Goal: Entertainment & Leisure: Consume media (video, audio)

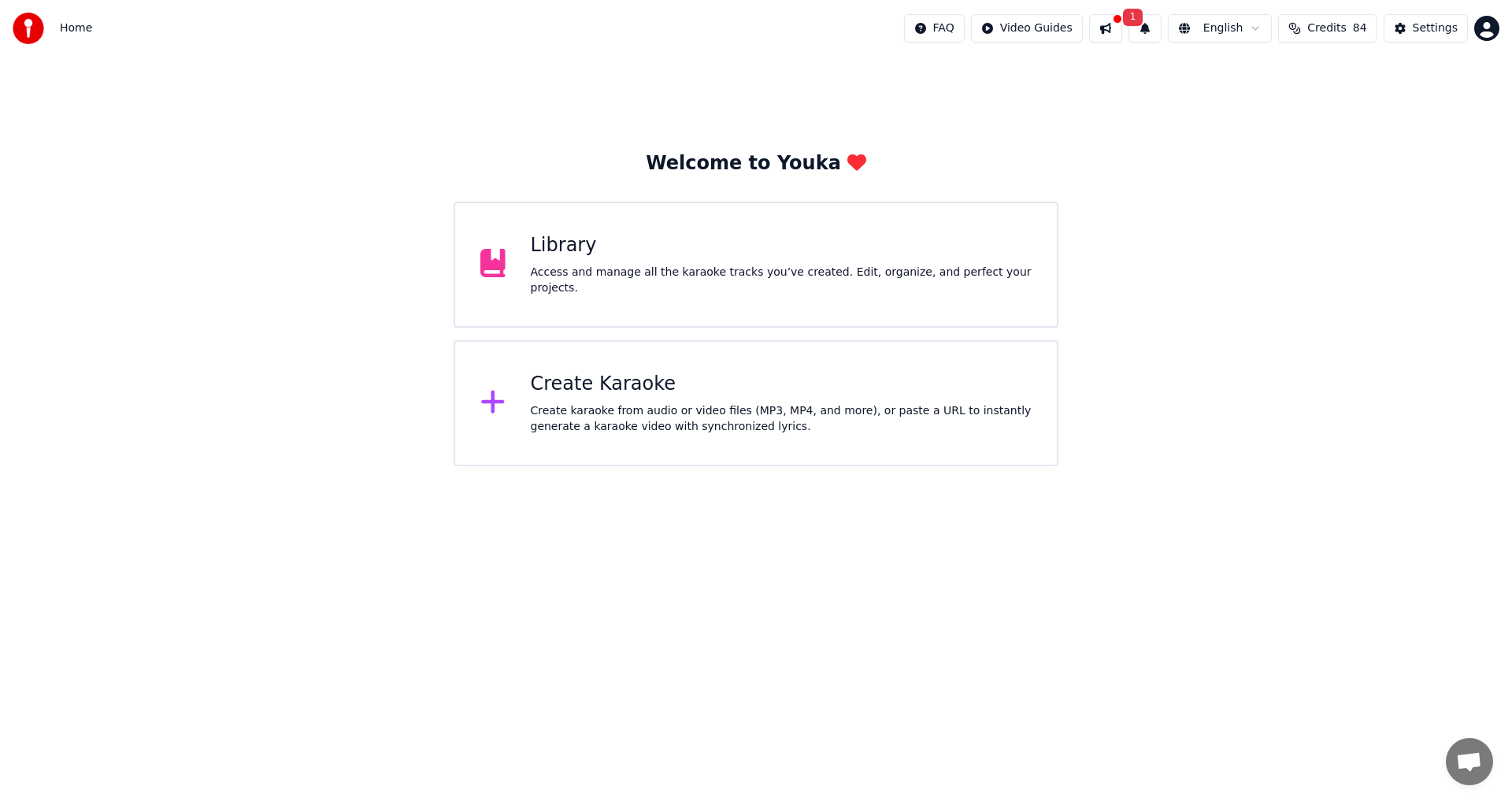
click at [586, 387] on div "Create Karaoke" at bounding box center [781, 383] width 502 height 25
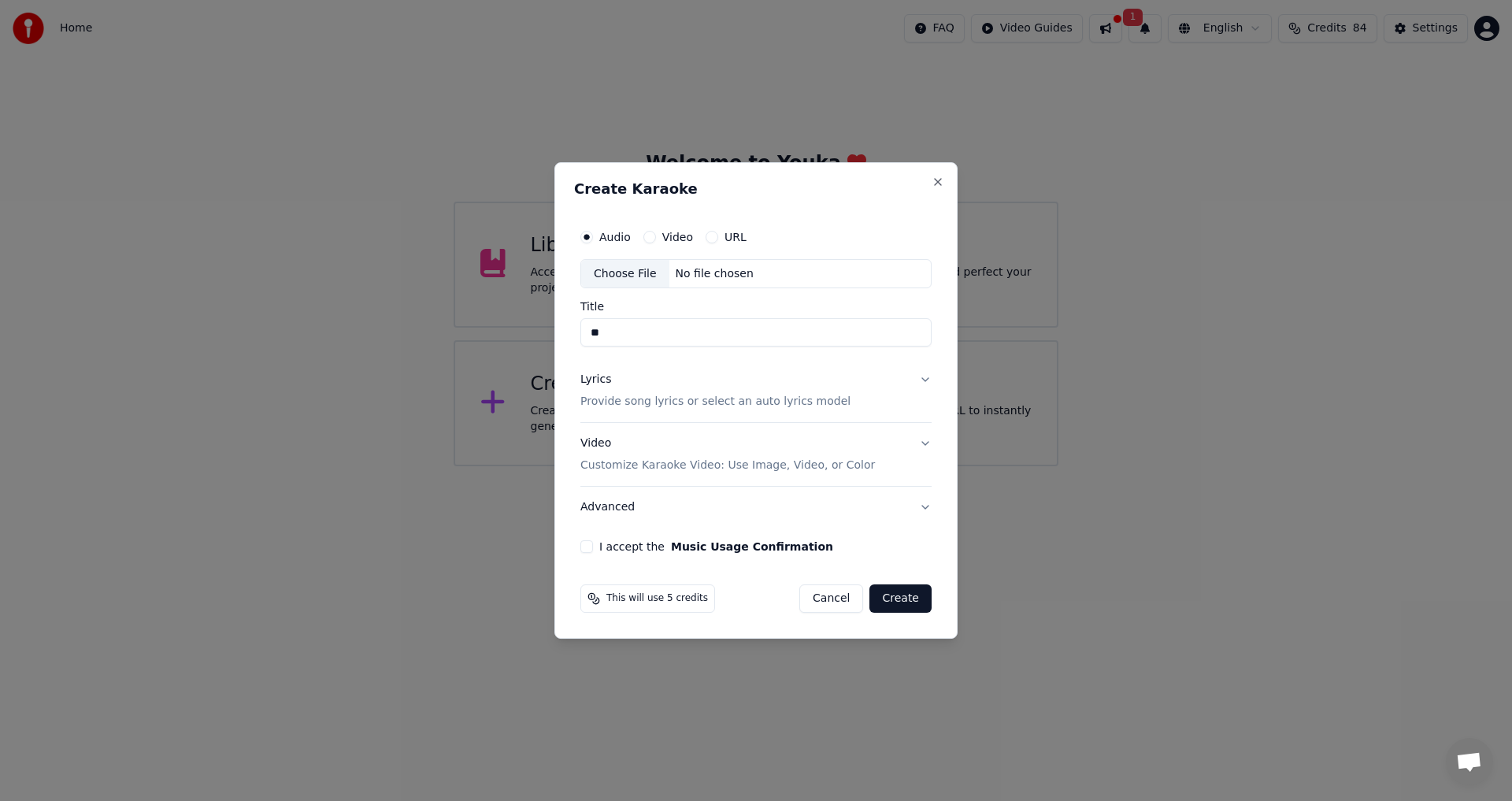
type input "*"
type input "**********"
click at [647, 239] on button "Video" at bounding box center [649, 237] width 13 height 13
click at [632, 327] on input "Title" at bounding box center [756, 332] width 351 height 28
type input "**********"
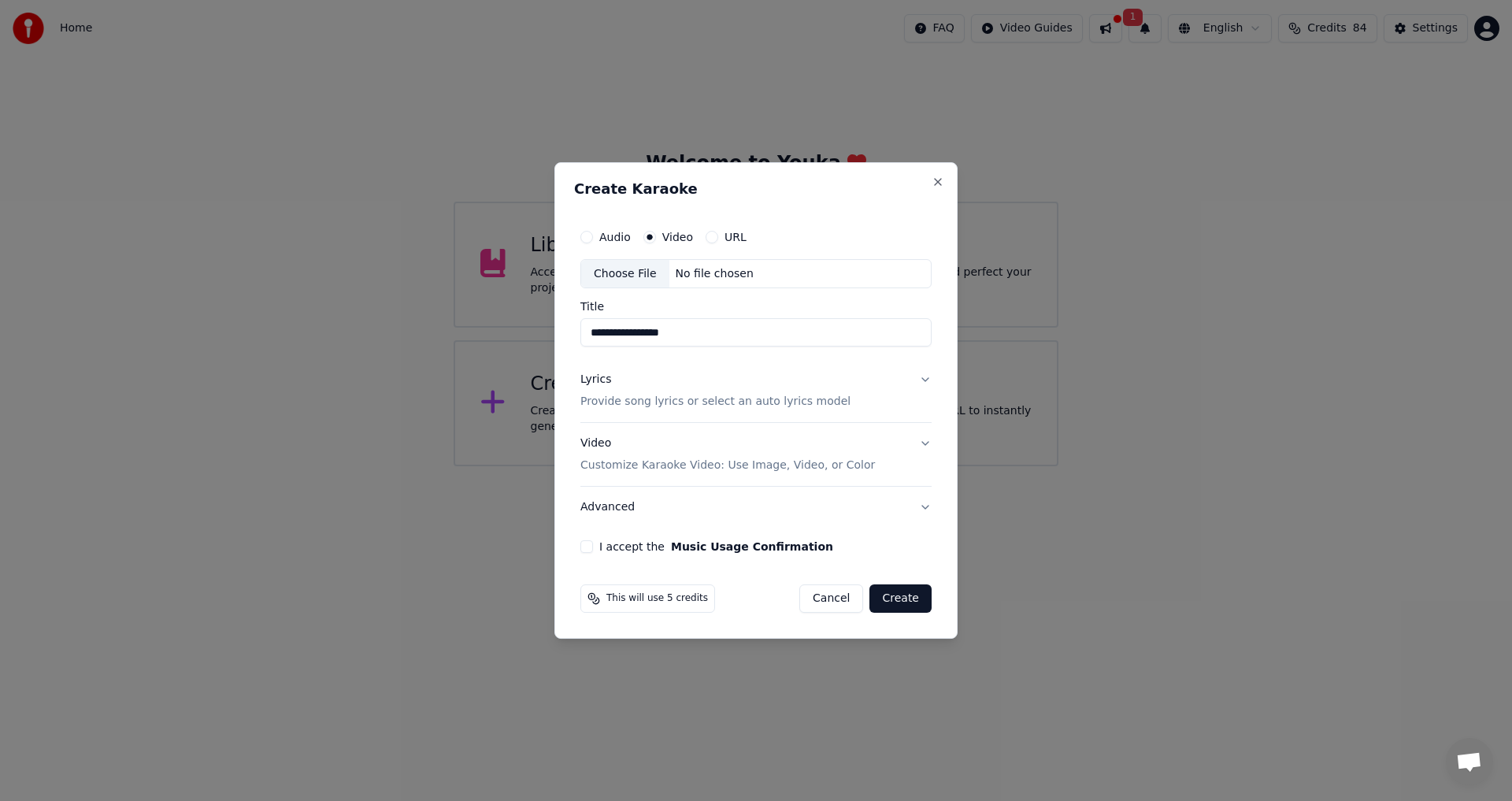
click at [759, 466] on p "Customize Karaoke Video: Use Image, Video, or Color" at bounding box center [728, 466] width 295 height 16
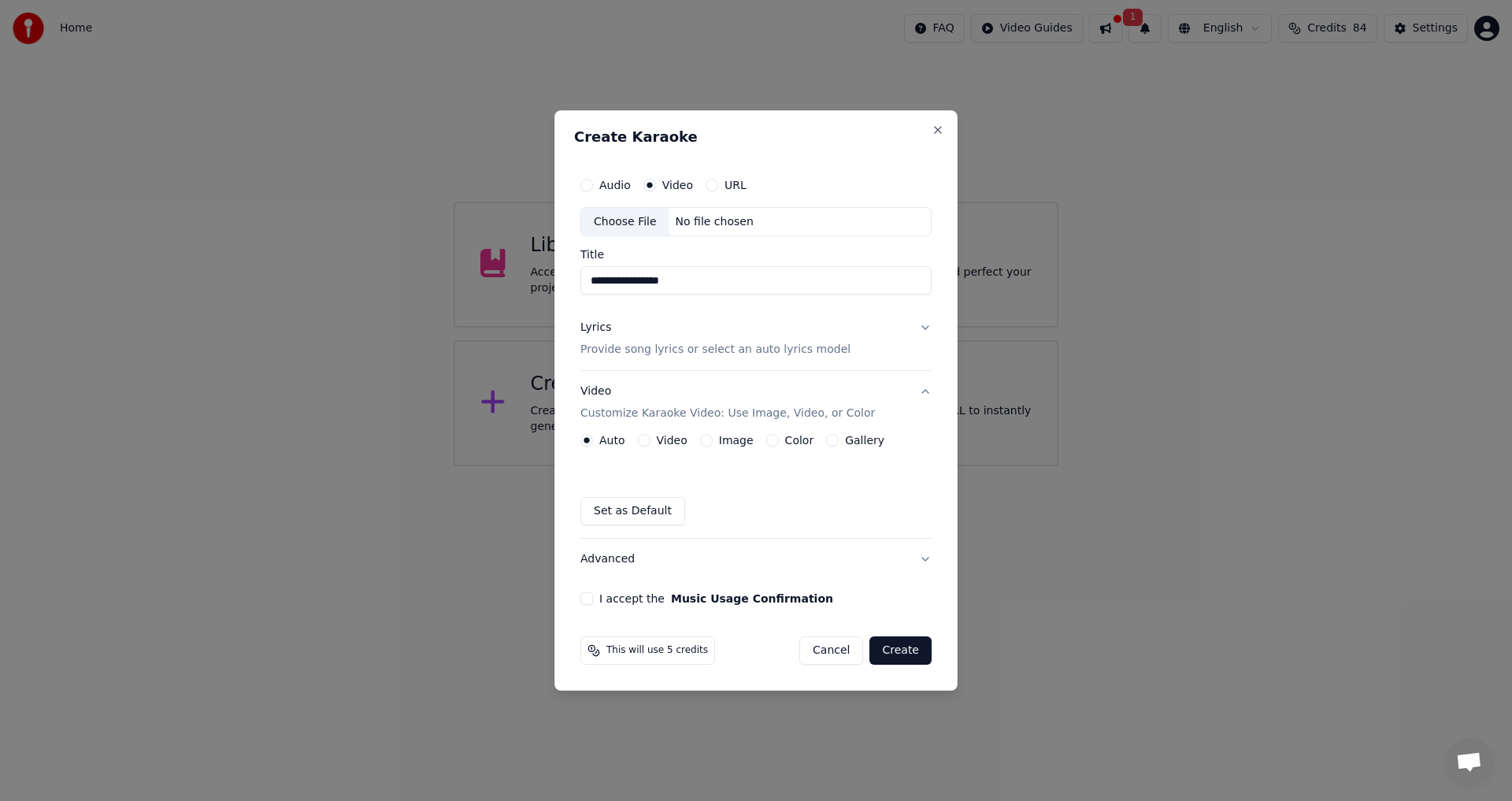
click at [651, 439] on div "Video" at bounding box center [663, 440] width 50 height 13
click at [667, 438] on label "Video" at bounding box center [672, 440] width 31 height 11
click at [651, 438] on button "Video" at bounding box center [644, 440] width 13 height 13
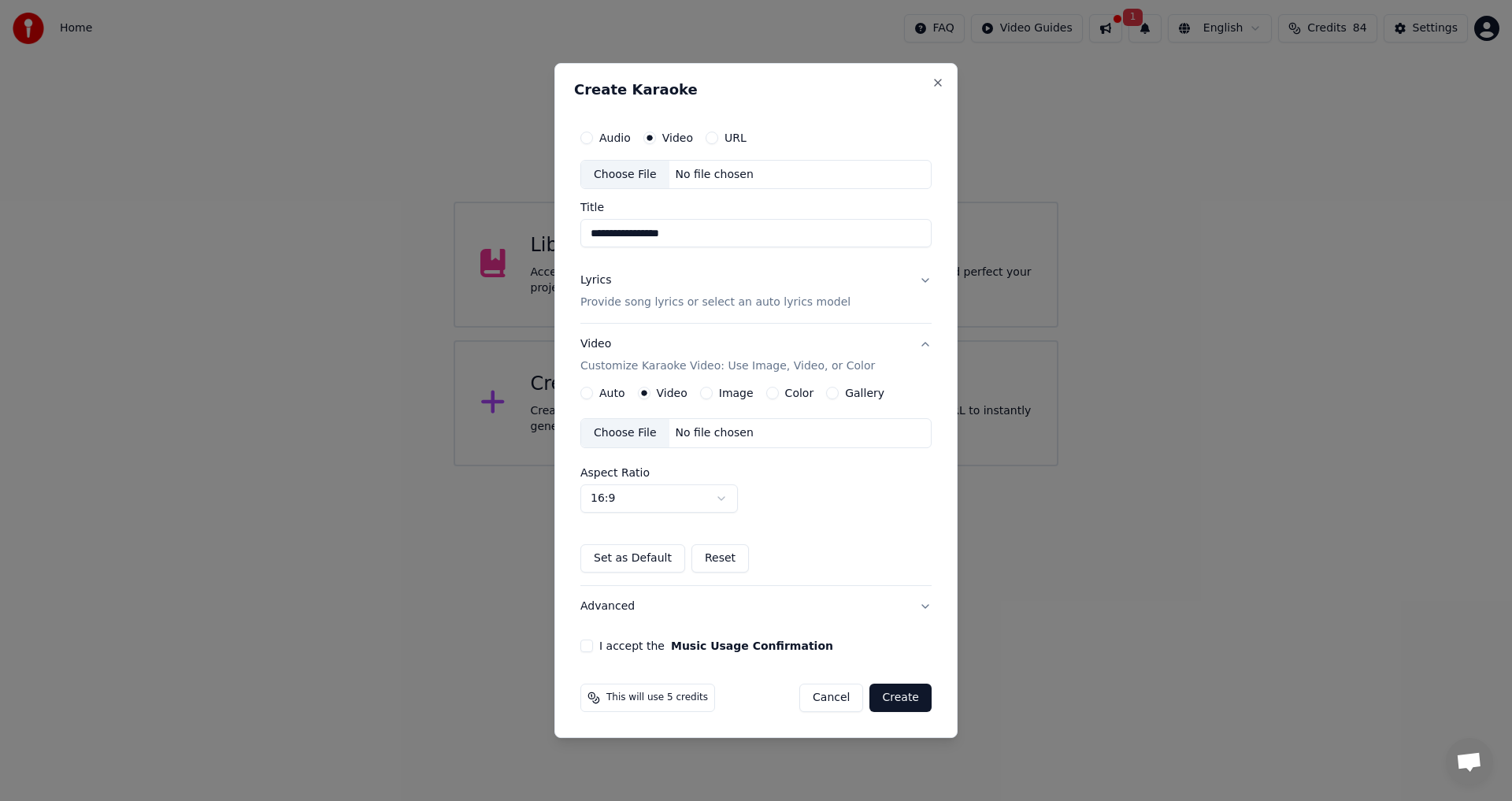
click at [620, 171] on div "Choose File" at bounding box center [625, 174] width 89 height 28
click at [590, 137] on button "Audio" at bounding box center [586, 137] width 13 height 13
click at [621, 171] on div "Choose File" at bounding box center [625, 174] width 89 height 28
click at [671, 139] on label "Video" at bounding box center [677, 137] width 31 height 11
click at [656, 139] on button "Video" at bounding box center [649, 137] width 13 height 13
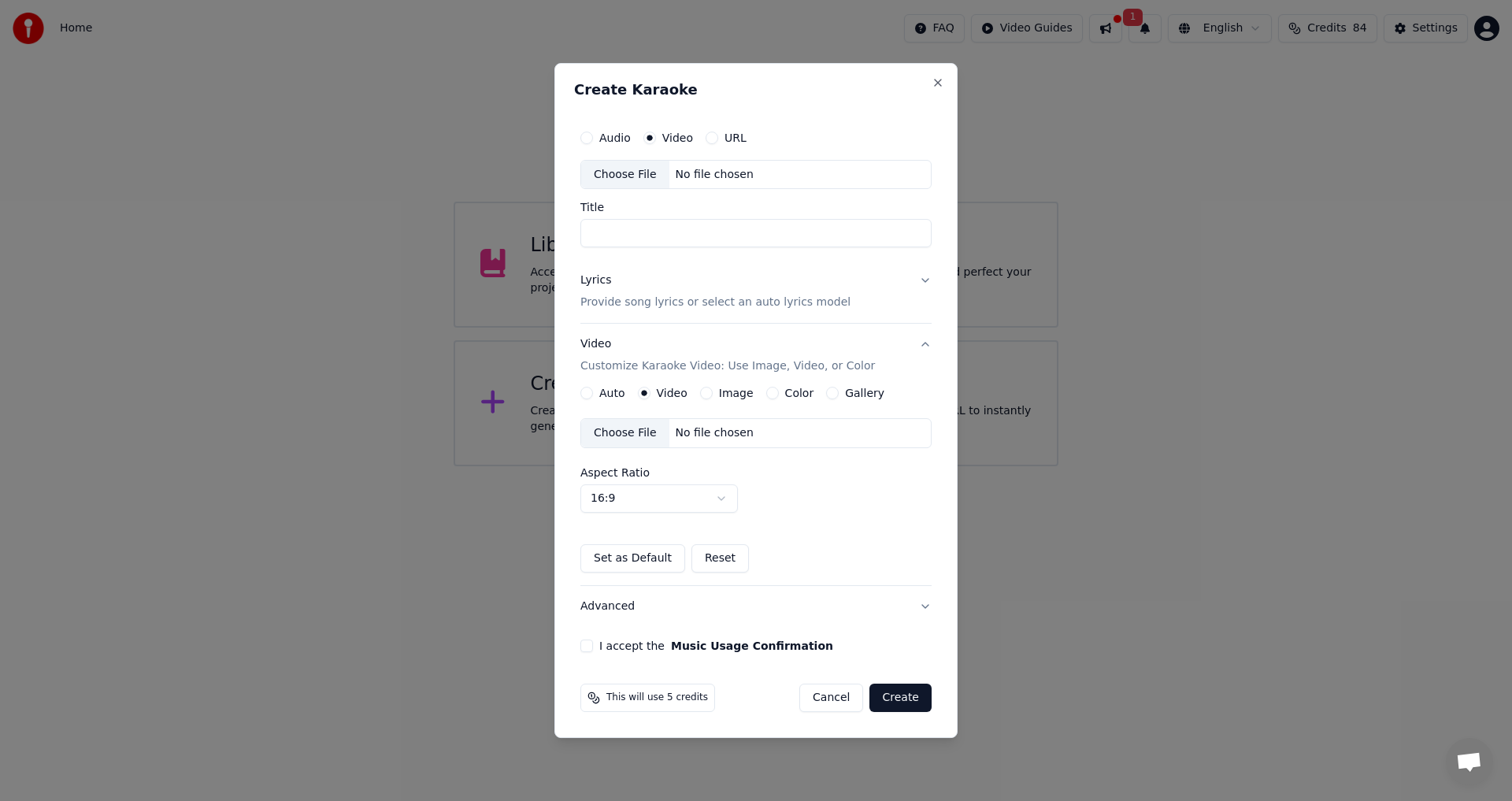
click at [634, 172] on div "Choose File" at bounding box center [625, 174] width 89 height 28
click at [718, 175] on div "No file chosen" at bounding box center [715, 175] width 91 height 16
click at [730, 300] on p "Provide song lyrics or select an auto lyrics model" at bounding box center [715, 303] width 270 height 16
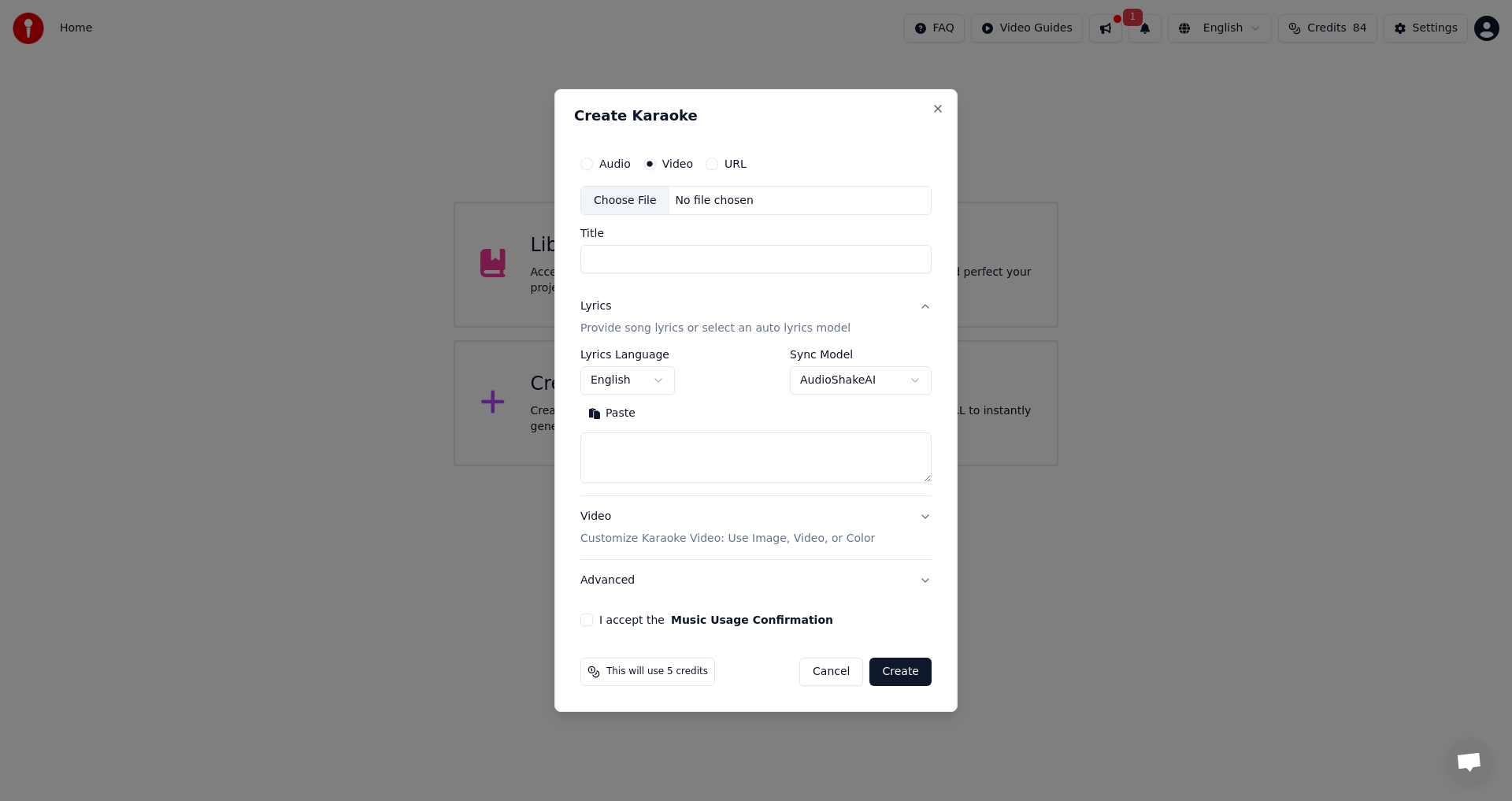
click at [657, 374] on button "English" at bounding box center [627, 381] width 95 height 28
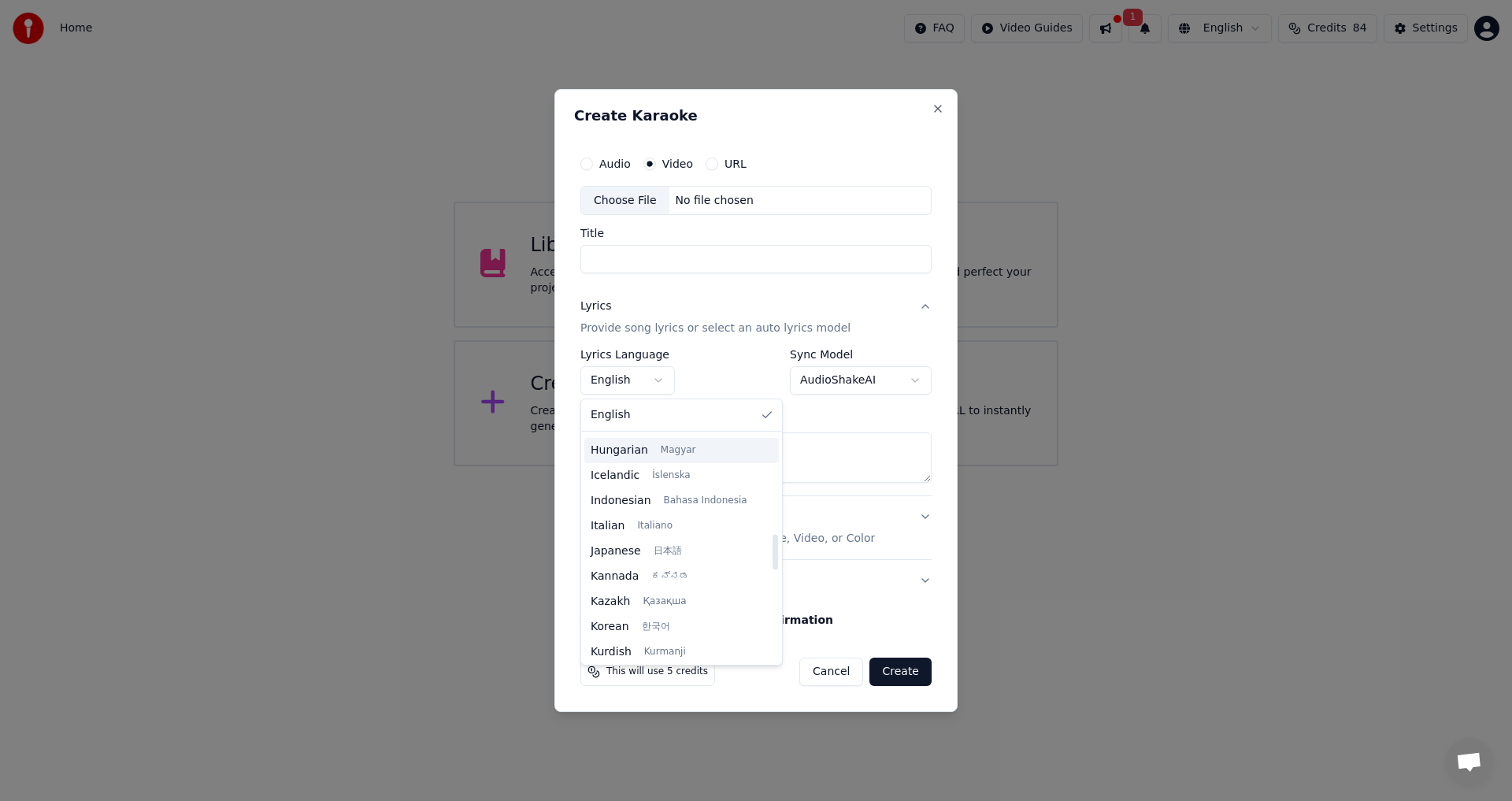
scroll to position [630, 0]
select select "**"
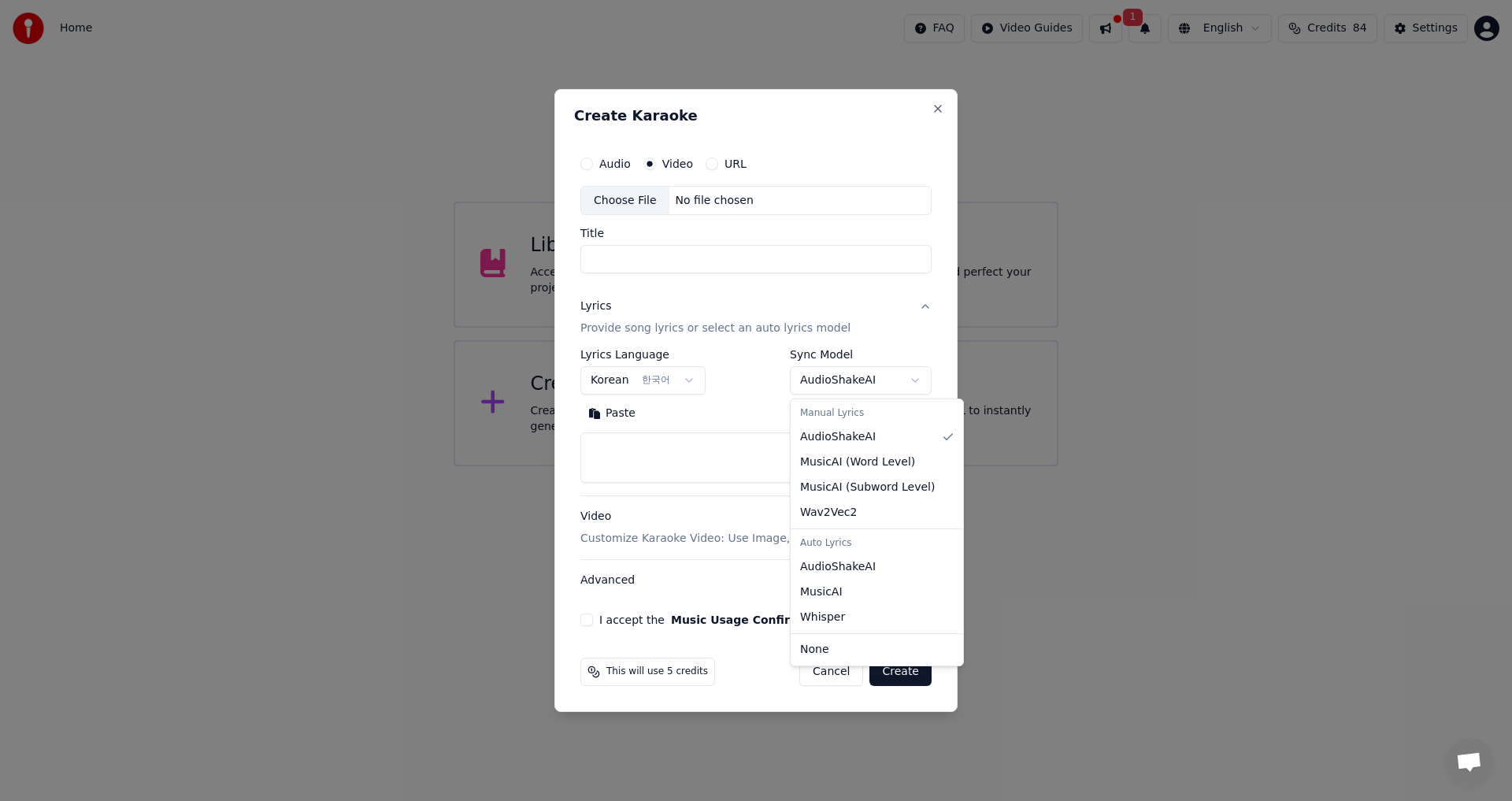
click at [910, 376] on body "**********" at bounding box center [756, 233] width 1512 height 466
select select "**********"
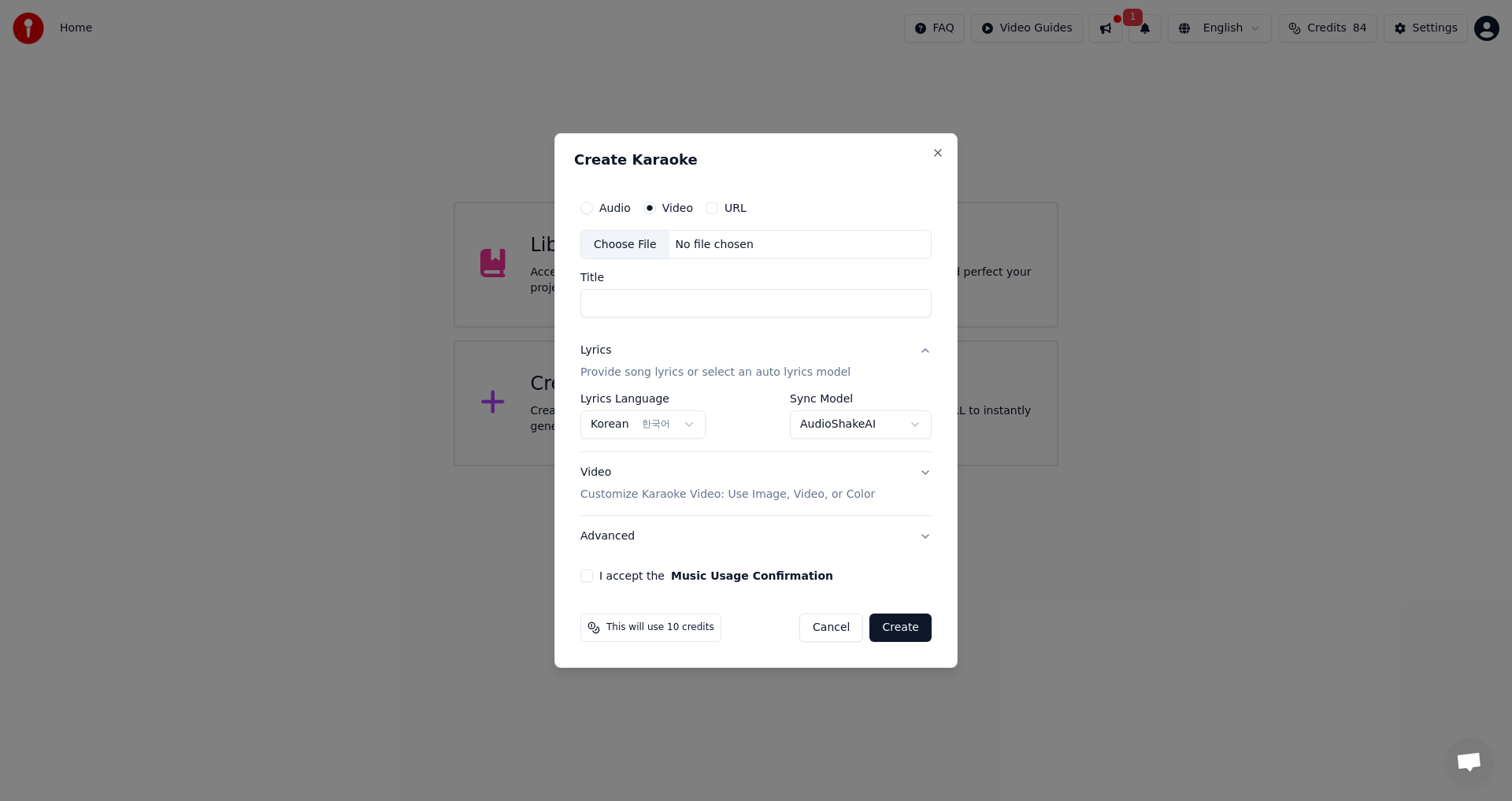
click at [616, 243] on div "Choose File" at bounding box center [625, 245] width 89 height 28
click at [586, 212] on button "Audio" at bounding box center [586, 208] width 13 height 13
click at [609, 248] on div "Choose File" at bounding box center [625, 245] width 89 height 28
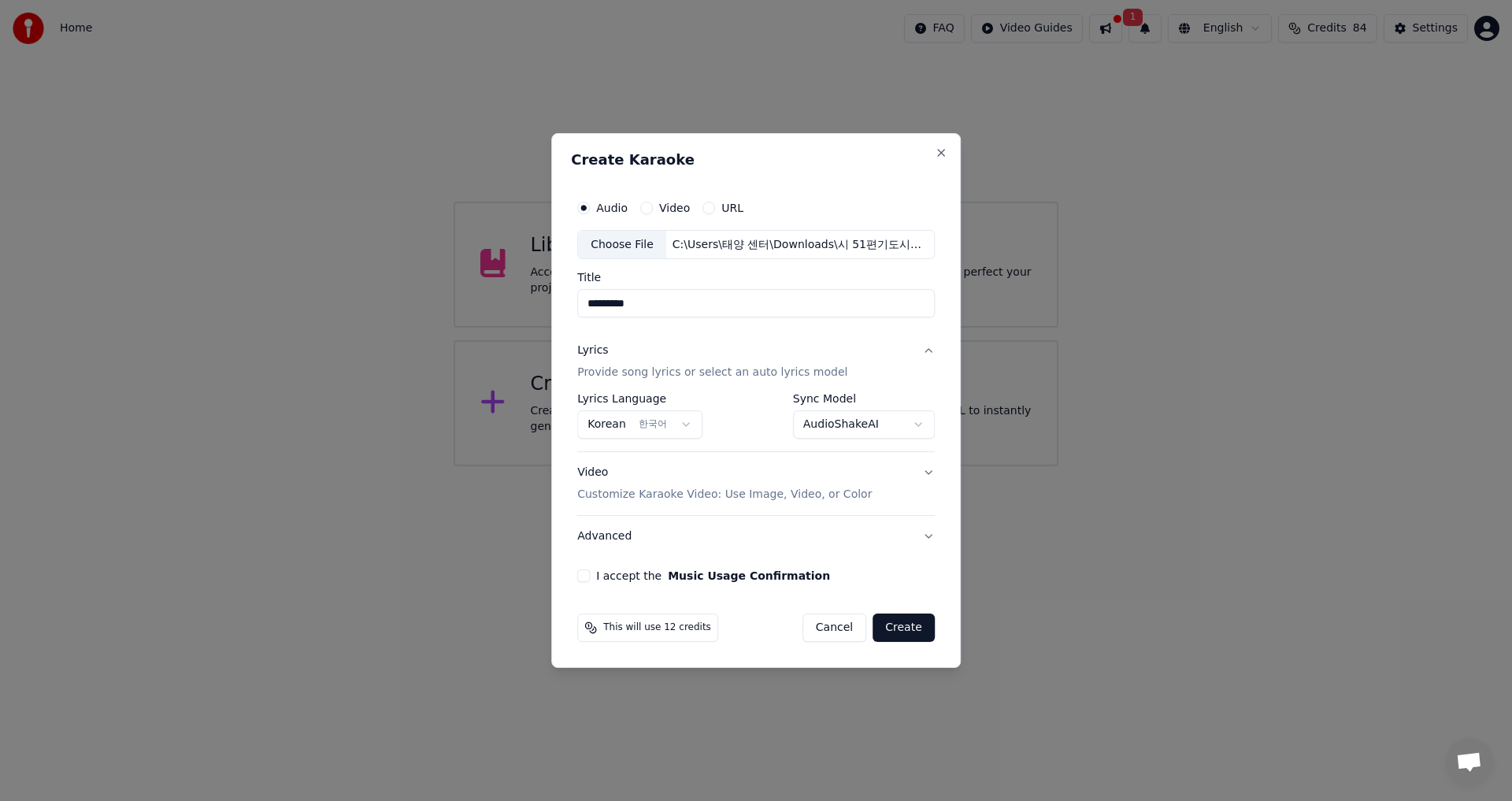
click at [584, 576] on button "I accept the Music Usage Confirmation" at bounding box center [583, 575] width 13 height 13
click at [673, 307] on input "*********" at bounding box center [756, 303] width 357 height 28
type input "**********"
click at [903, 631] on button "Create" at bounding box center [904, 627] width 63 height 28
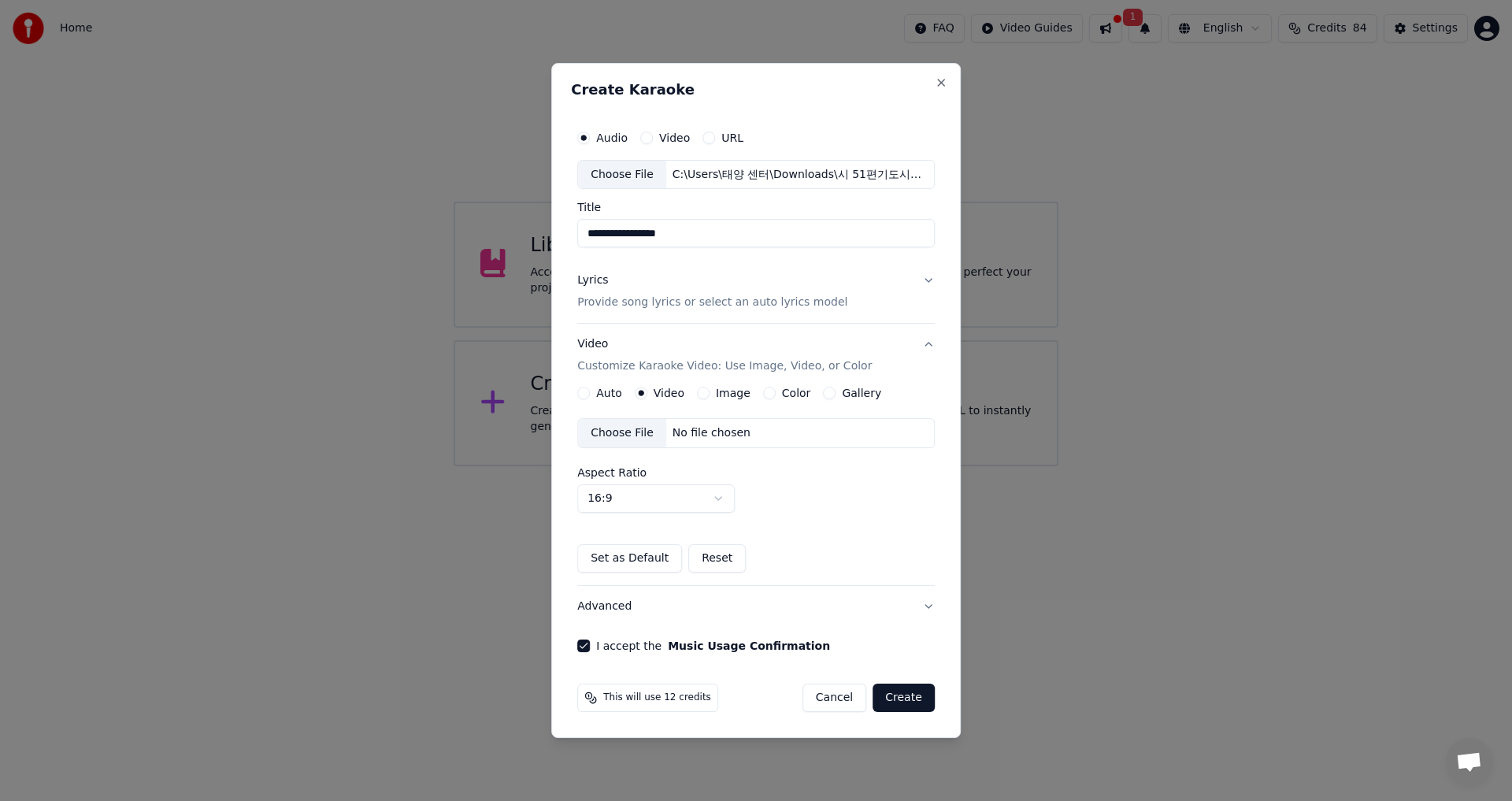
click at [627, 556] on button "Set as Default" at bounding box center [629, 558] width 105 height 28
click at [623, 429] on div "Choose File" at bounding box center [622, 433] width 89 height 28
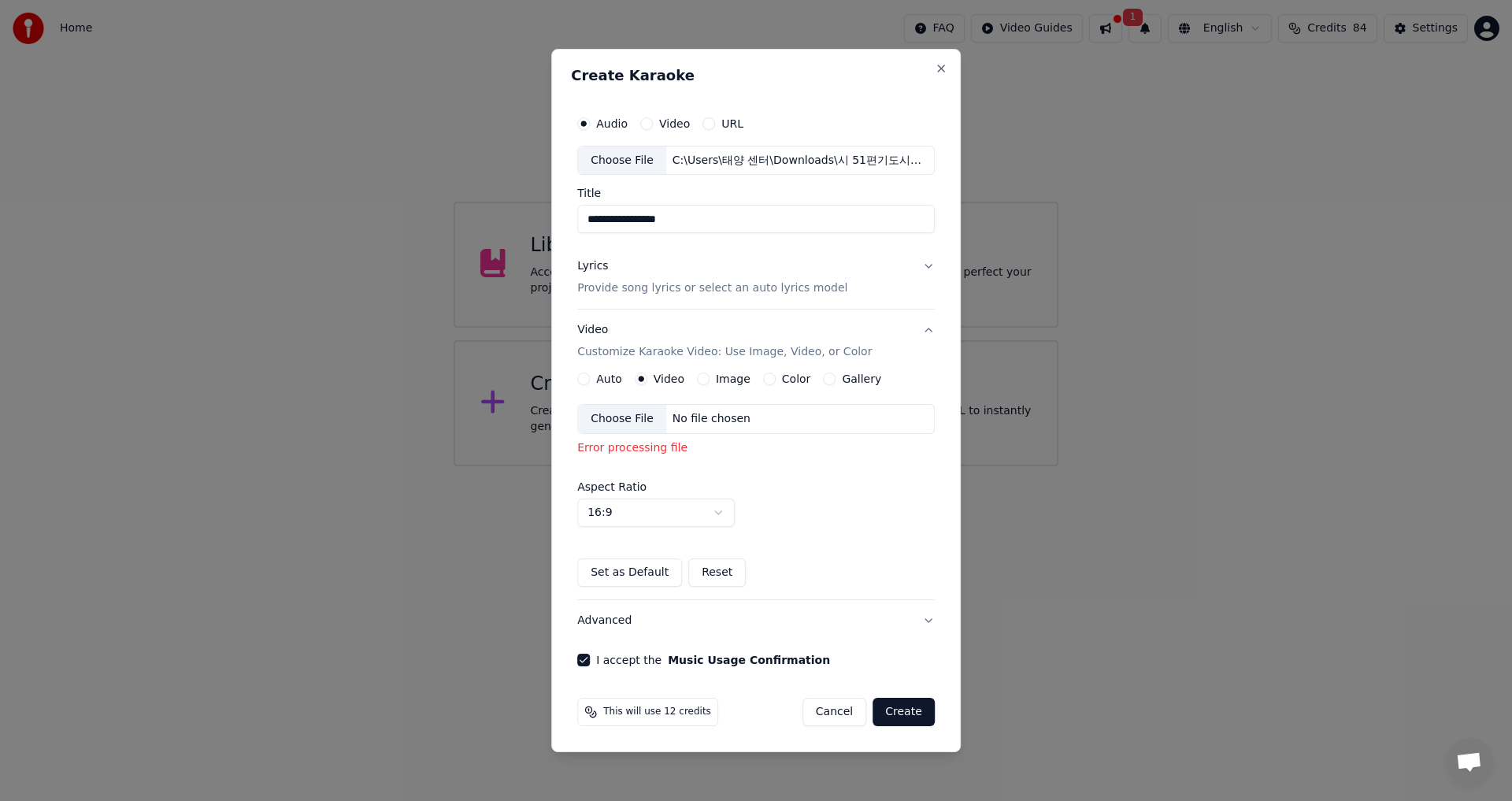
click at [625, 413] on div "Choose File" at bounding box center [622, 419] width 89 height 28
click at [673, 455] on div "Error processing file" at bounding box center [756, 448] width 357 height 16
click at [896, 714] on button "Create" at bounding box center [904, 711] width 63 height 28
click at [896, 706] on button "Create" at bounding box center [904, 711] width 63 height 28
click at [685, 450] on div "Error processing file" at bounding box center [756, 448] width 357 height 16
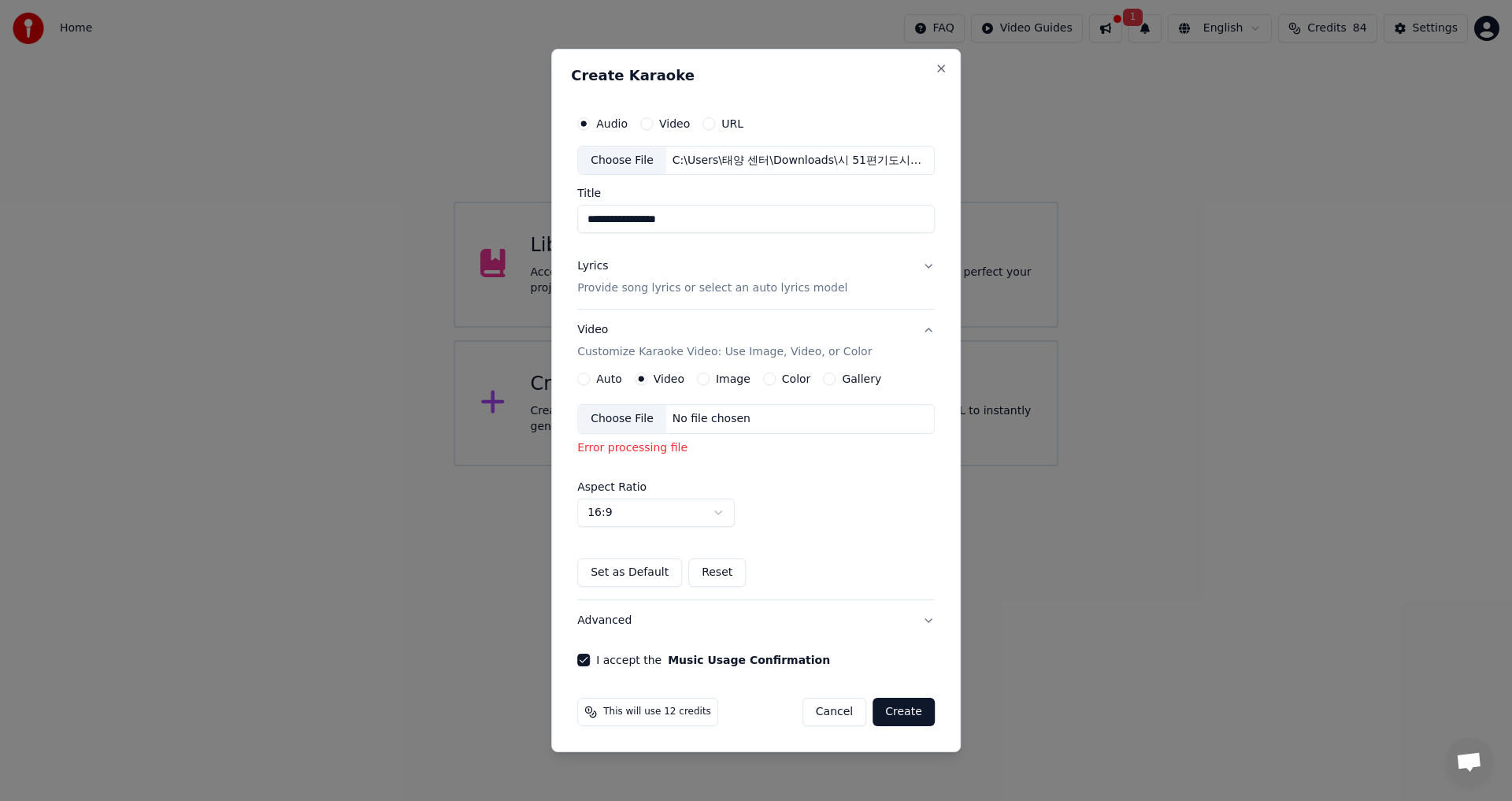
click at [707, 417] on div "No file chosen" at bounding box center [711, 419] width 91 height 16
click at [718, 376] on label "Image" at bounding box center [733, 378] width 35 height 11
click at [710, 376] on button "Image" at bounding box center [703, 378] width 13 height 13
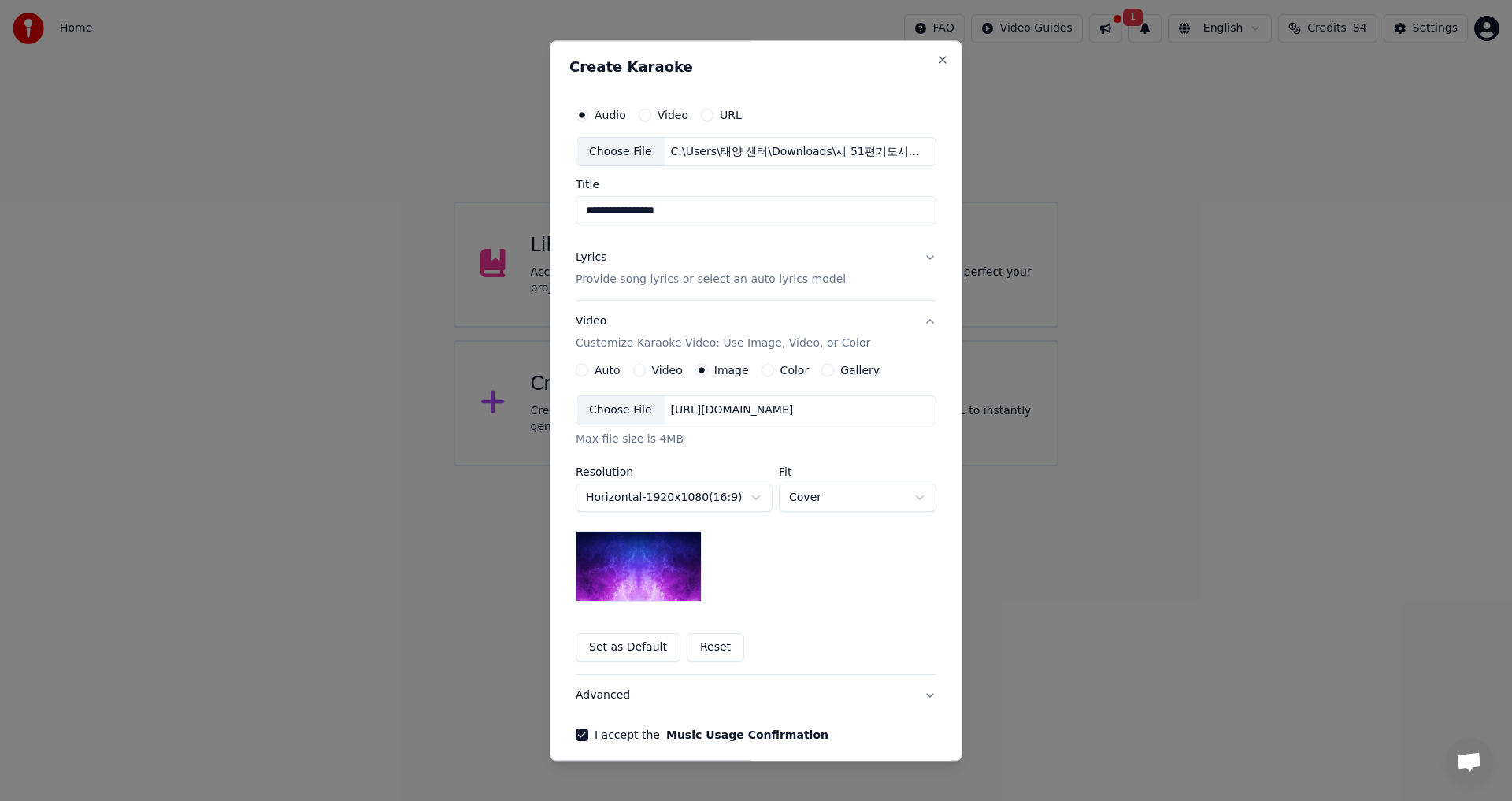
click at [625, 408] on div "Choose File" at bounding box center [620, 411] width 89 height 28
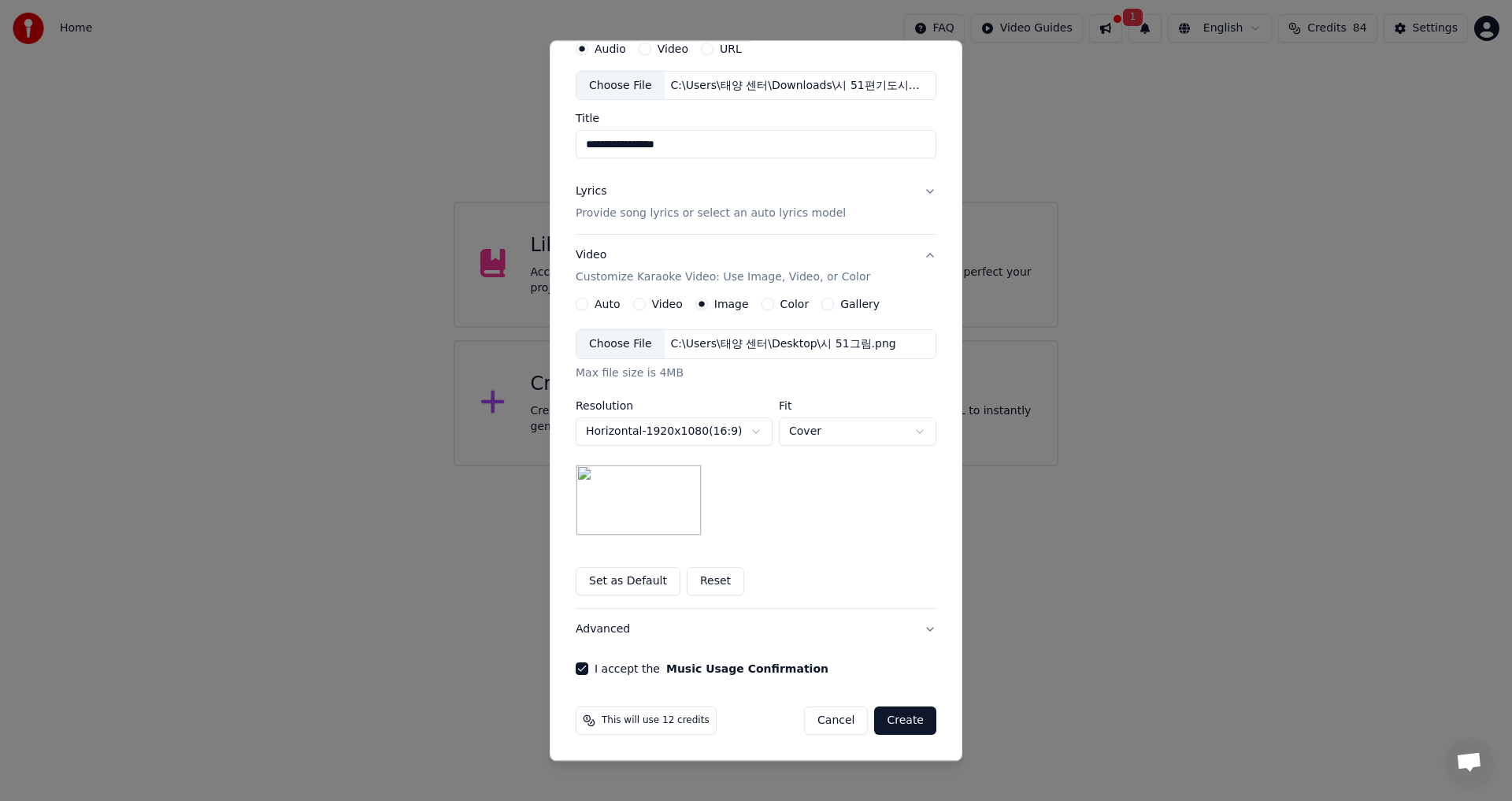
click at [915, 713] on button "Create" at bounding box center [905, 720] width 63 height 28
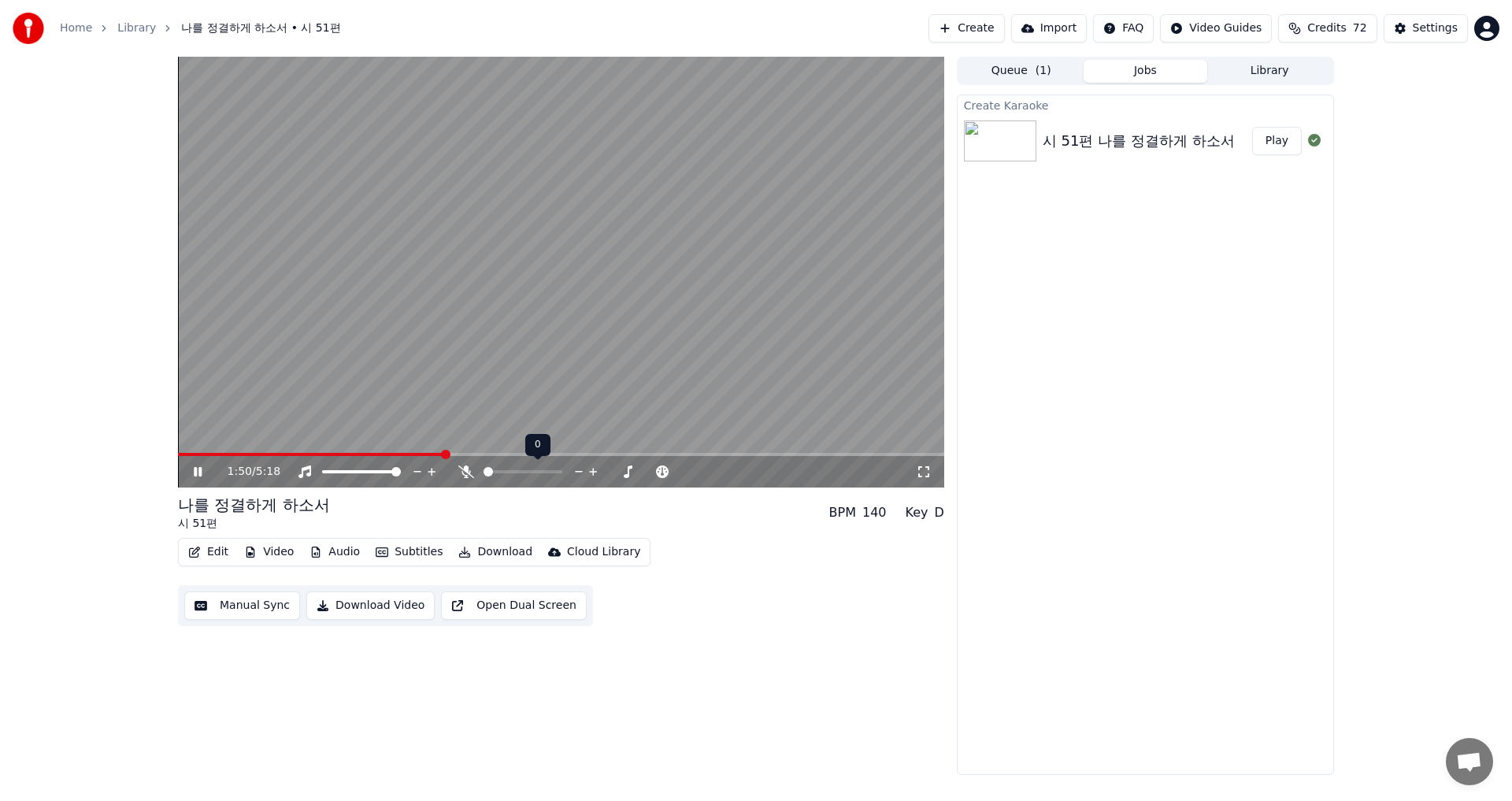
click at [470, 466] on icon at bounding box center [466, 472] width 16 height 13
click at [184, 451] on video at bounding box center [561, 272] width 766 height 431
click at [184, 453] on span at bounding box center [181, 454] width 7 height 3
click at [196, 466] on icon at bounding box center [208, 472] width 37 height 13
click at [168, 550] on div "0:08 / 5:18 나를 정결하게 하소서 시 51편 BPM 140 Key D Edit Video Audio Subtitles Download…" at bounding box center [756, 416] width 1182 height 718
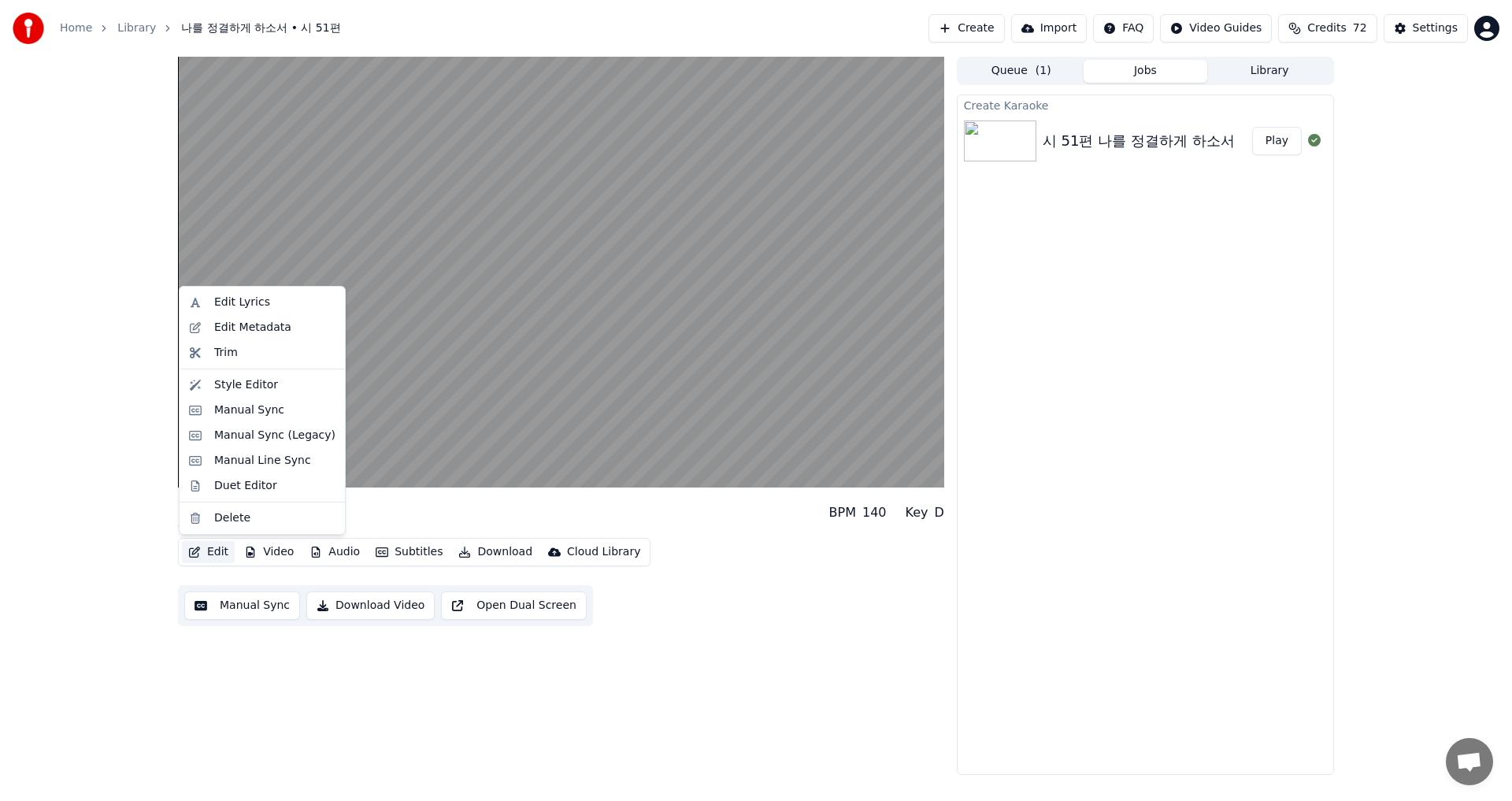
click at [198, 550] on icon "button" at bounding box center [194, 551] width 11 height 11
click at [232, 296] on div "Edit Lyrics" at bounding box center [242, 302] width 56 height 16
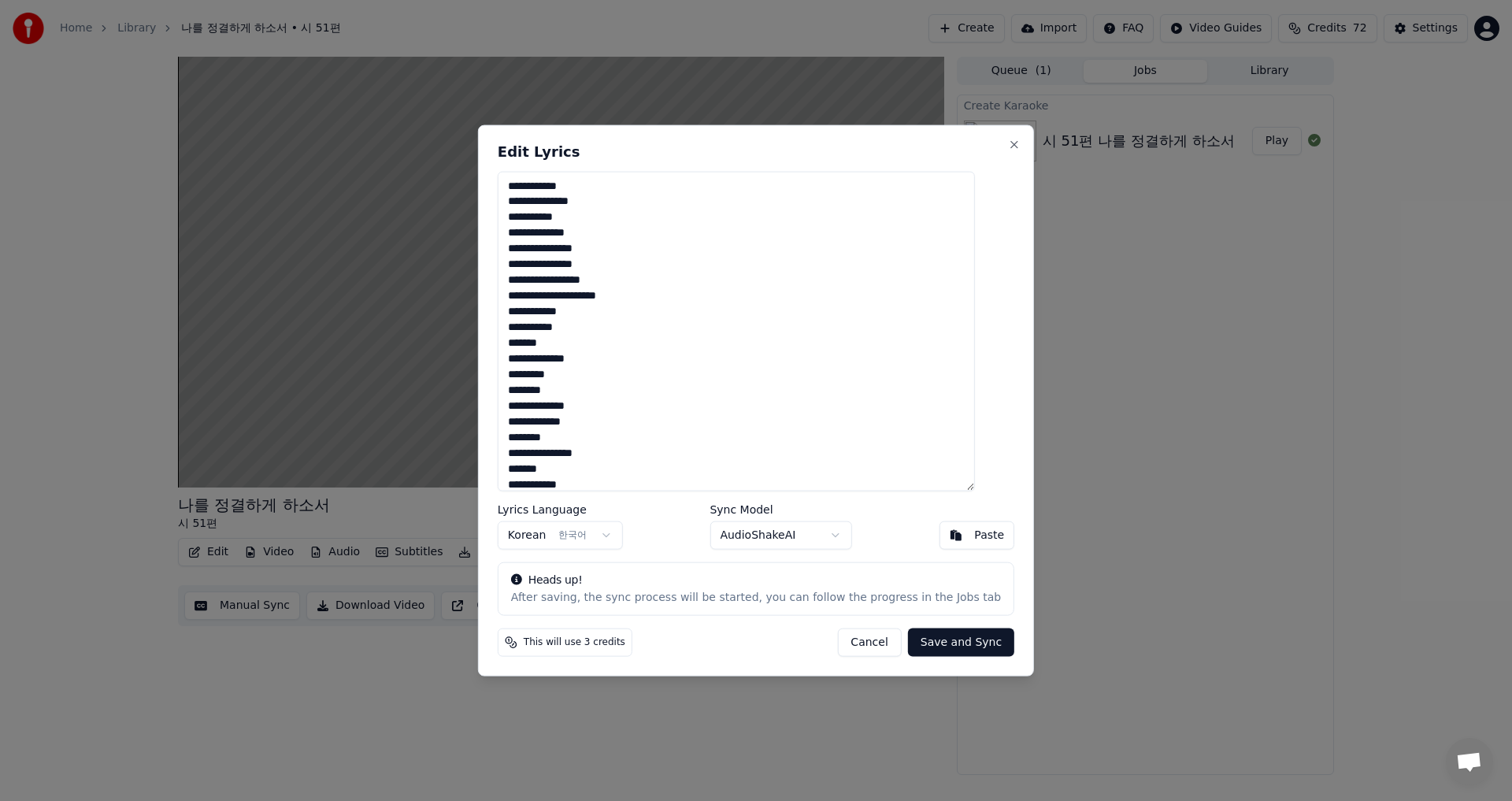
drag, startPoint x: 801, startPoint y: 145, endPoint x: 922, endPoint y: 139, distance: 121.1
click at [959, 141] on div "**********" at bounding box center [756, 400] width 556 height 552
drag, startPoint x: 869, startPoint y: 144, endPoint x: 956, endPoint y: 182, distance: 94.9
click at [956, 183] on div "**********" at bounding box center [756, 400] width 556 height 552
drag, startPoint x: 1006, startPoint y: 428, endPoint x: 978, endPoint y: 388, distance: 48.8
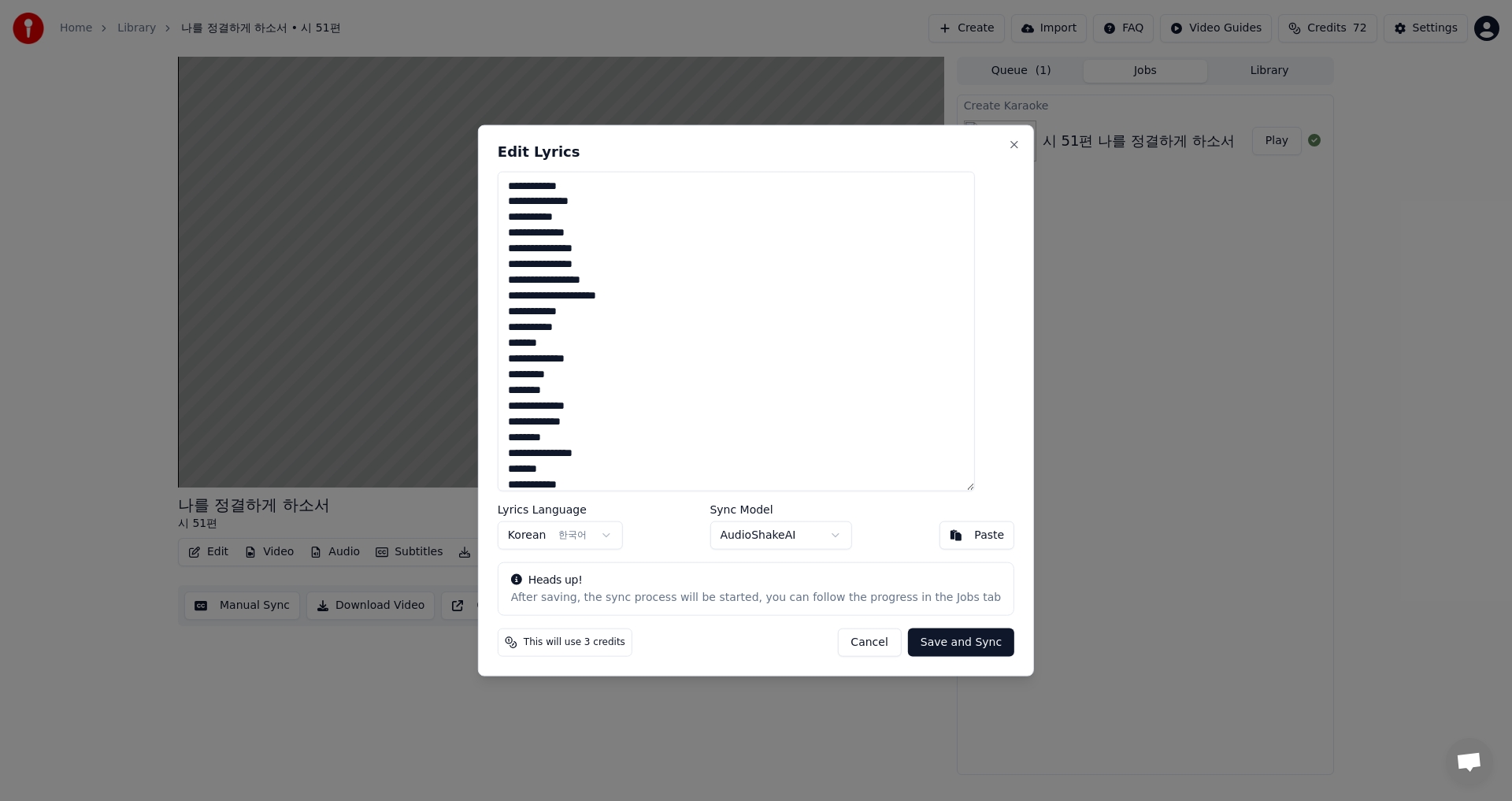
click at [1001, 399] on div "**********" at bounding box center [756, 400] width 556 height 552
drag, startPoint x: 820, startPoint y: 379, endPoint x: 825, endPoint y: 367, distance: 13.0
click at [825, 368] on textarea "**********" at bounding box center [736, 331] width 477 height 320
drag, startPoint x: 721, startPoint y: 643, endPoint x: 723, endPoint y: 630, distance: 13.2
click at [723, 630] on div "This will use 3 credits Cancel Save and Sync" at bounding box center [756, 642] width 517 height 28
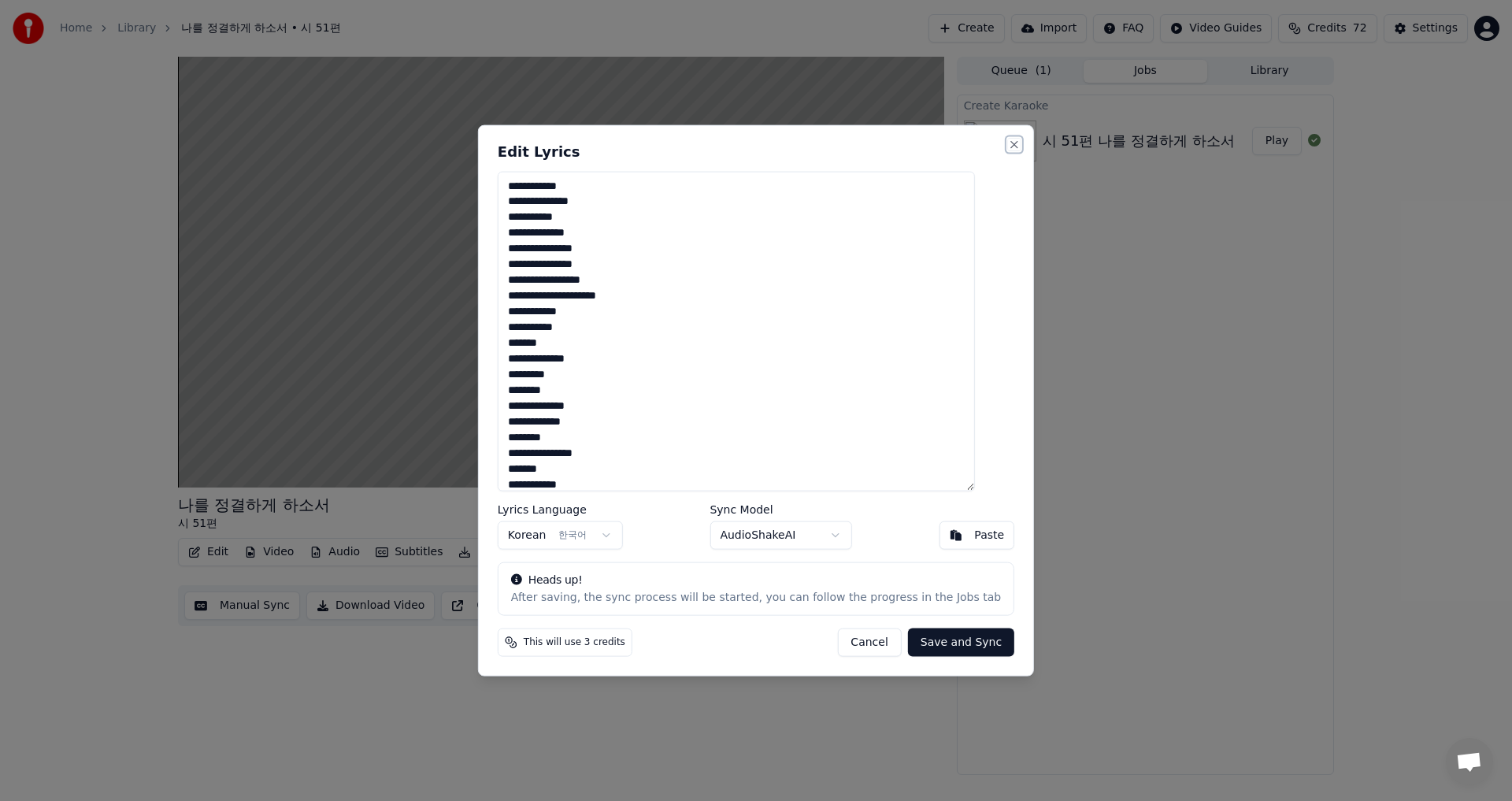
click at [1008, 141] on button "Close" at bounding box center [1014, 143] width 13 height 13
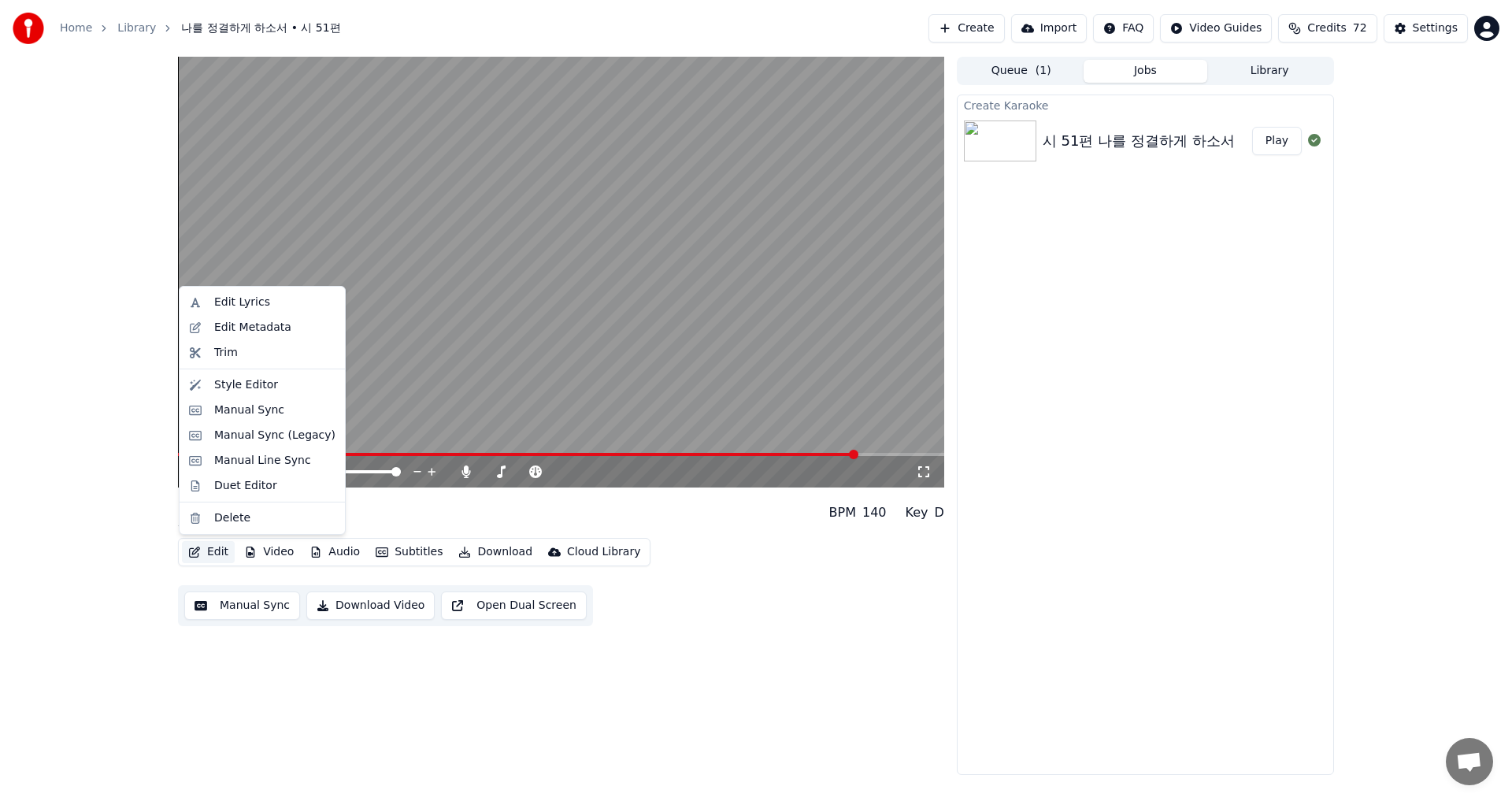
click at [194, 549] on icon "button" at bounding box center [194, 551] width 13 height 11
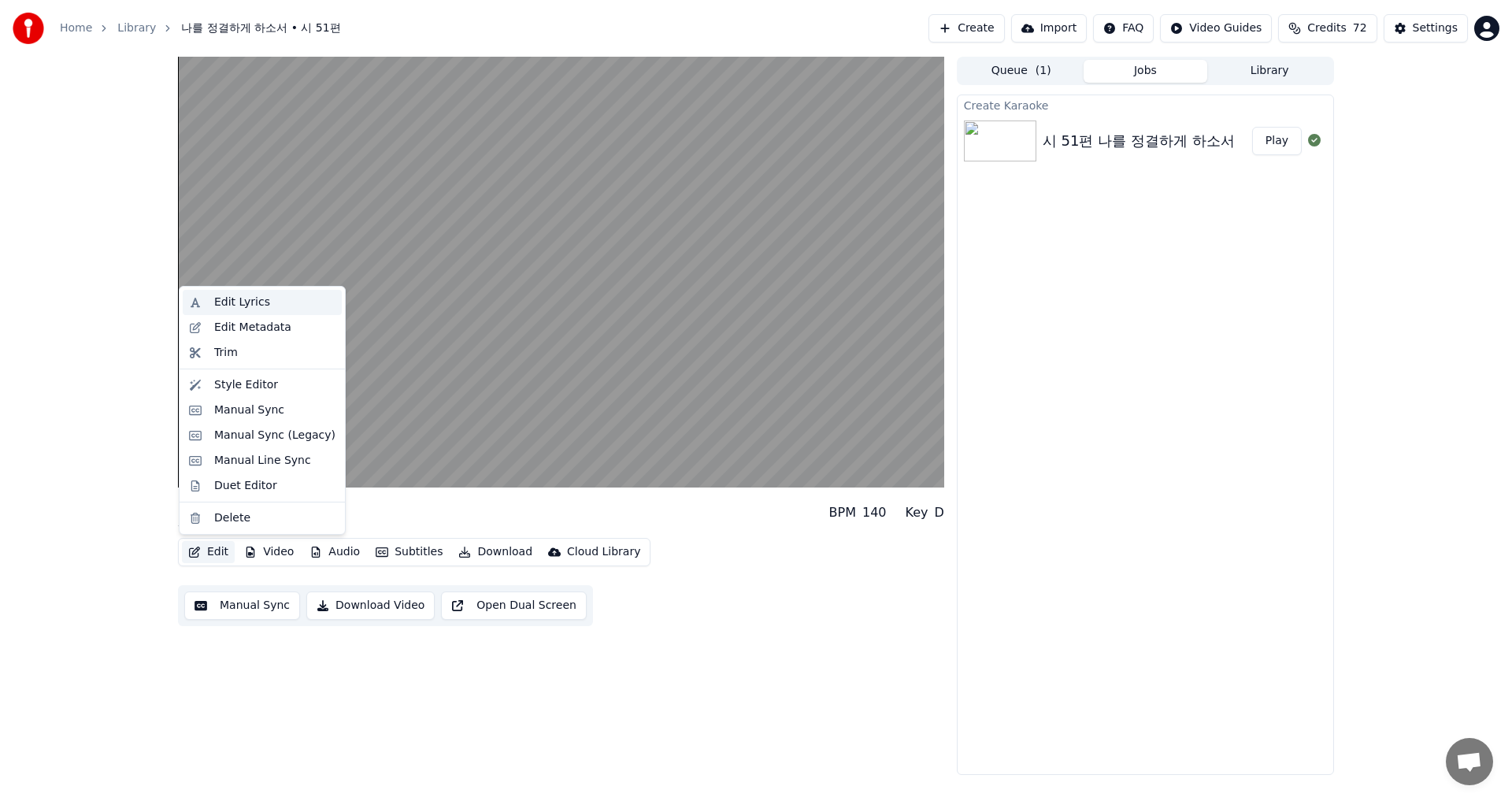
click at [217, 302] on div "Edit Lyrics" at bounding box center [242, 302] width 56 height 16
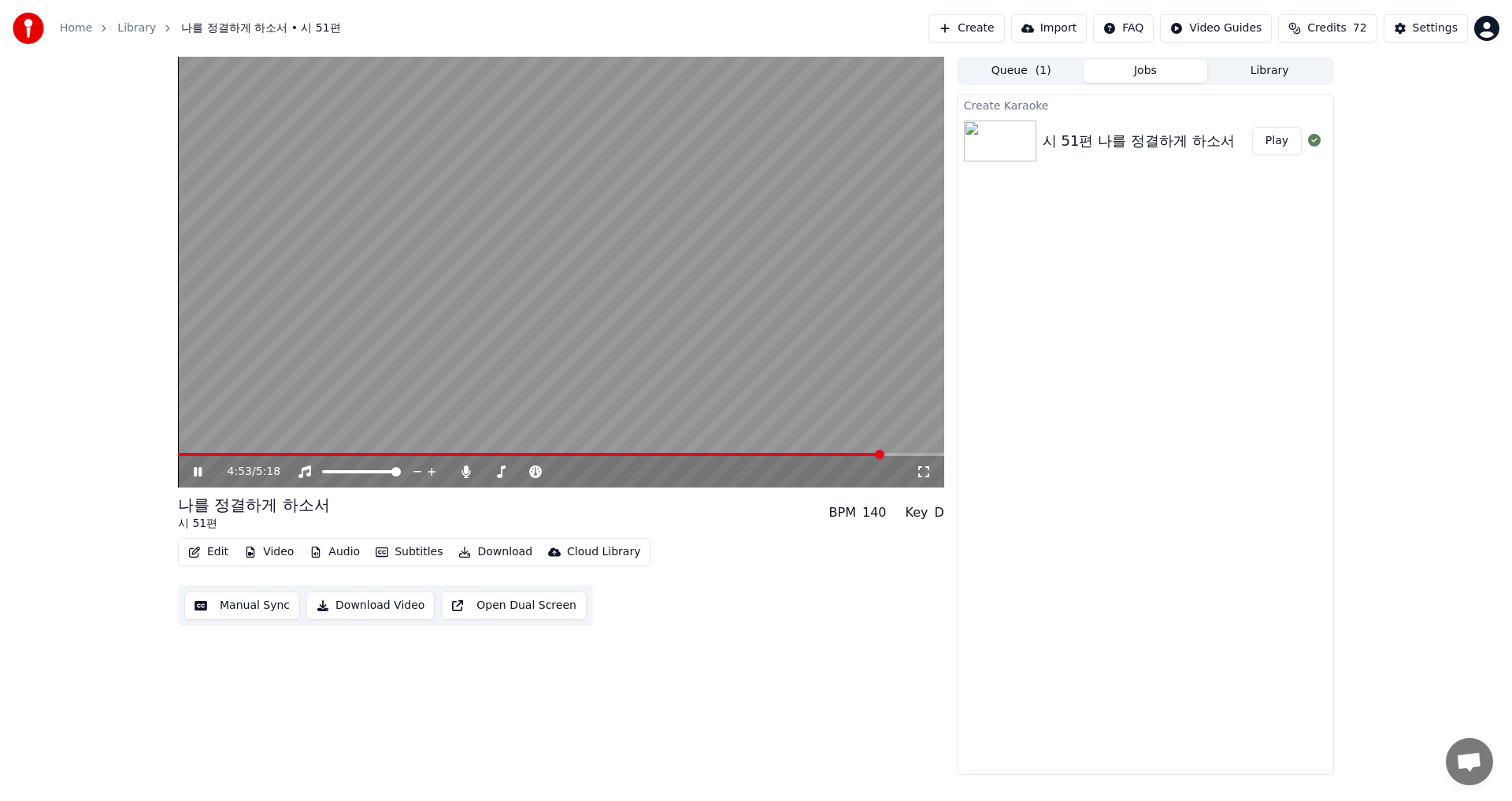
click at [199, 470] on icon at bounding box center [198, 471] width 8 height 9
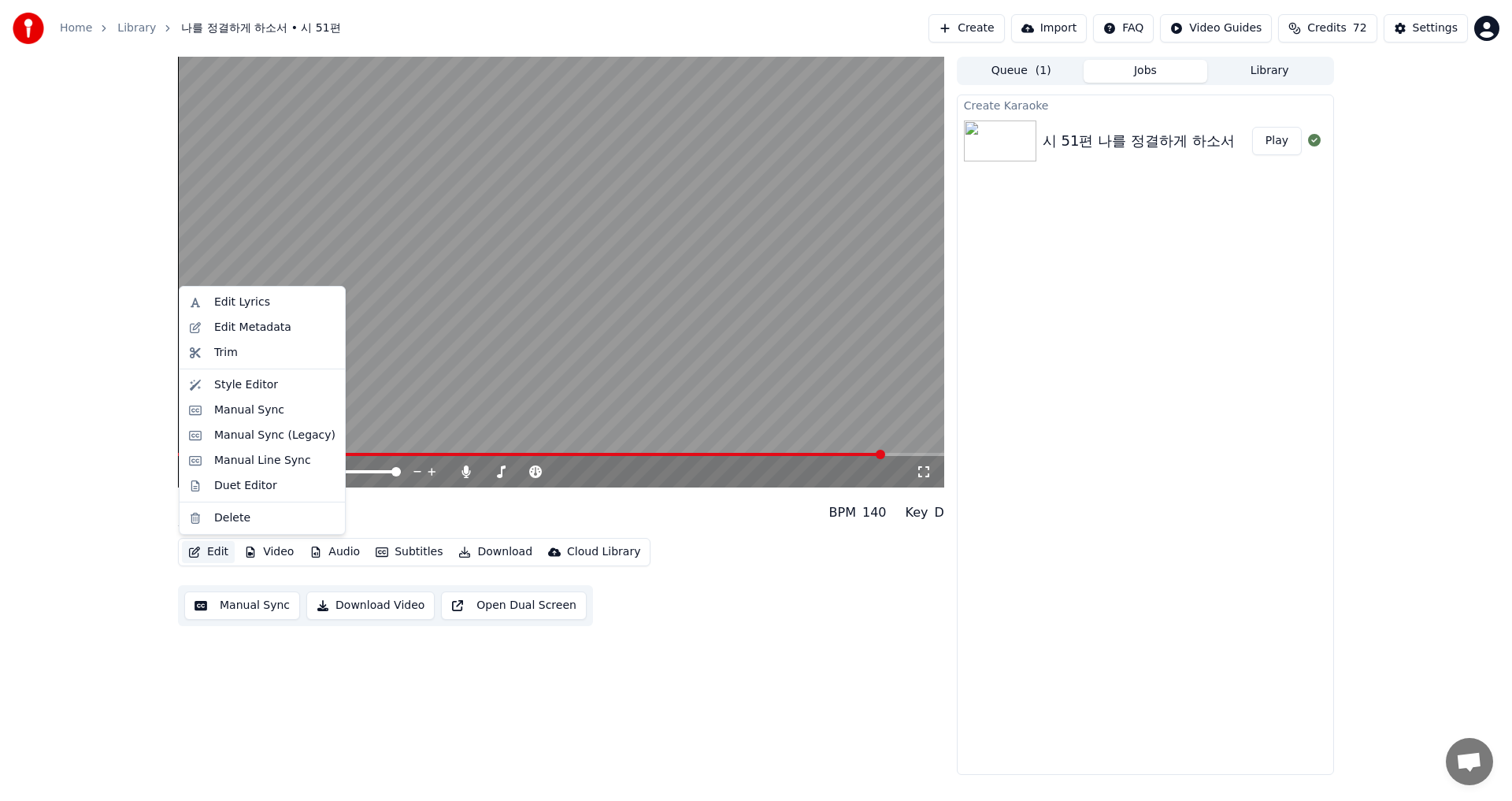
click at [204, 552] on button "Edit" at bounding box center [208, 552] width 53 height 22
click at [232, 307] on div "Edit Lyrics" at bounding box center [242, 302] width 56 height 16
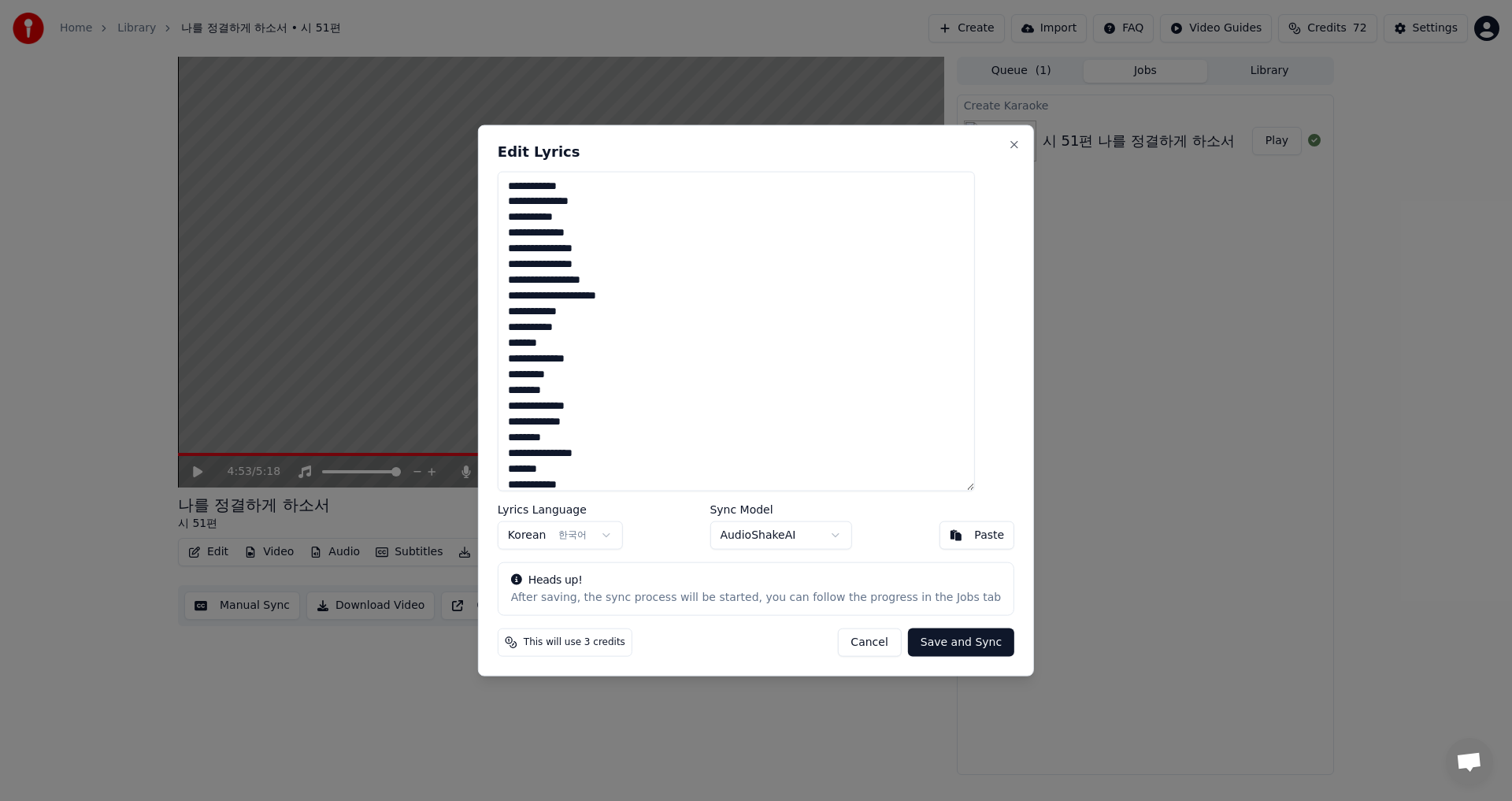
click at [572, 216] on textarea "**********" at bounding box center [736, 331] width 477 height 320
click at [573, 232] on textarea "**********" at bounding box center [736, 331] width 477 height 320
click at [588, 362] on textarea "**********" at bounding box center [736, 331] width 477 height 320
click at [572, 371] on textarea "**********" at bounding box center [736, 331] width 477 height 320
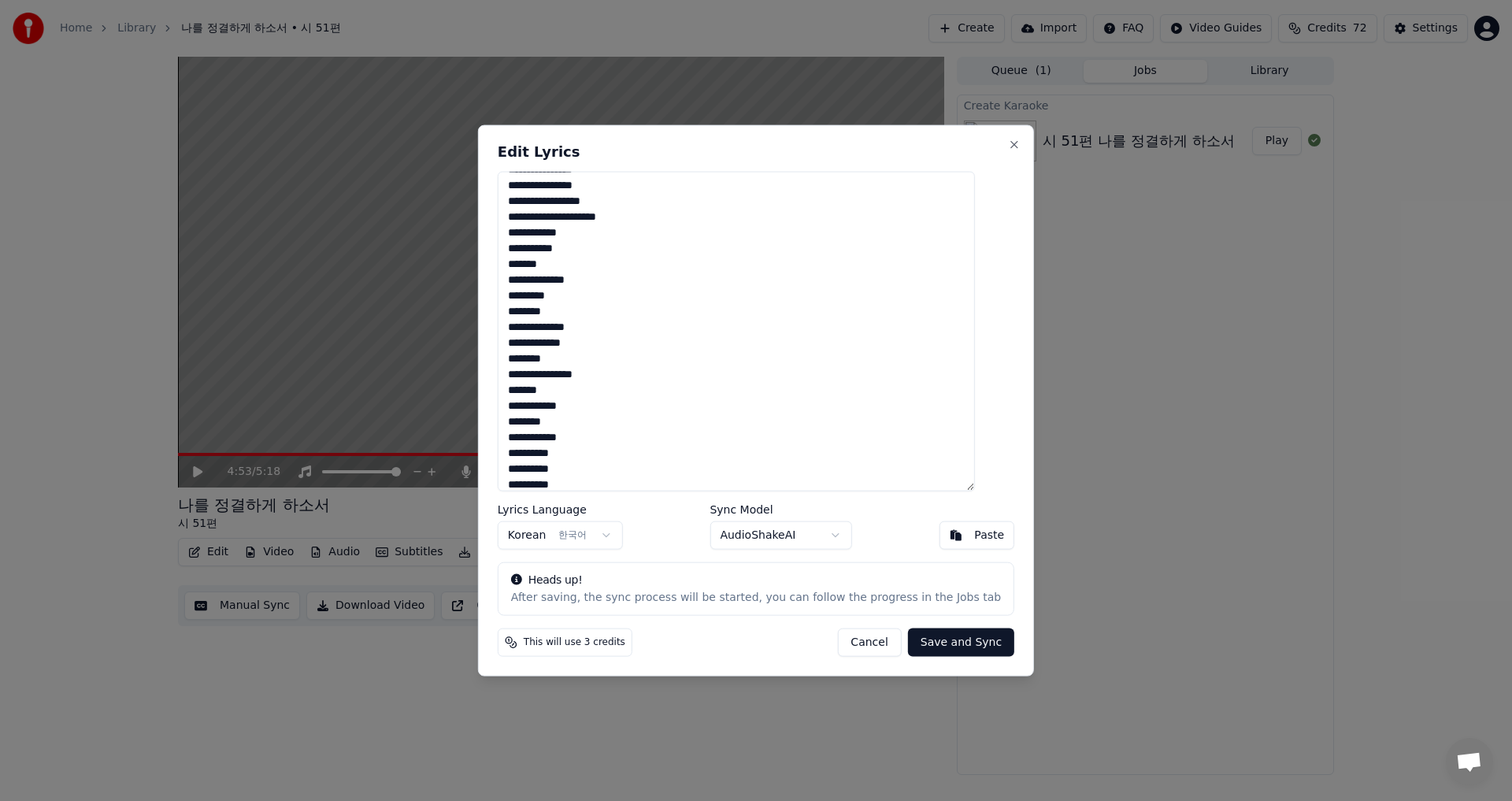
click at [591, 378] on textarea "**********" at bounding box center [736, 331] width 477 height 320
click at [557, 389] on textarea "**********" at bounding box center [736, 331] width 477 height 320
click at [625, 398] on textarea "**********" at bounding box center [736, 331] width 477 height 320
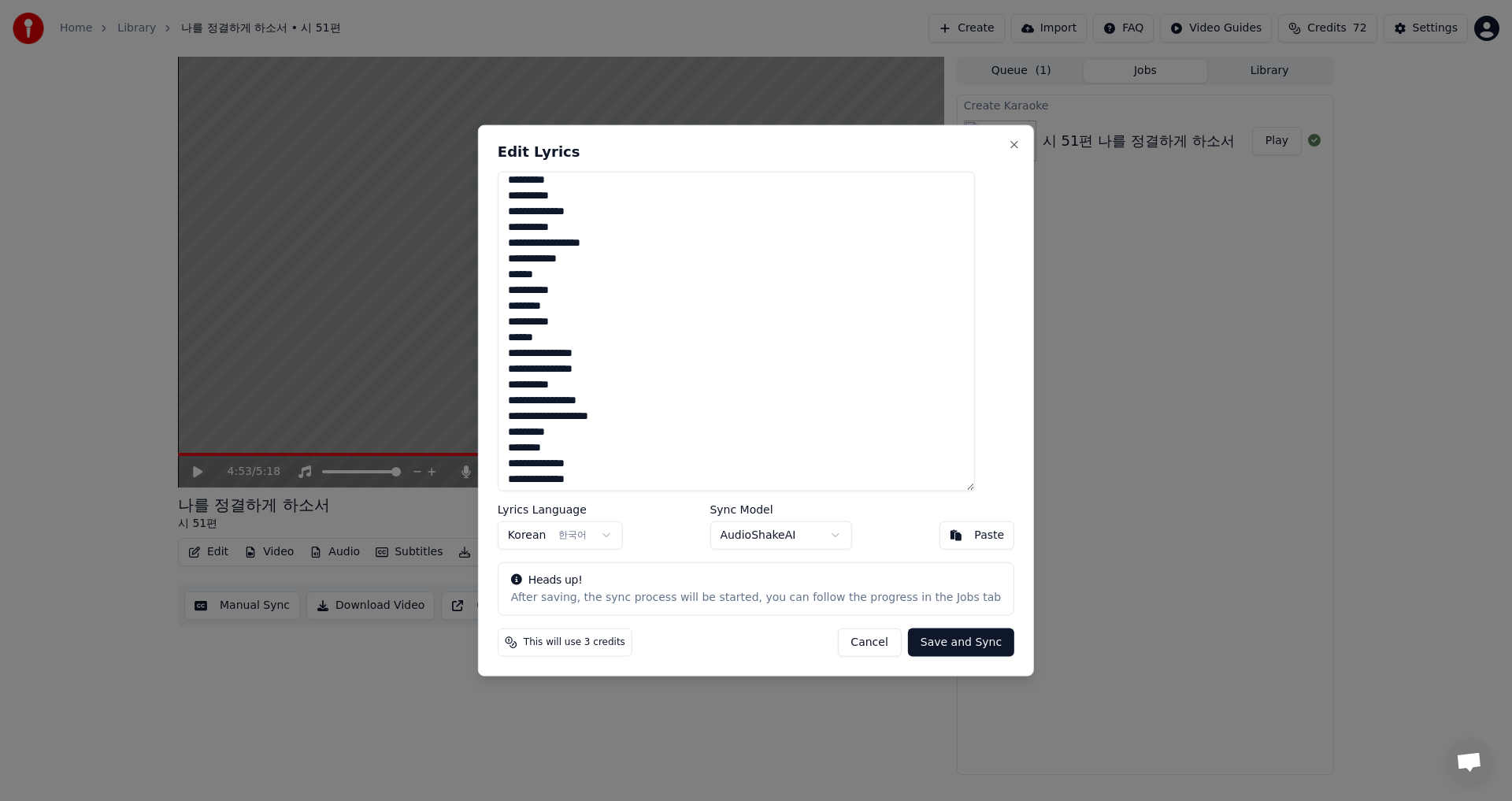
click at [629, 413] on textarea "**********" at bounding box center [736, 331] width 477 height 320
click at [653, 451] on textarea "**********" at bounding box center [736, 331] width 477 height 320
click at [638, 458] on textarea "**********" at bounding box center [736, 331] width 477 height 320
type textarea "**********"
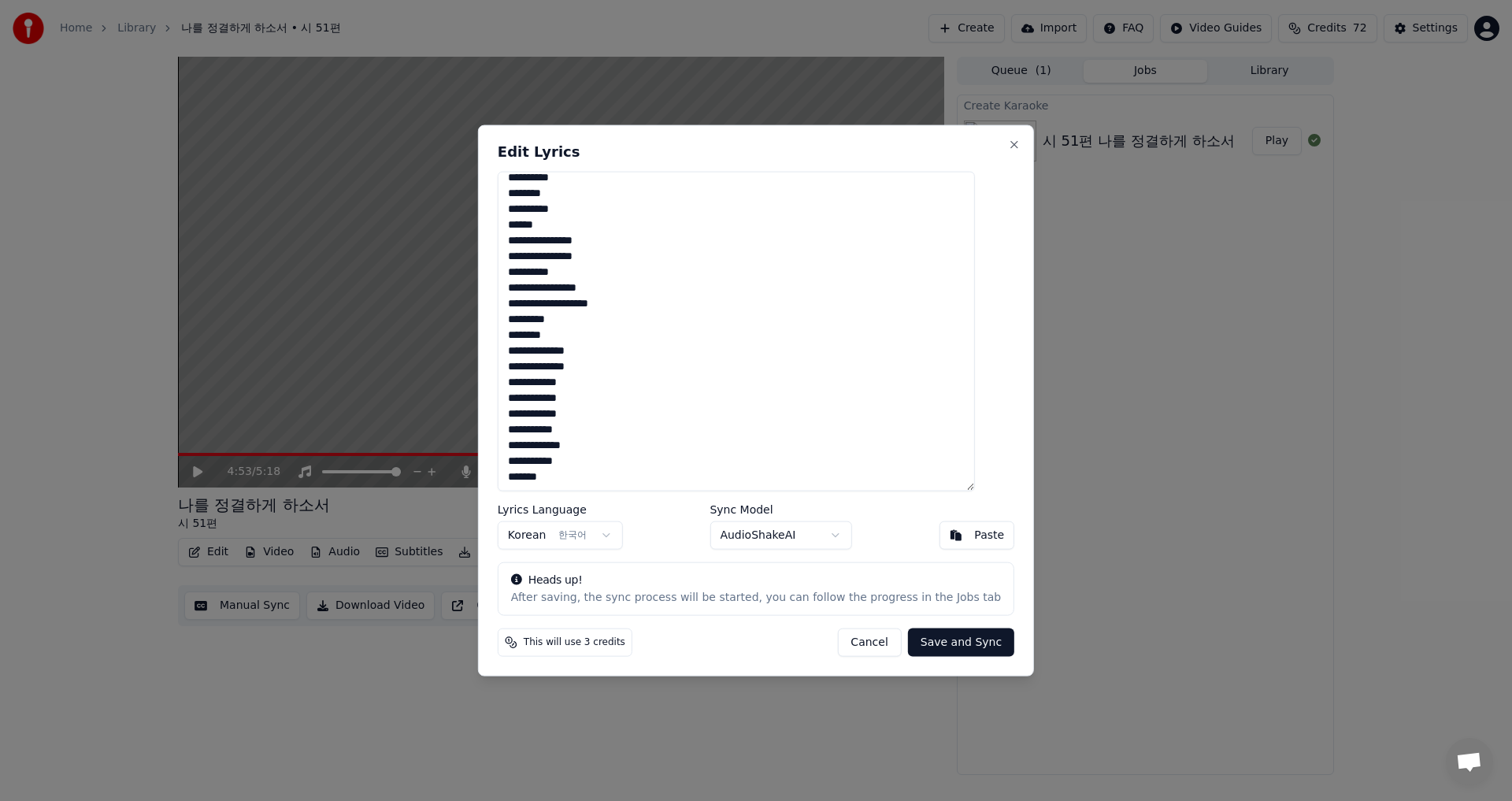
click at [948, 643] on button "Save and Sync" at bounding box center [961, 642] width 107 height 28
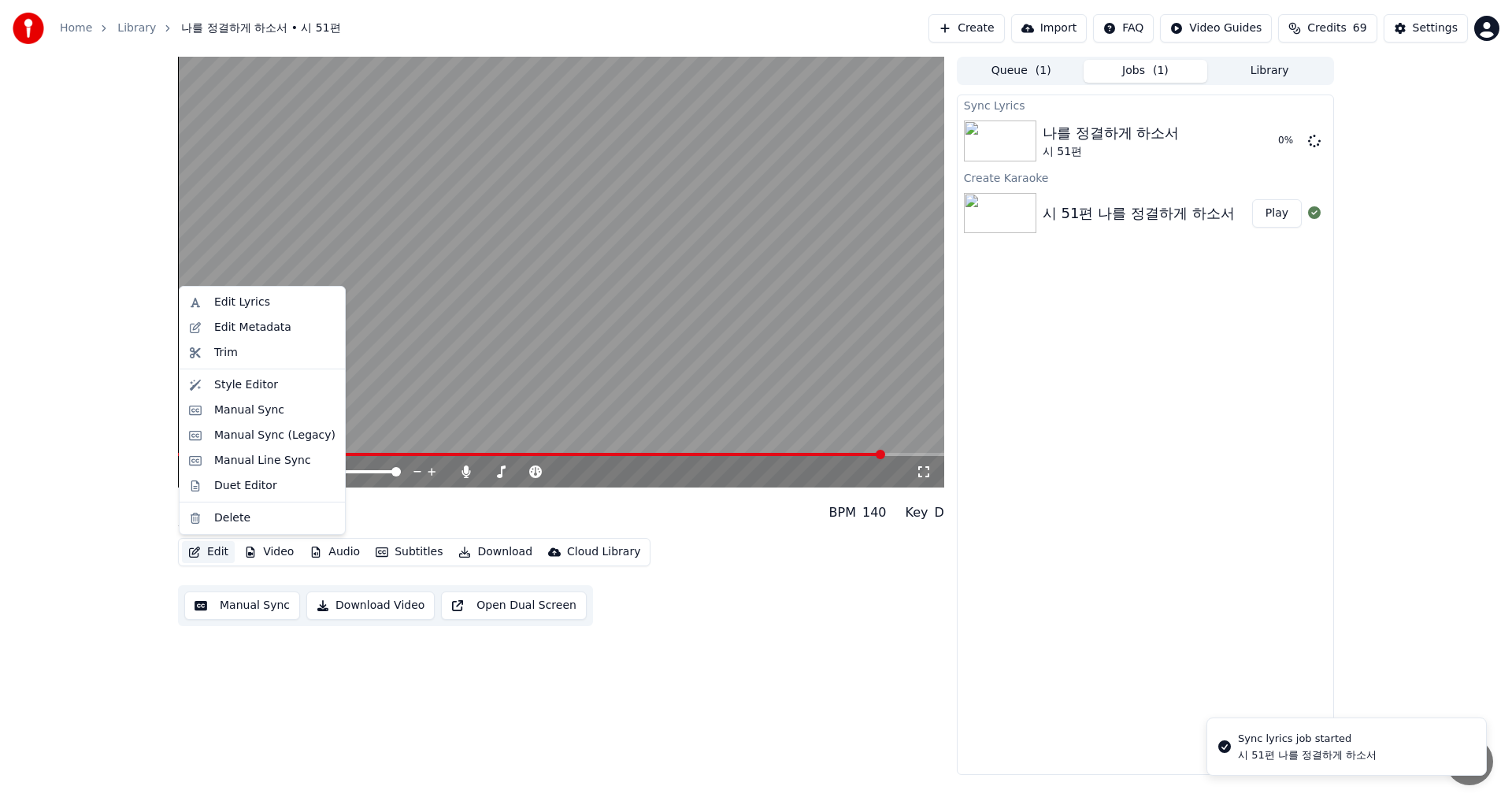
click at [200, 552] on icon "button" at bounding box center [194, 551] width 13 height 11
click at [237, 326] on div "Edit Metadata" at bounding box center [253, 327] width 78 height 16
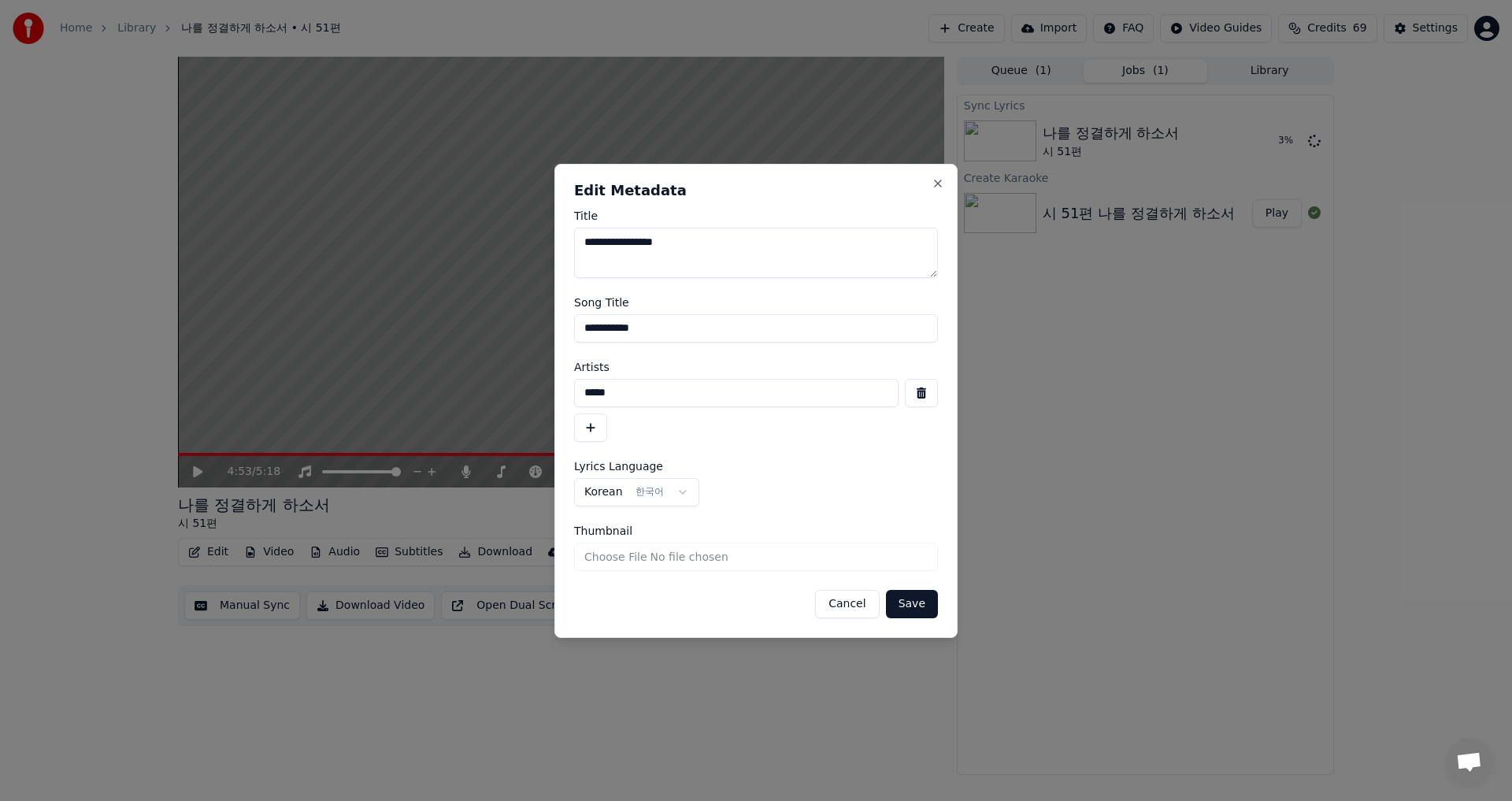
drag, startPoint x: 627, startPoint y: 394, endPoint x: 578, endPoint y: 394, distance: 49.0
click at [574, 394] on input "*****" at bounding box center [737, 393] width 324 height 28
type input "***"
click at [903, 595] on button "Save" at bounding box center [912, 604] width 52 height 28
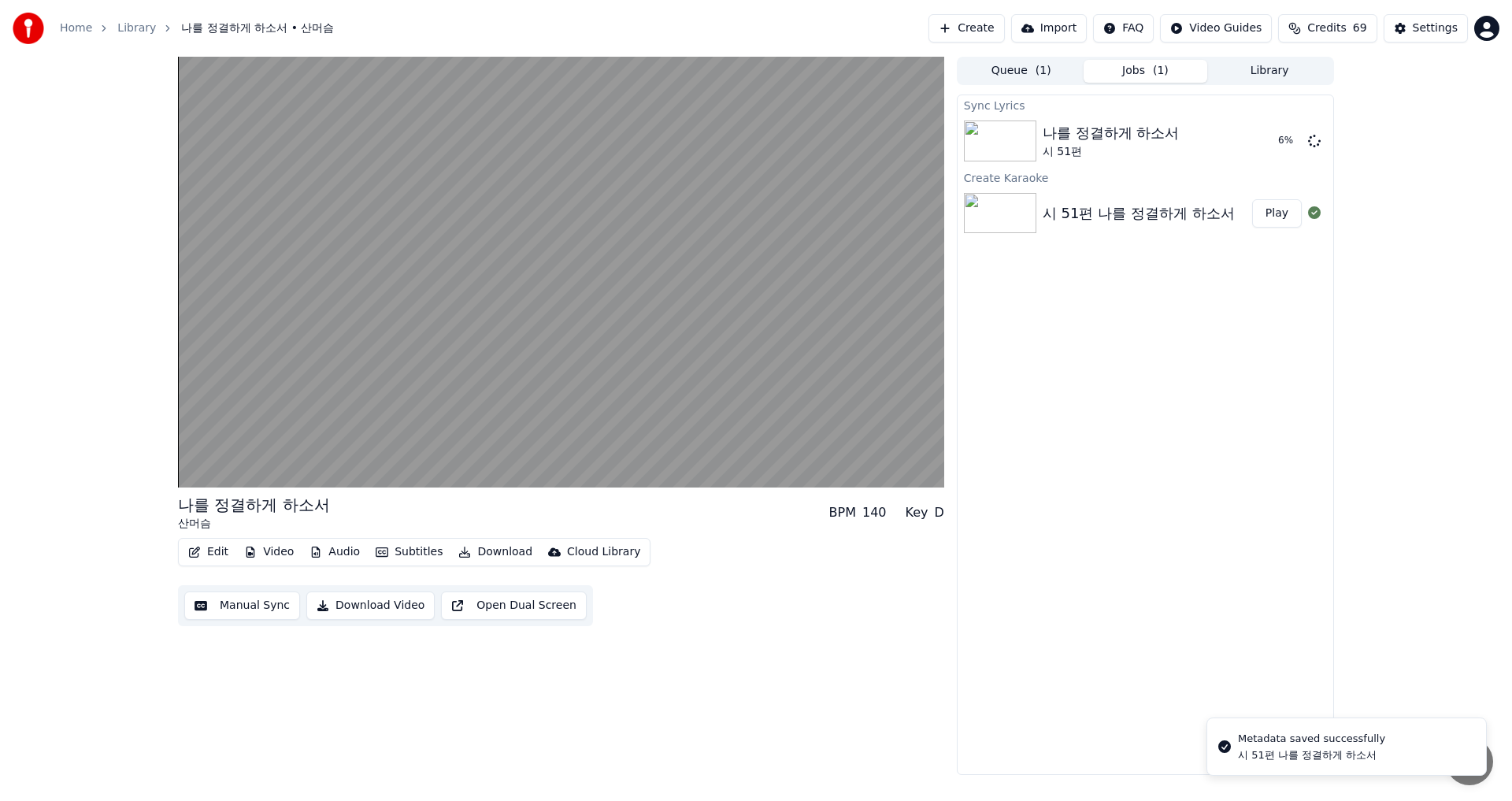
click at [197, 552] on icon "button" at bounding box center [194, 551] width 11 height 11
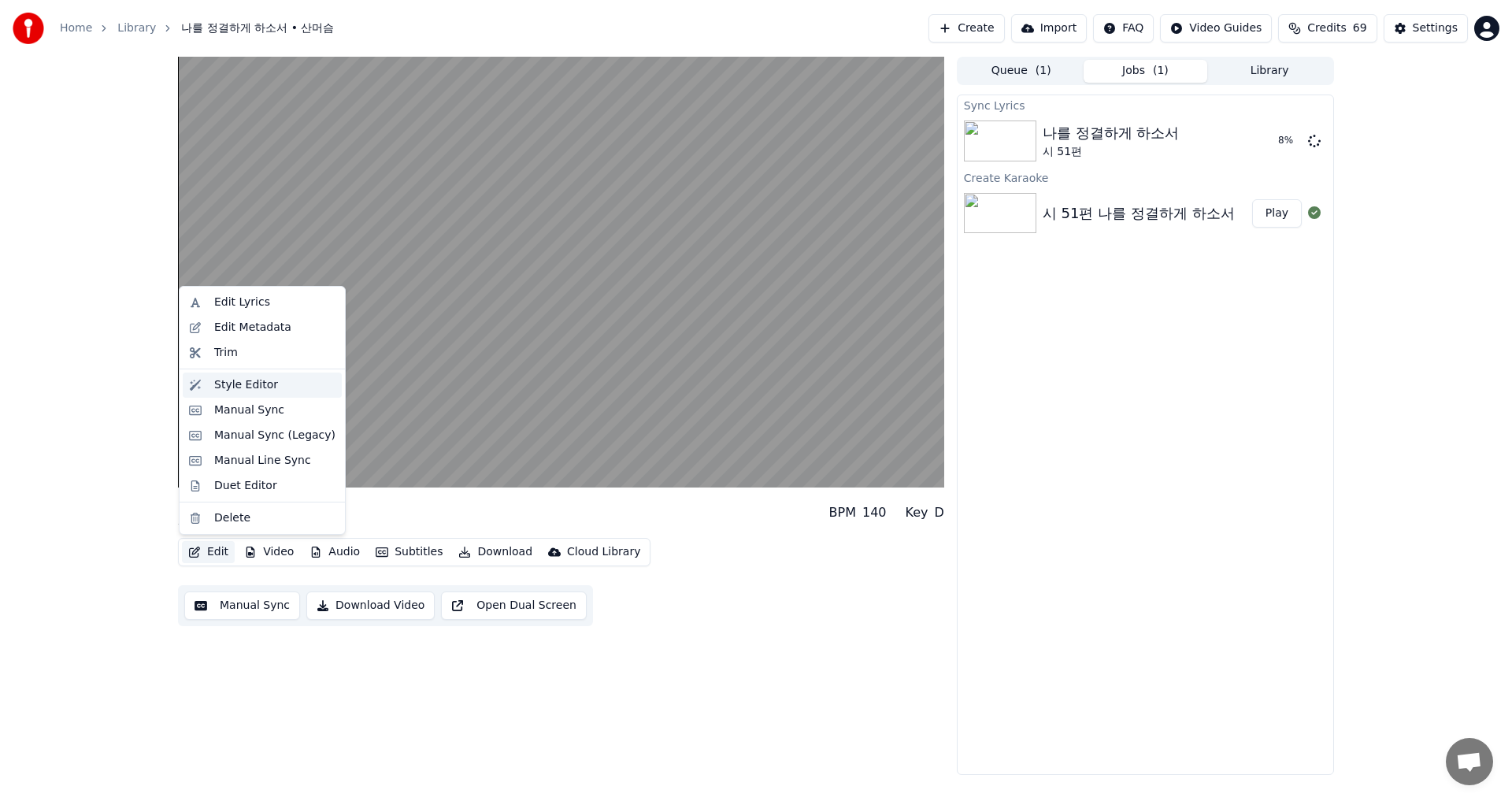
click at [258, 381] on div "Style Editor" at bounding box center [246, 385] width 64 height 16
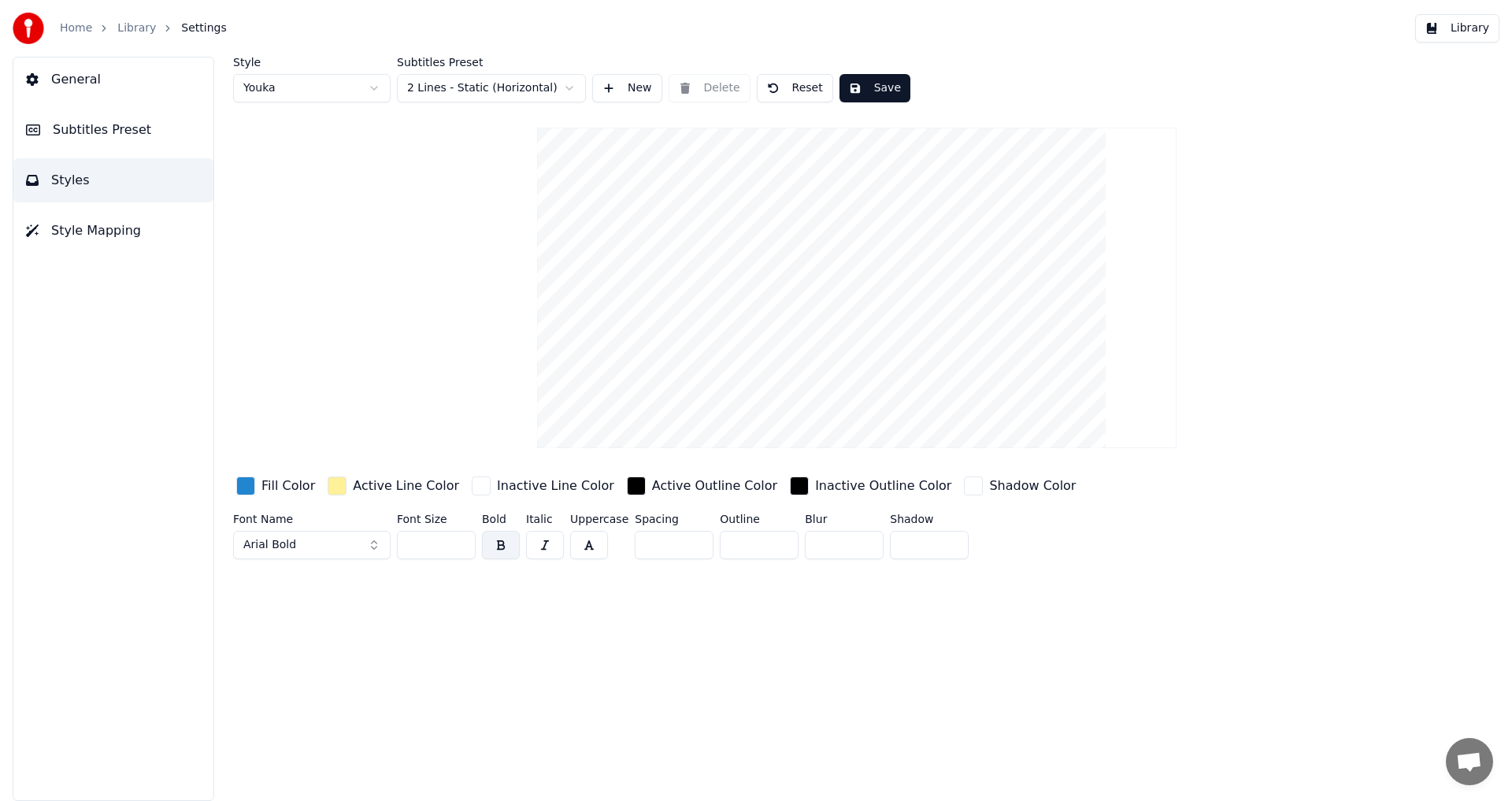
click at [911, 324] on video at bounding box center [857, 288] width 639 height 320
click at [877, 87] on button "Save" at bounding box center [874, 88] width 71 height 28
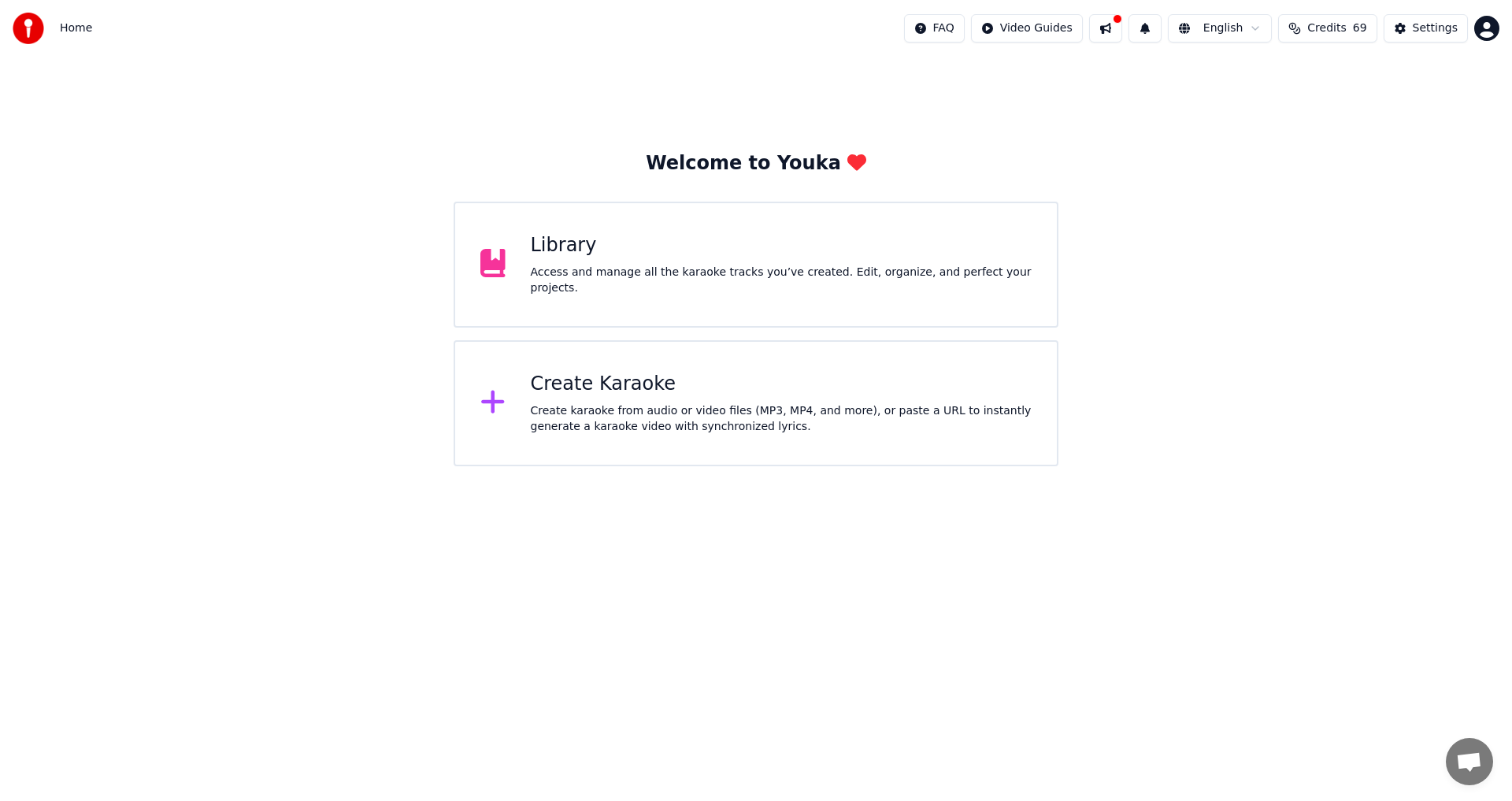
click at [531, 259] on div "Library" at bounding box center [781, 245] width 502 height 25
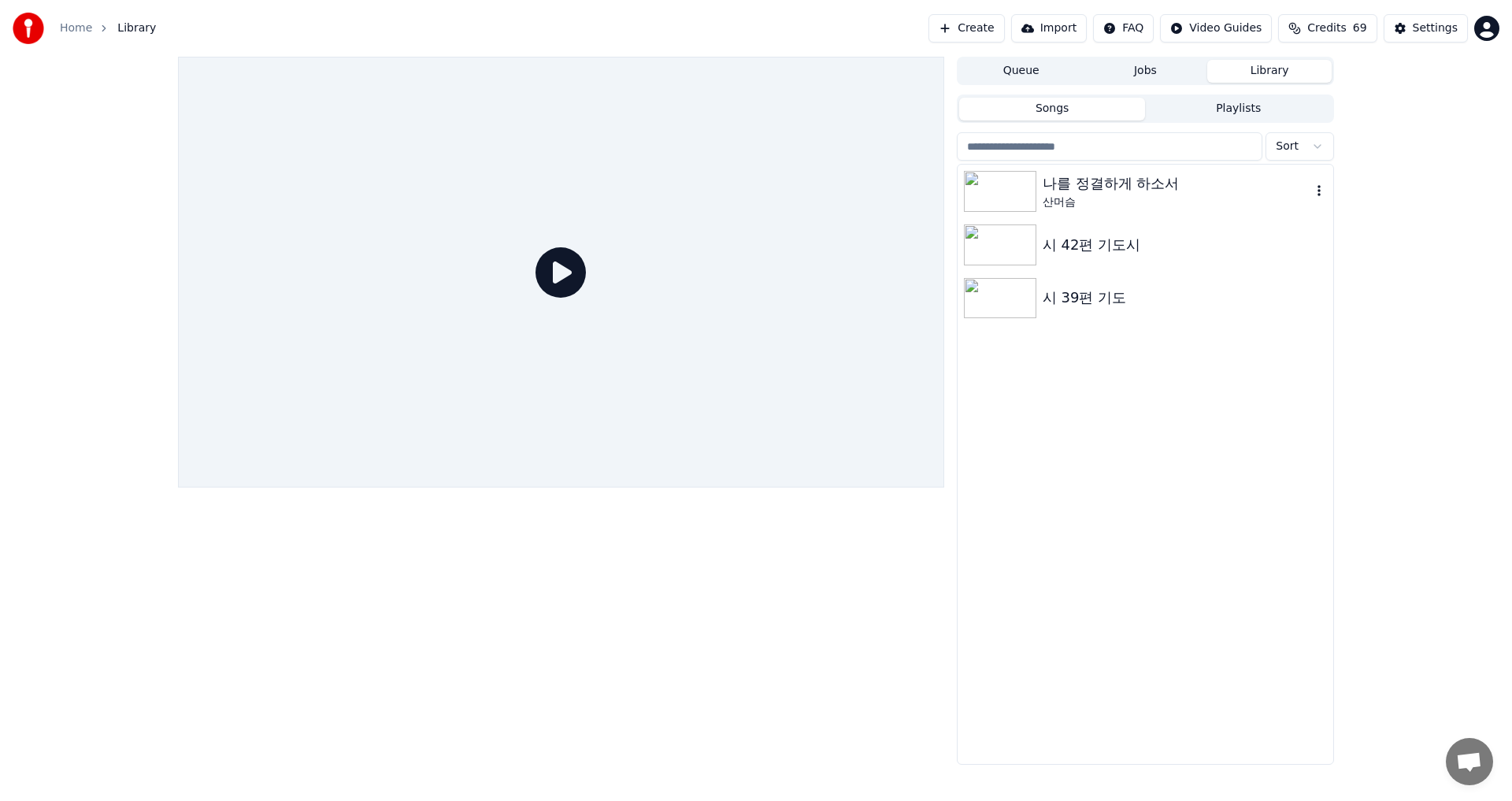
click at [1005, 180] on img at bounding box center [999, 191] width 73 height 41
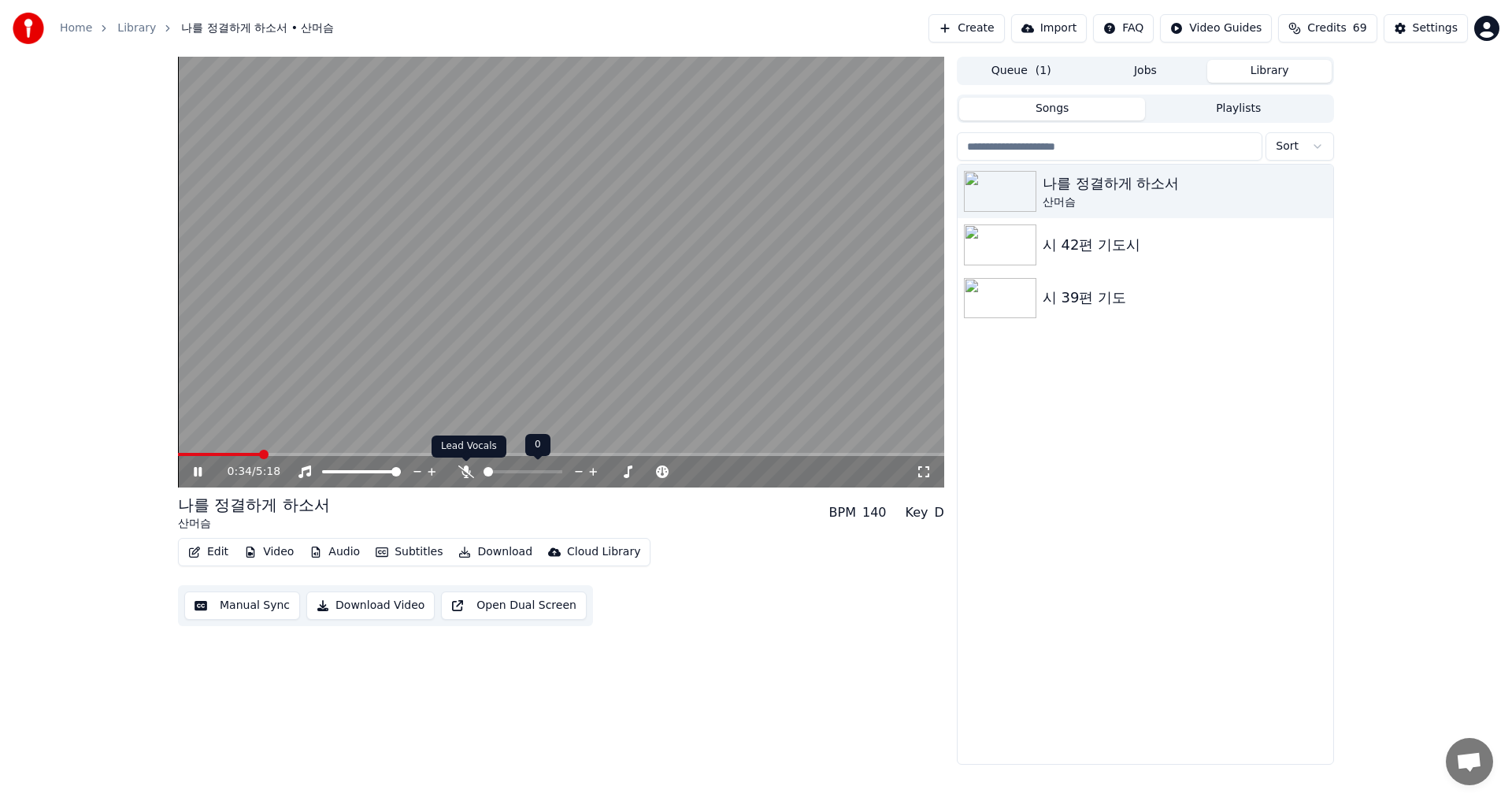
click at [467, 470] on icon at bounding box center [466, 472] width 16 height 13
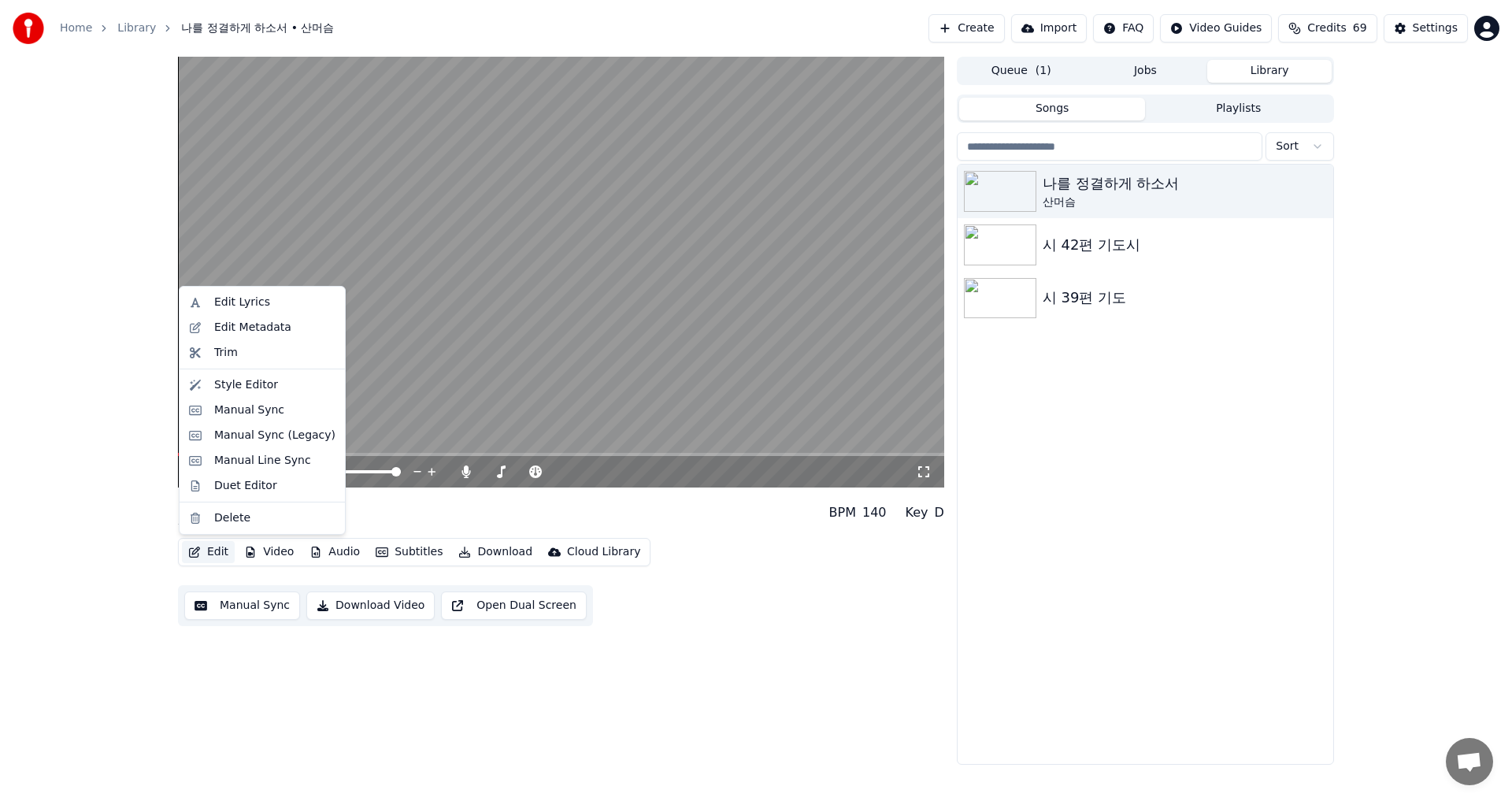
click at [198, 552] on icon "button" at bounding box center [194, 551] width 13 height 11
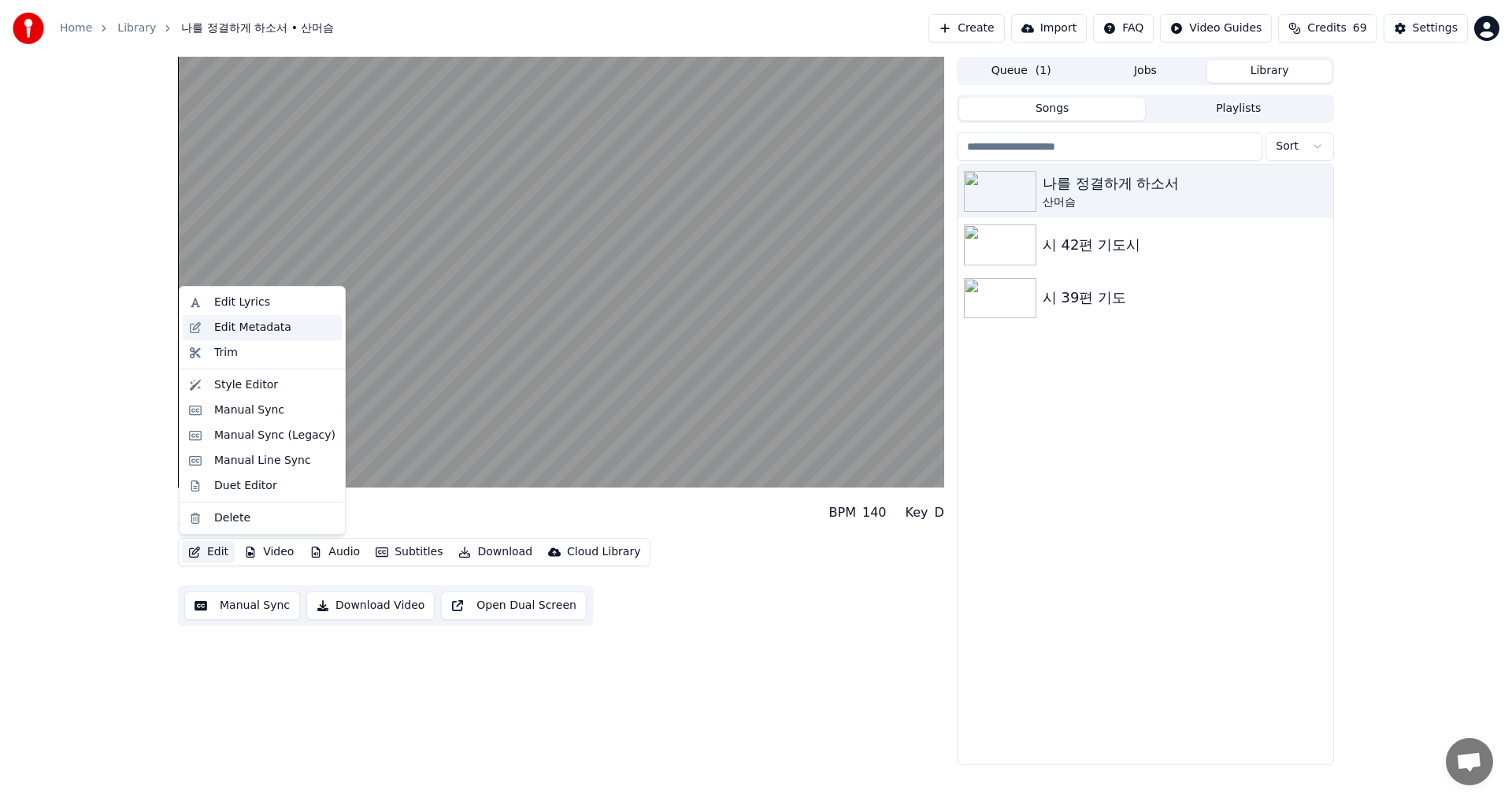
click at [260, 326] on div "Edit Metadata" at bounding box center [253, 327] width 78 height 16
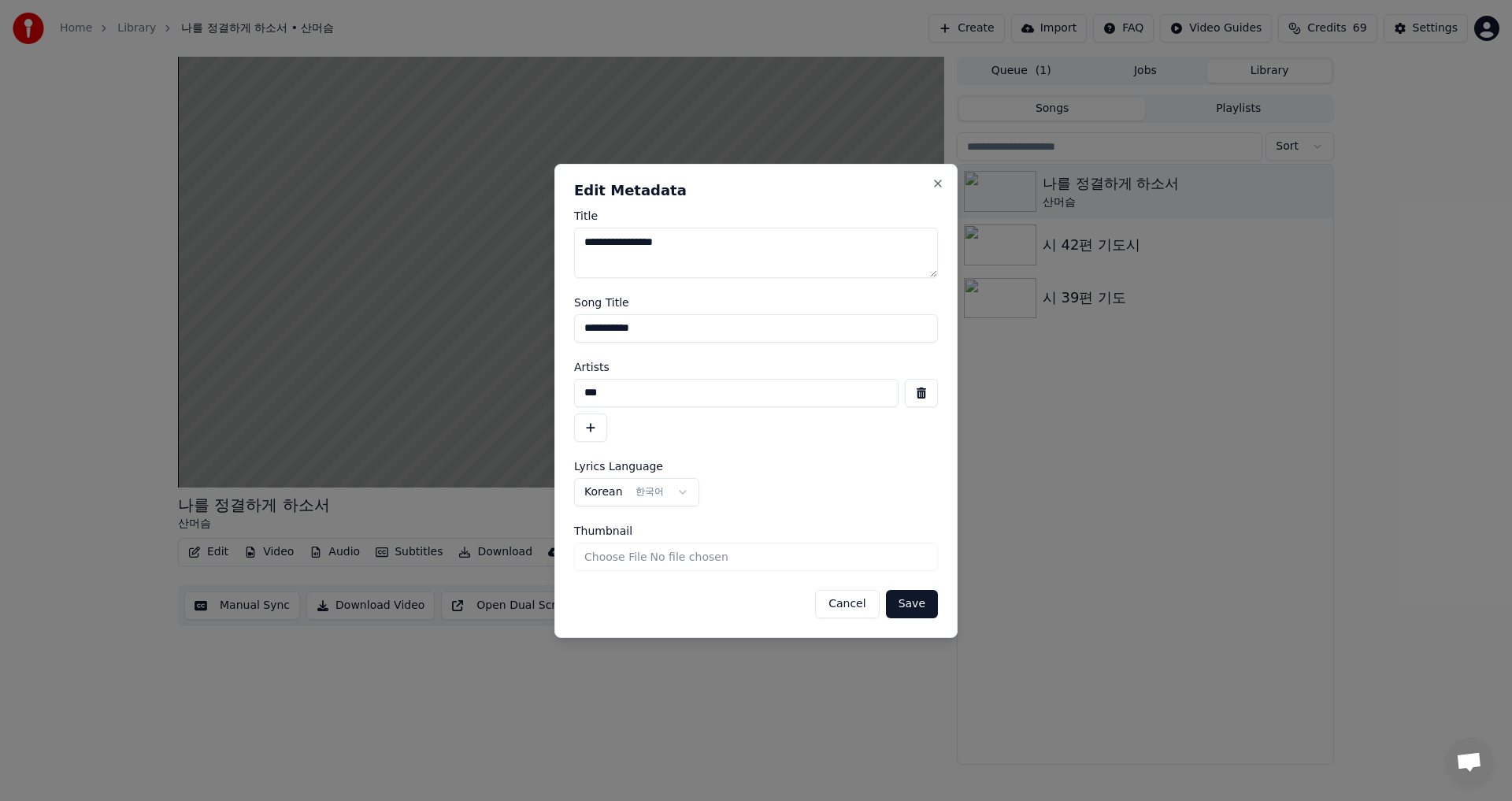
click at [919, 609] on button "Save" at bounding box center [912, 604] width 52 height 28
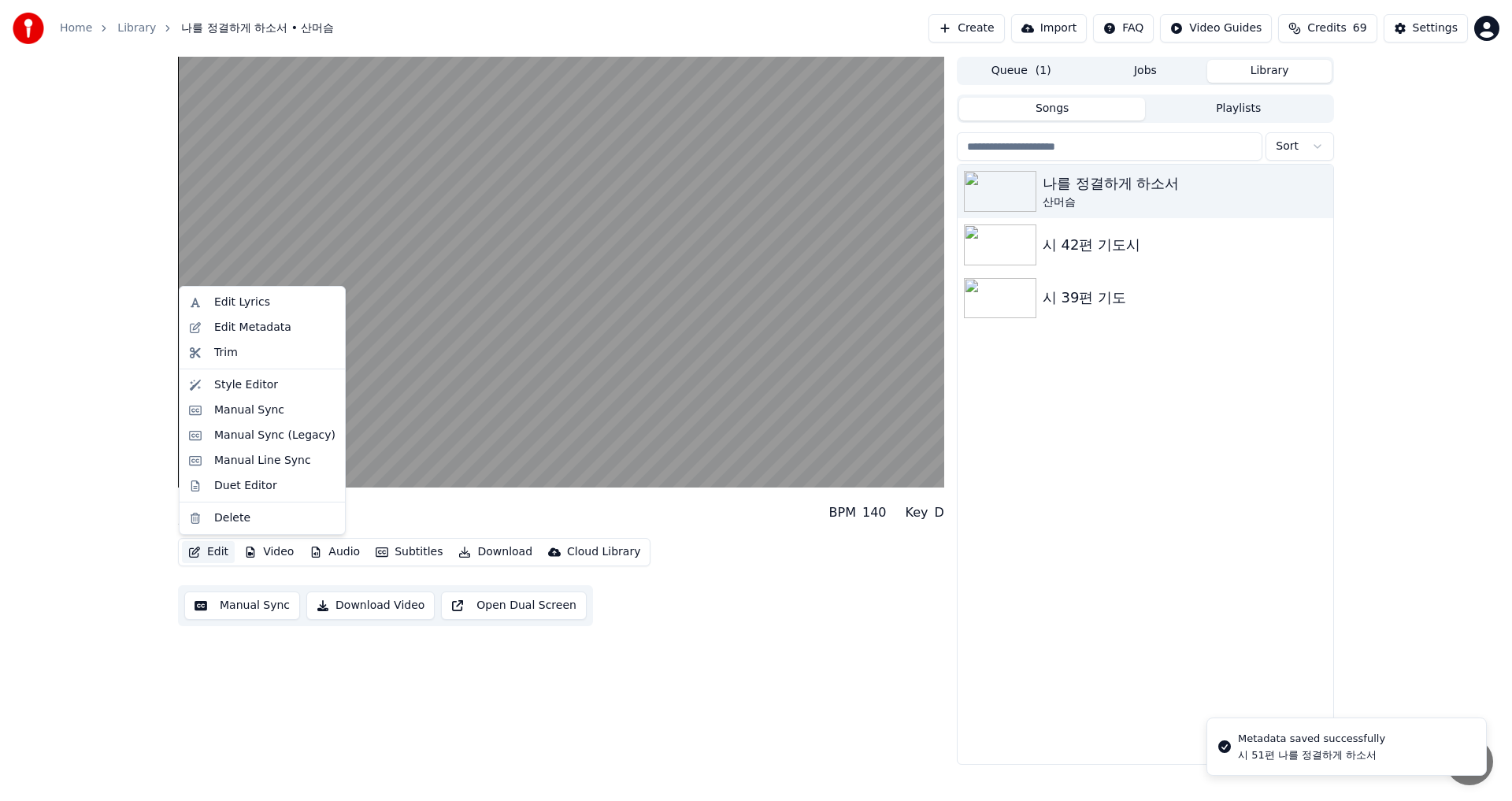
click at [196, 545] on button "Edit" at bounding box center [208, 552] width 53 height 22
click at [244, 306] on div "Edit Lyrics" at bounding box center [242, 302] width 56 height 16
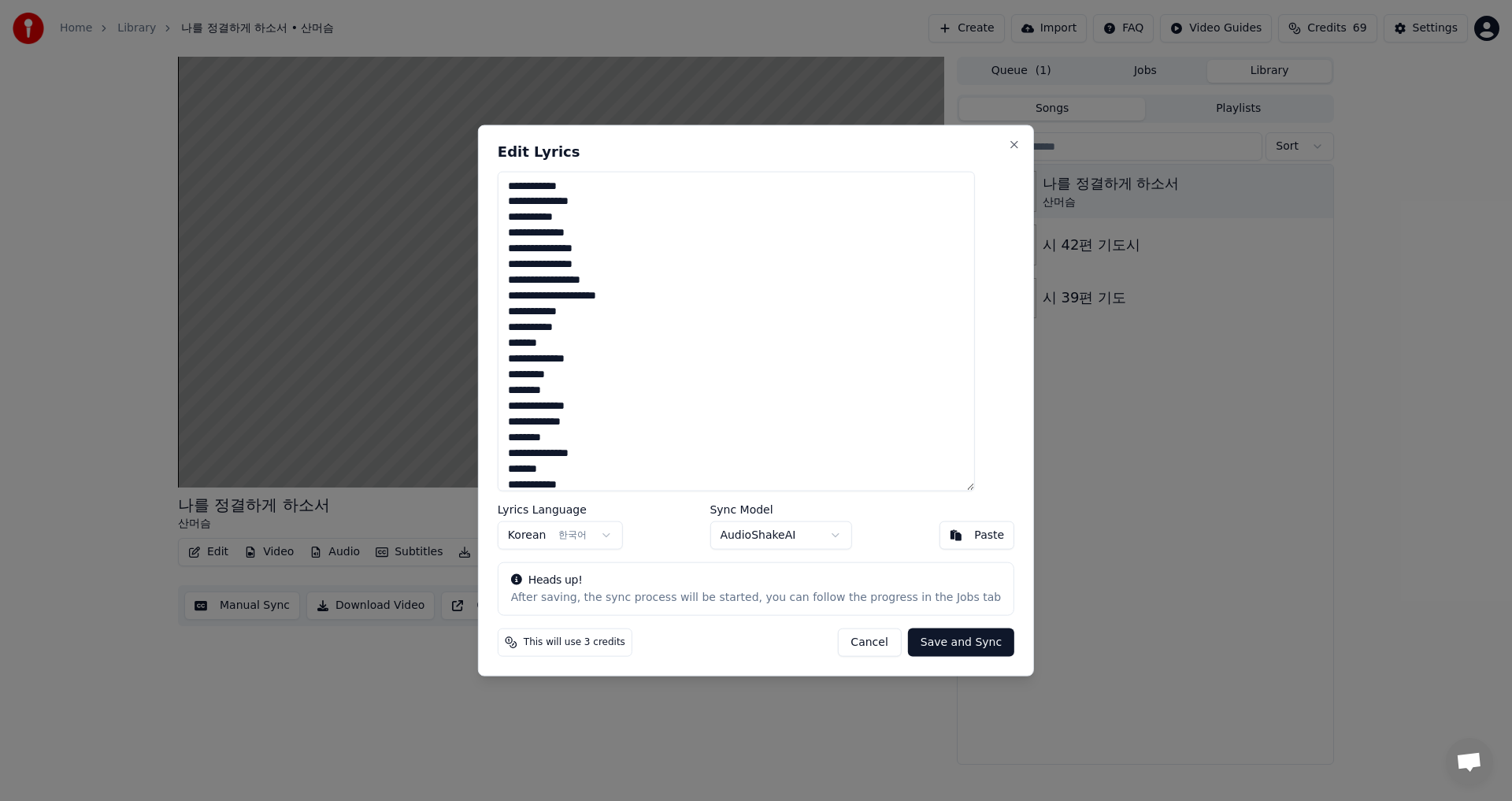
click at [945, 643] on button "Save and Sync" at bounding box center [961, 642] width 107 height 28
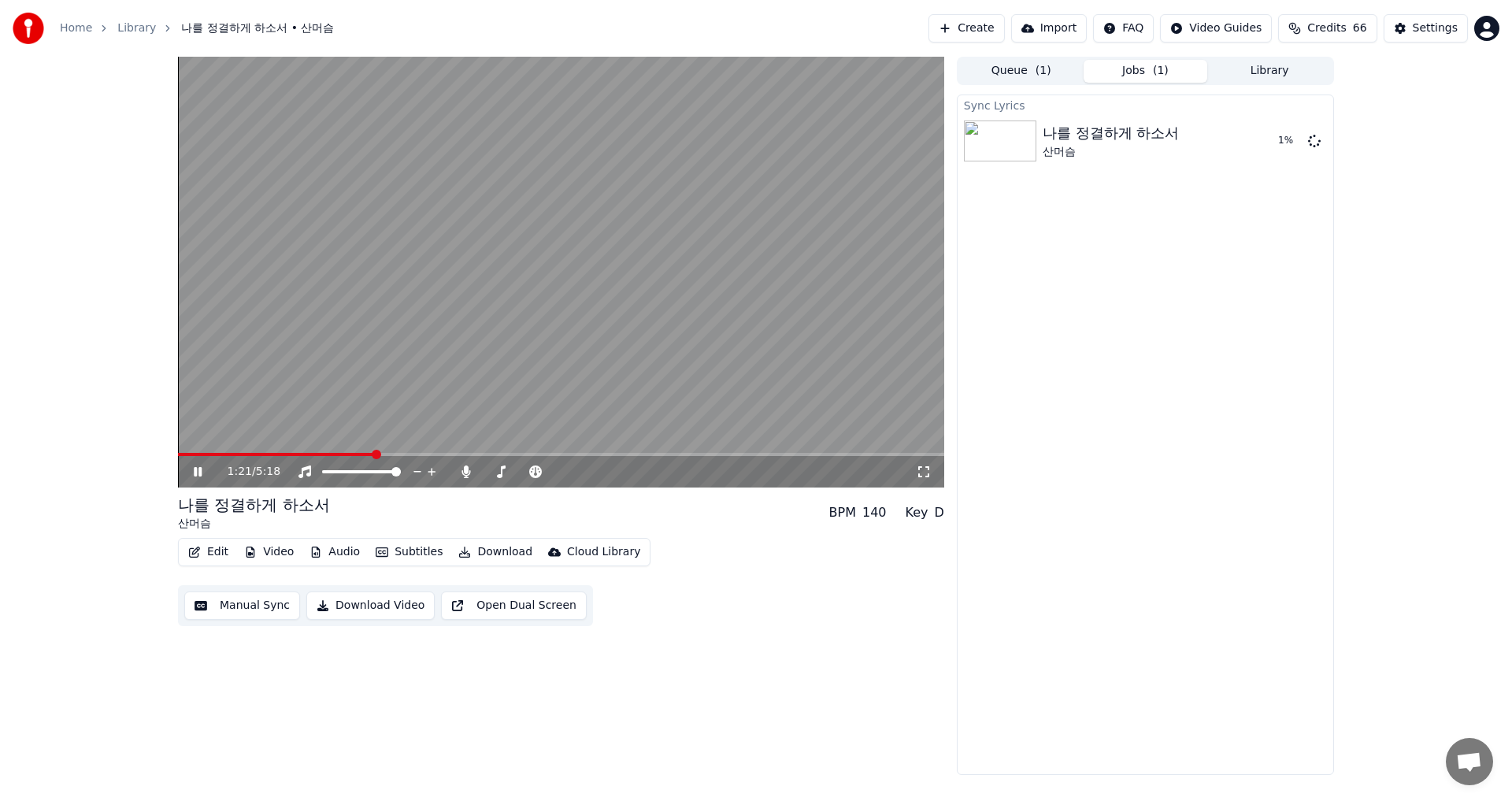
click at [185, 451] on video at bounding box center [561, 272] width 766 height 431
click at [191, 455] on span at bounding box center [185, 454] width 14 height 3
click at [195, 467] on icon at bounding box center [197, 471] width 9 height 11
click at [219, 449] on video at bounding box center [561, 272] width 766 height 431
click at [237, 452] on video at bounding box center [561, 272] width 766 height 431
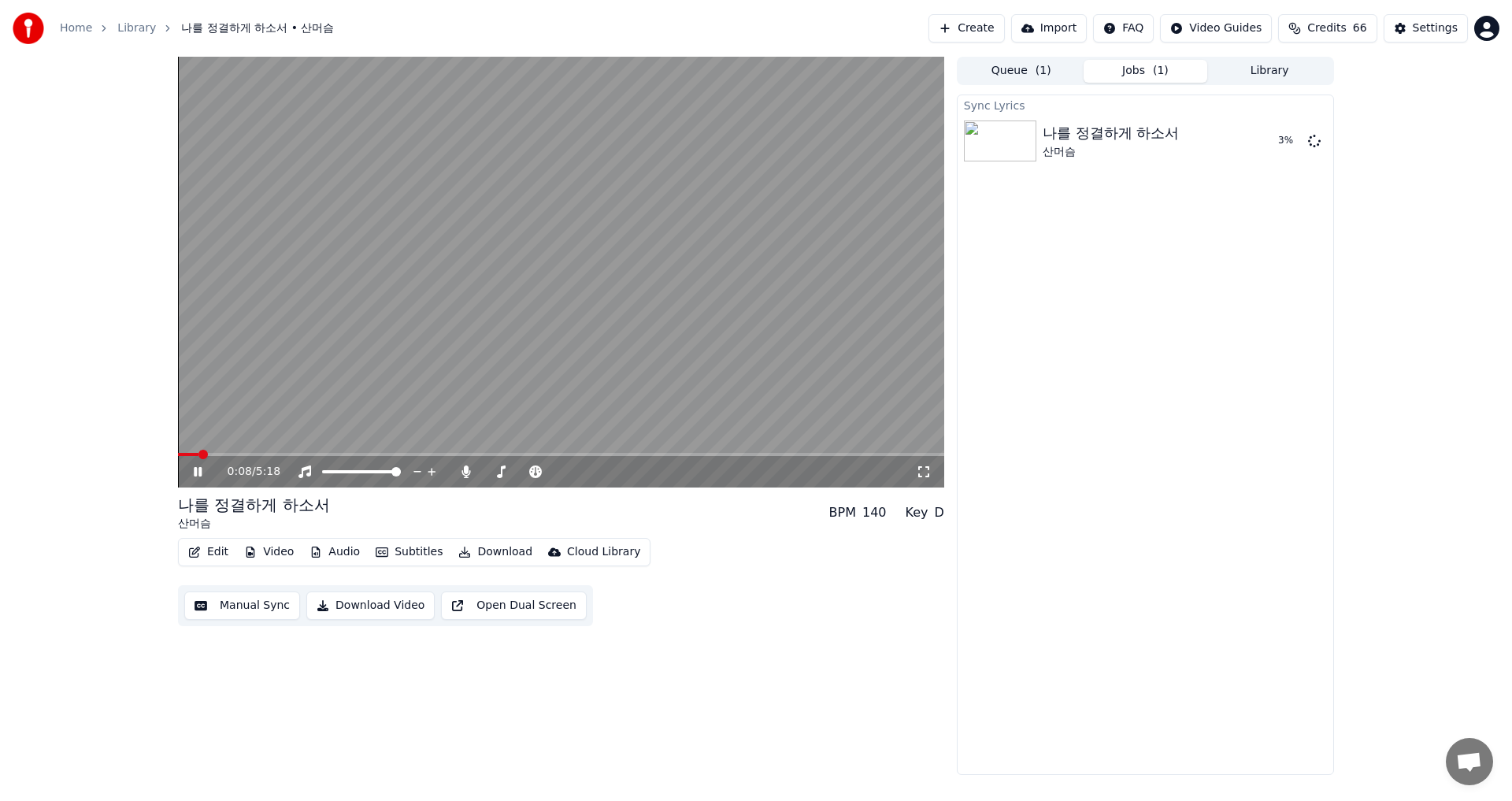
click at [228, 449] on video at bounding box center [561, 272] width 766 height 431
click at [233, 453] on span at bounding box center [561, 454] width 766 height 3
click at [199, 476] on icon at bounding box center [208, 472] width 37 height 13
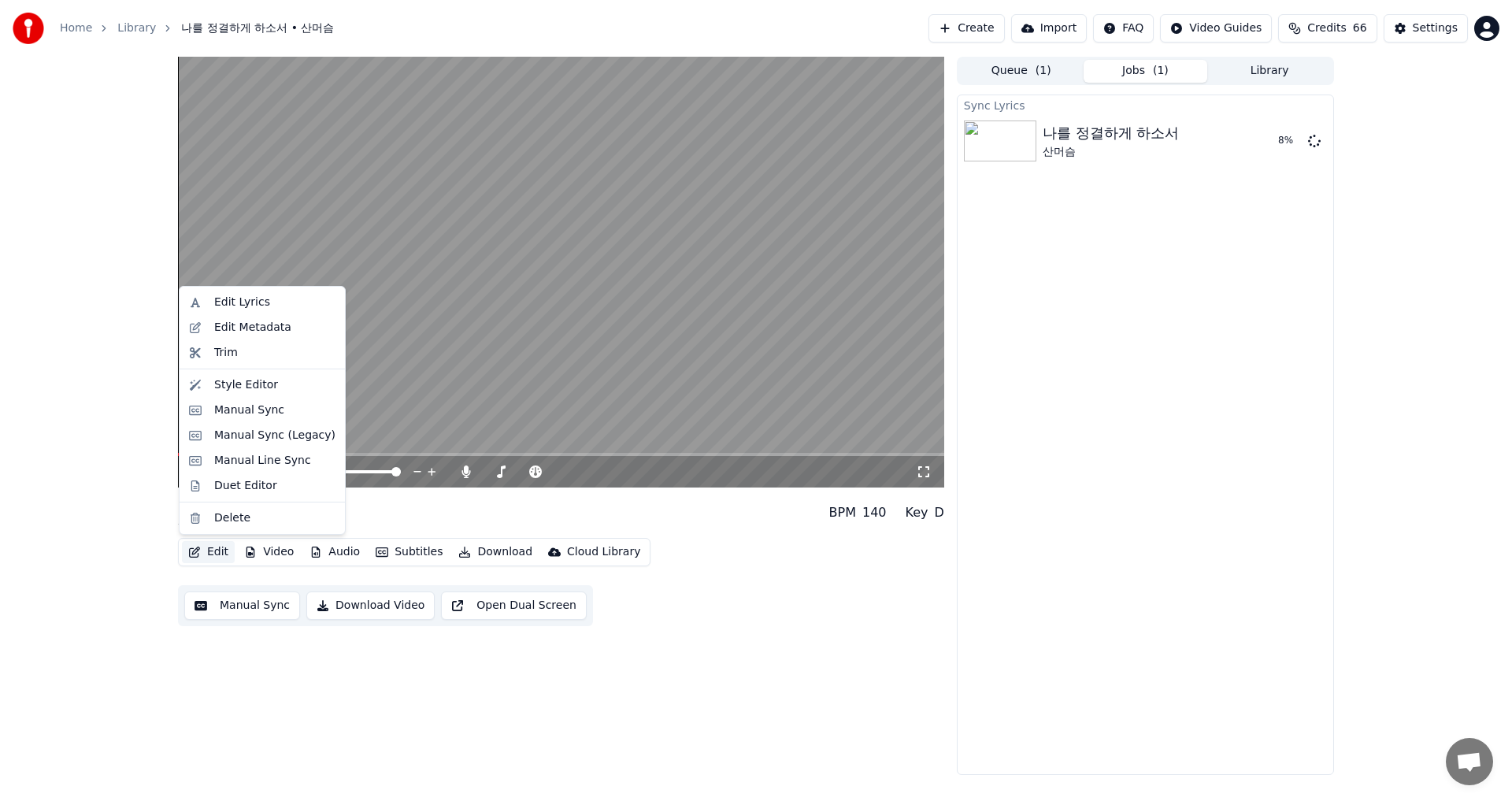
click at [208, 545] on button "Edit" at bounding box center [208, 552] width 53 height 22
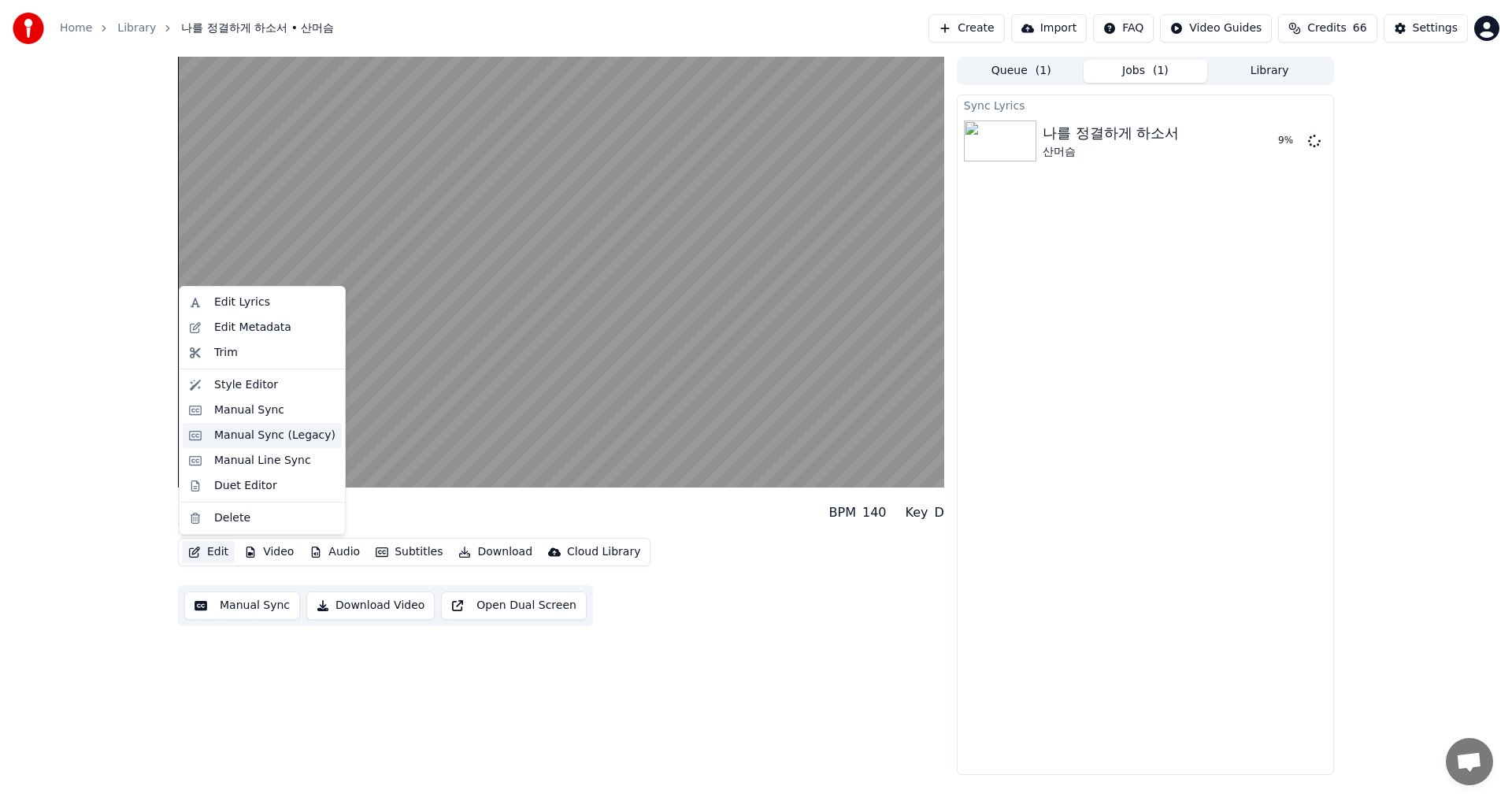
click at [271, 430] on div "Manual Sync (Legacy)" at bounding box center [275, 436] width 121 height 16
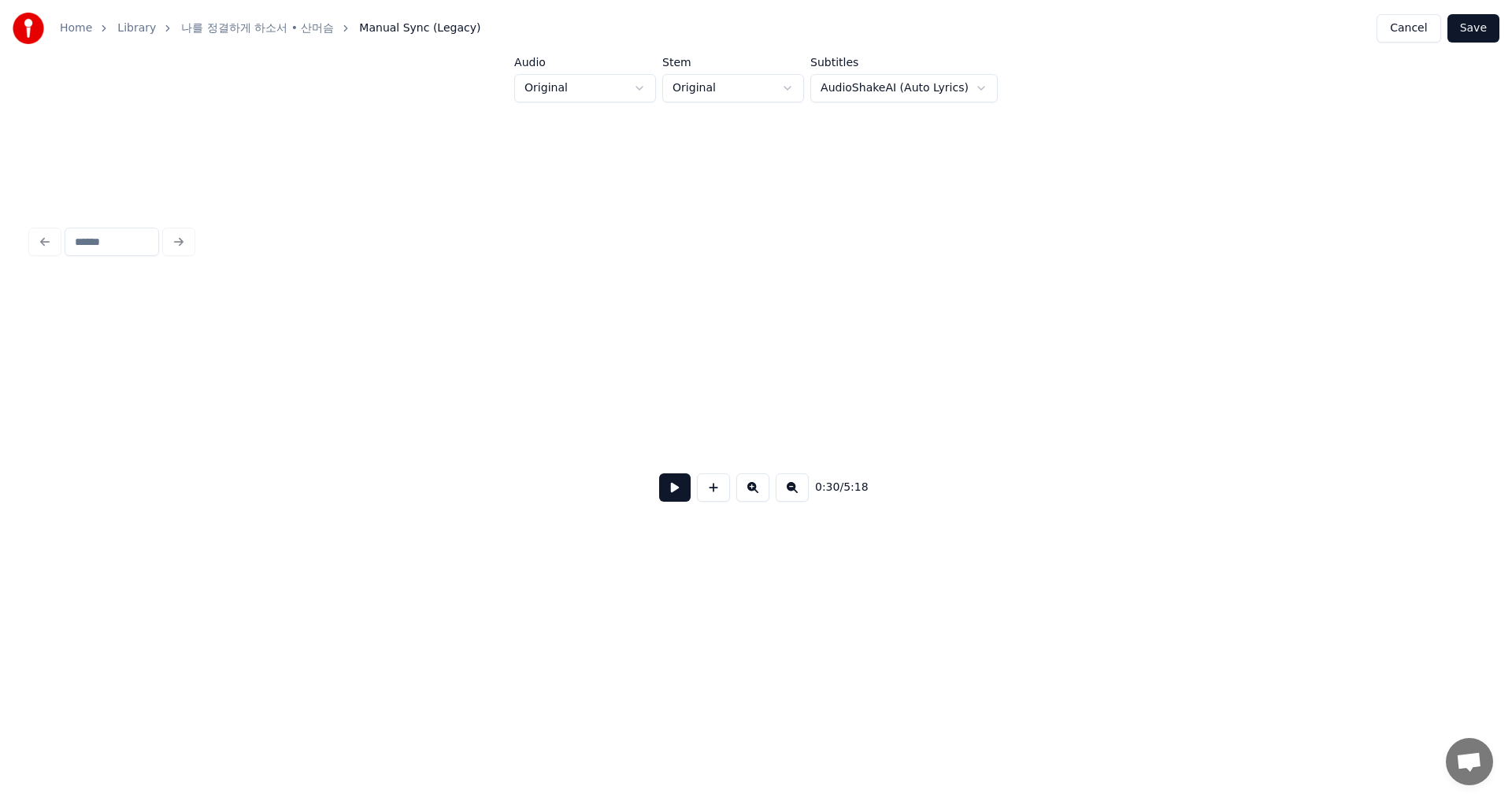
scroll to position [0, 4823]
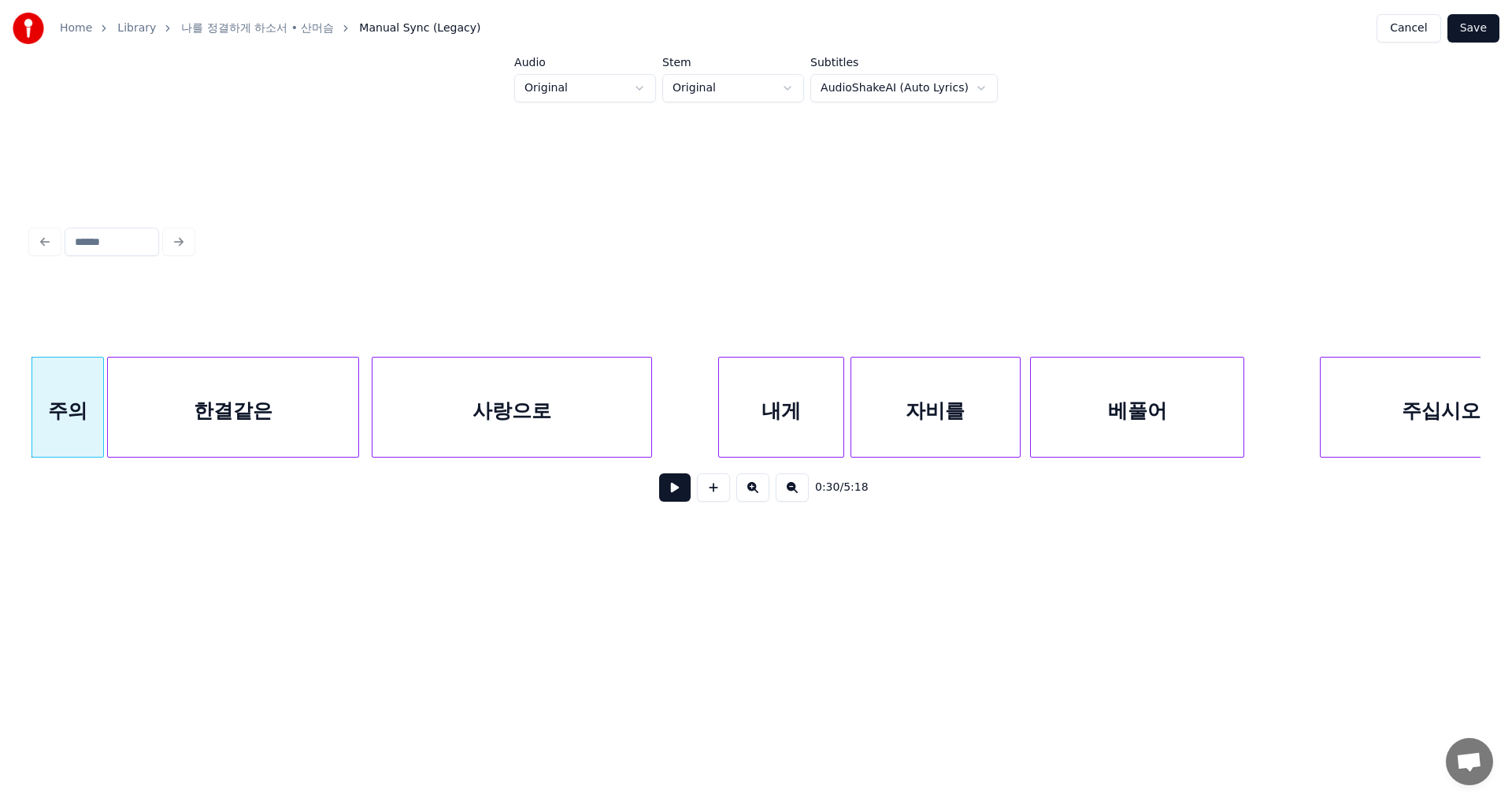
click at [666, 493] on button at bounding box center [675, 488] width 32 height 28
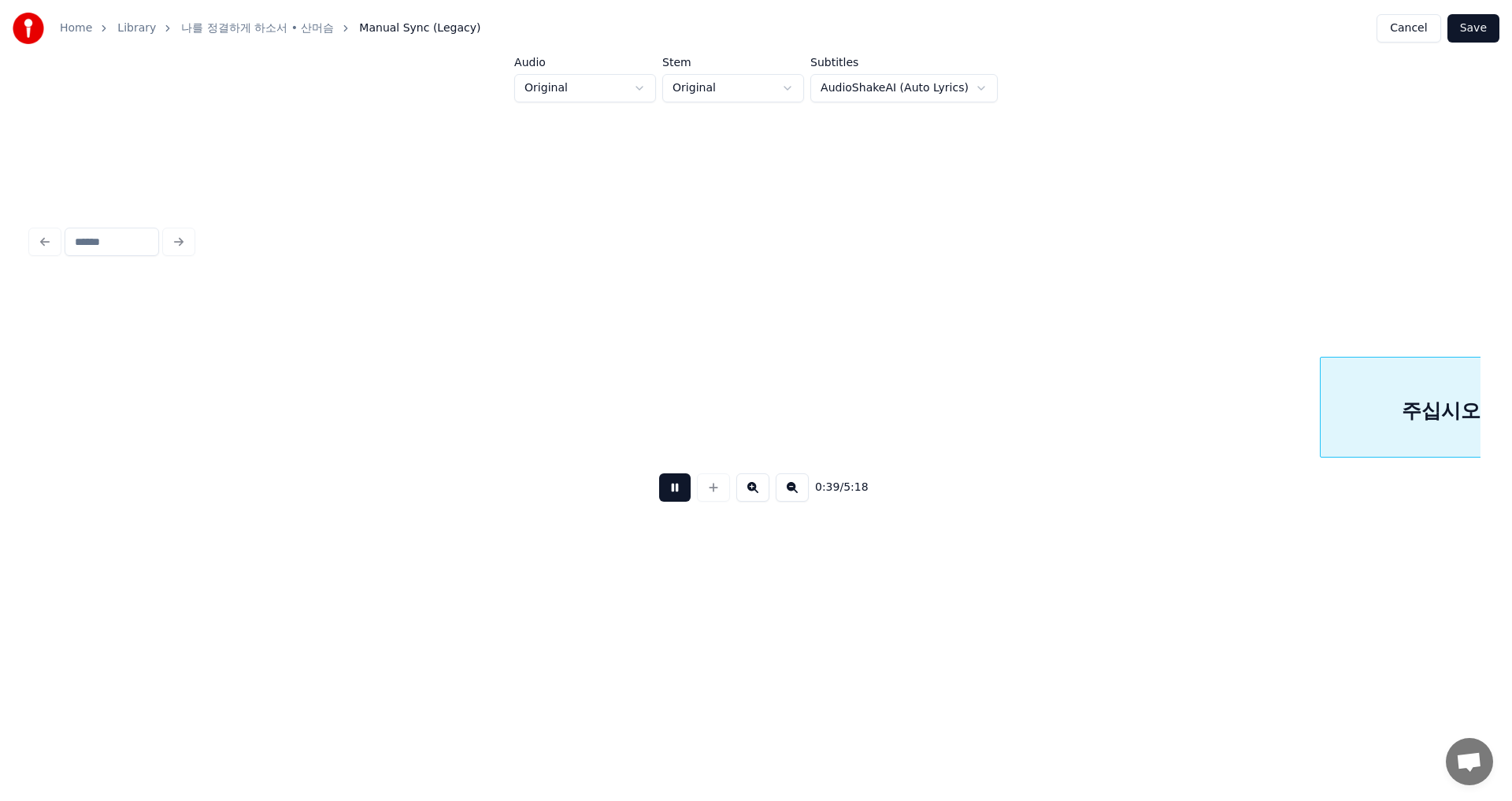
scroll to position [0, 6273]
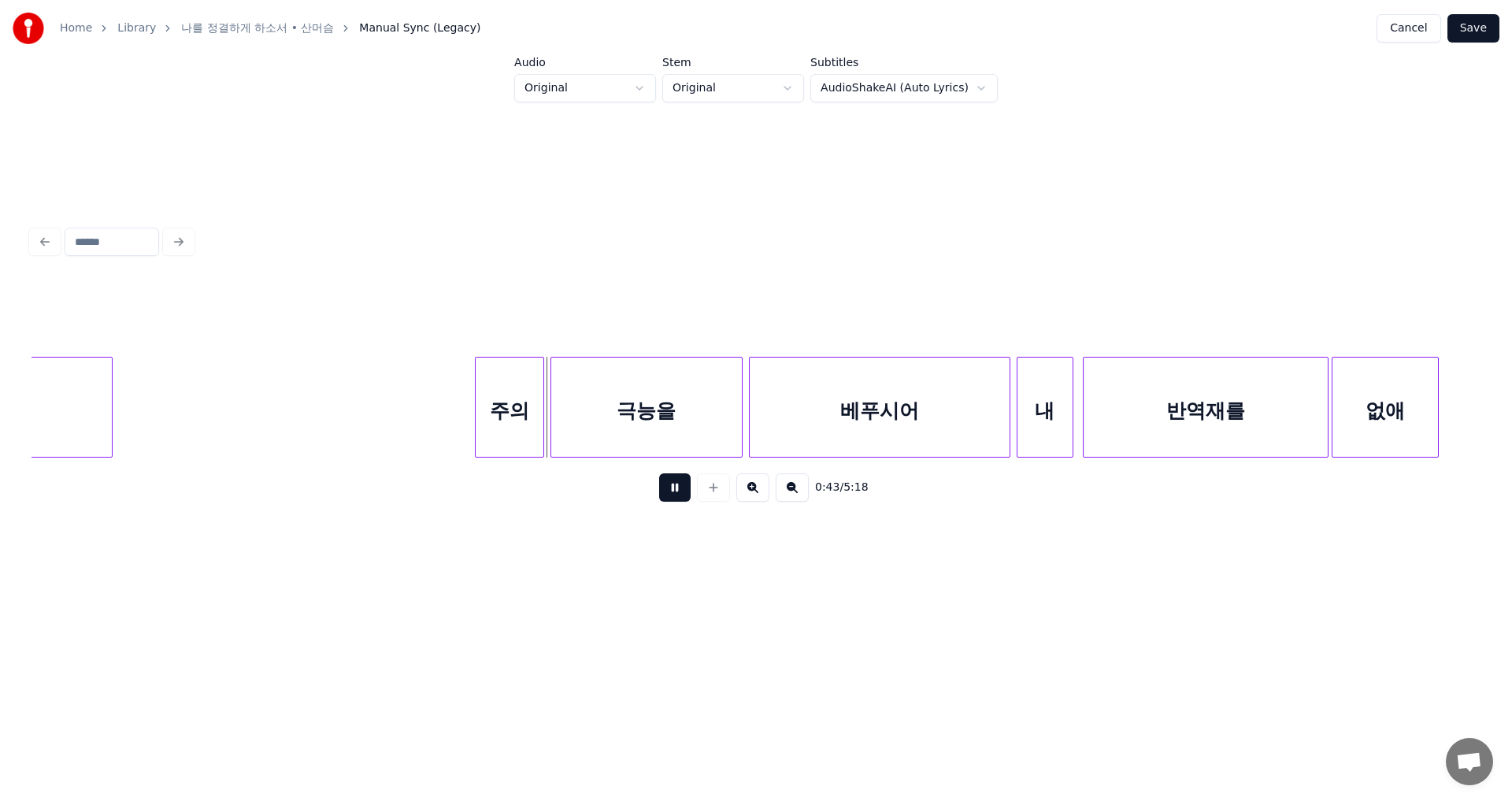
click at [674, 489] on button at bounding box center [675, 488] width 32 height 28
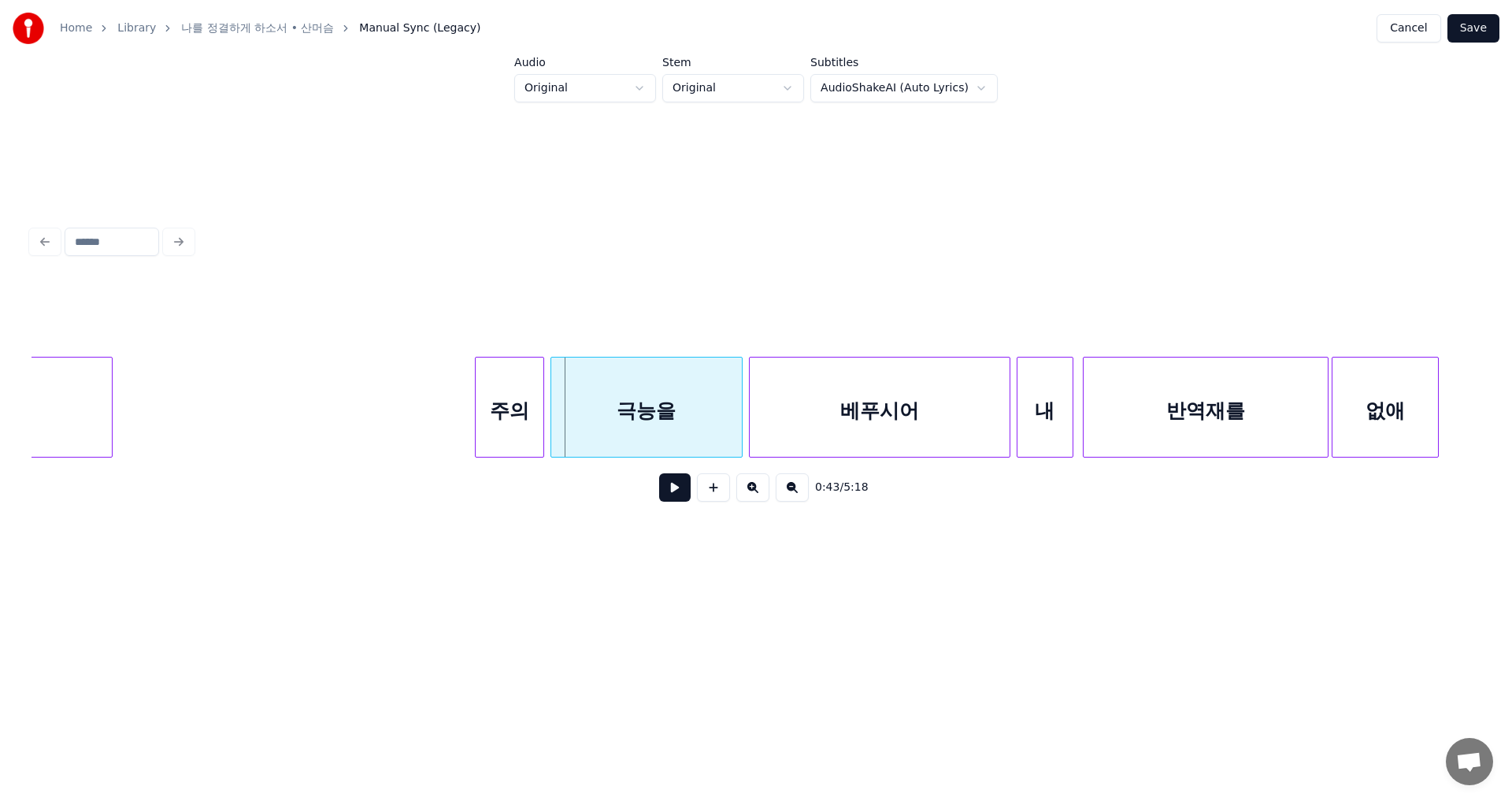
click at [650, 420] on div "극능을" at bounding box center [646, 411] width 190 height 107
click at [563, 304] on input "***" at bounding box center [598, 317] width 118 height 28
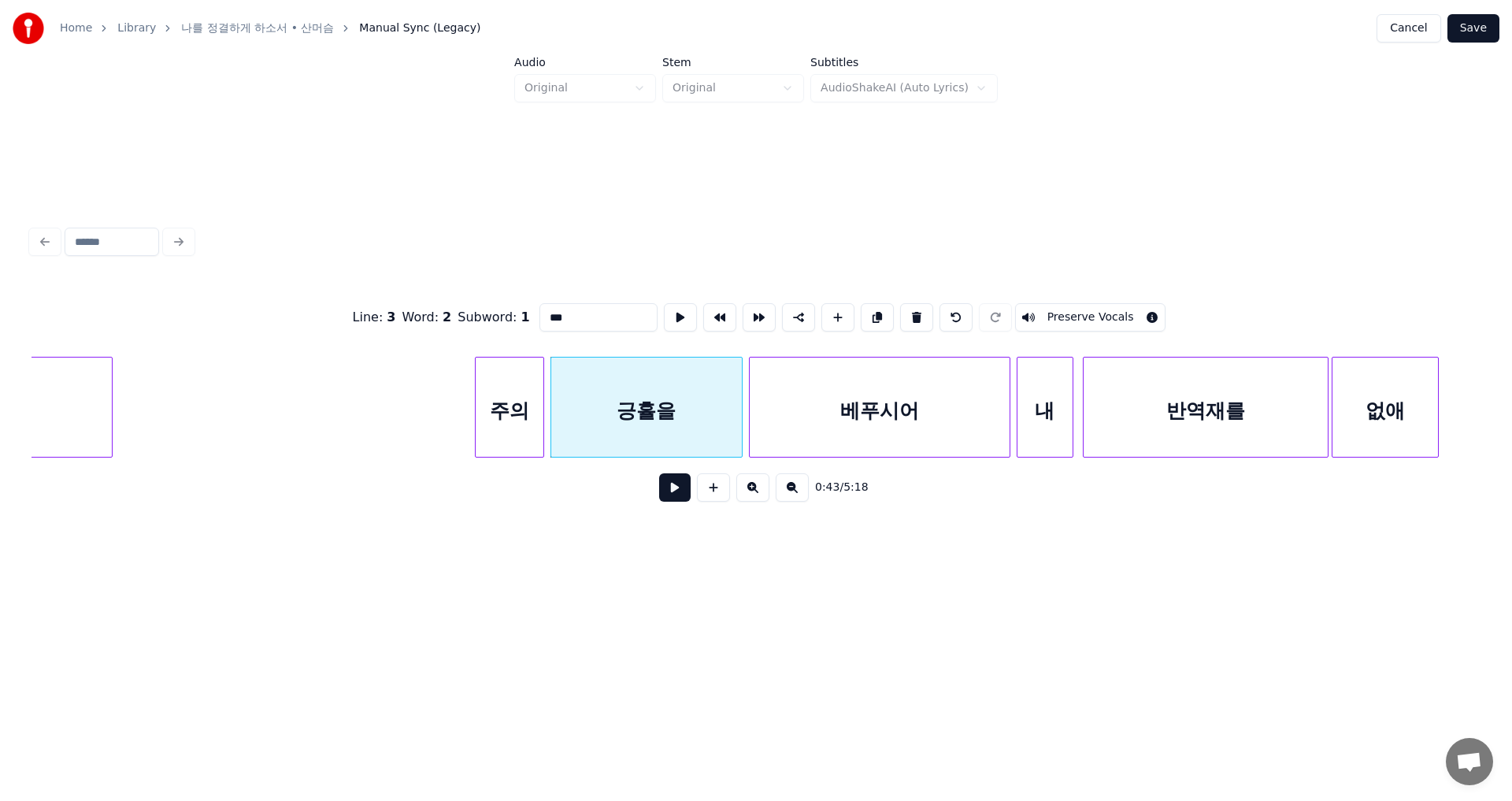
type input "***"
click at [671, 494] on button at bounding box center [675, 488] width 32 height 28
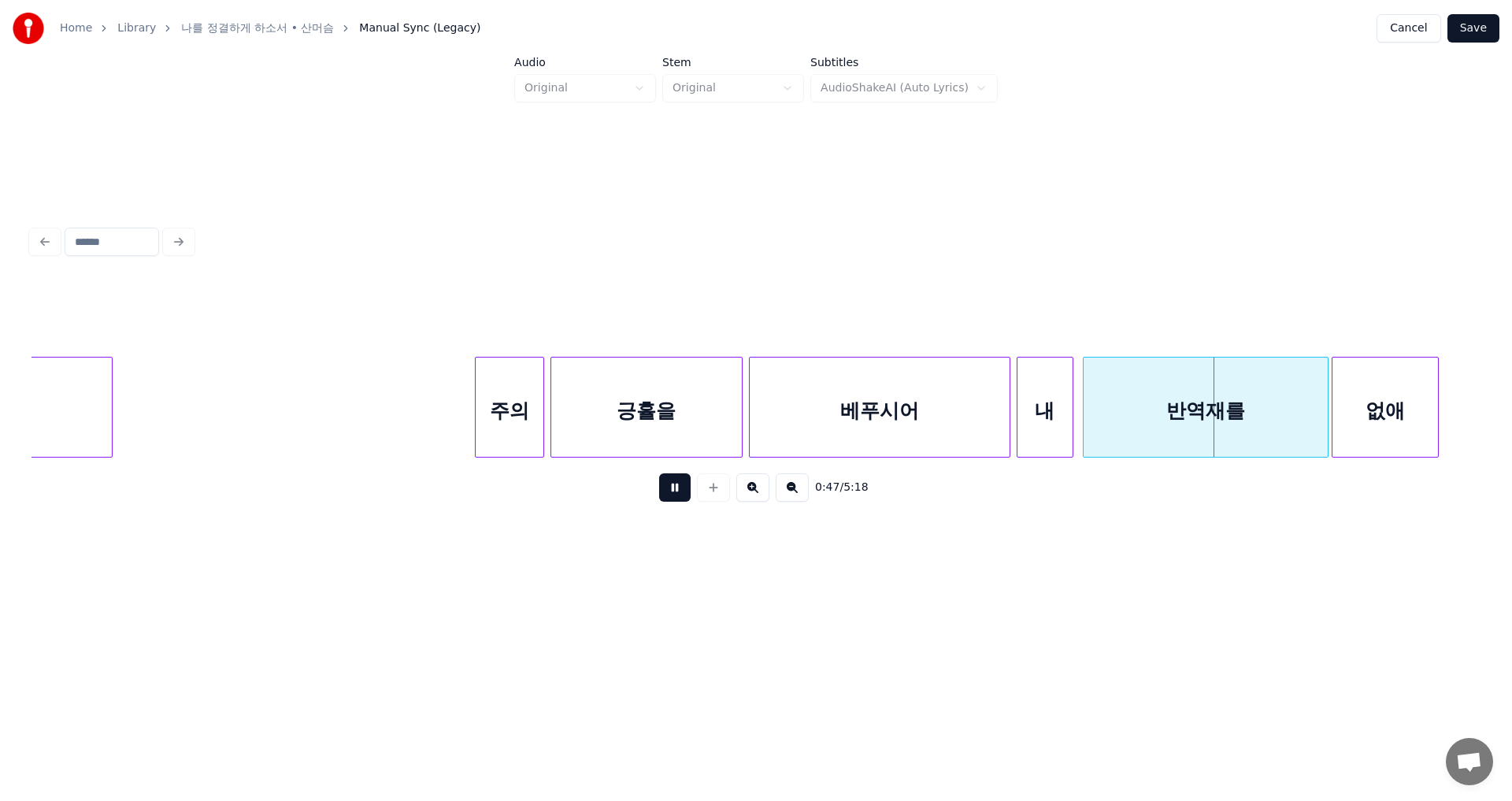
click at [671, 489] on button at bounding box center [675, 488] width 32 height 28
click at [1220, 411] on div "반역재를" at bounding box center [1205, 411] width 244 height 107
click at [1235, 409] on div "반역재를" at bounding box center [1205, 411] width 244 height 107
click at [1226, 408] on div "반역재를" at bounding box center [1205, 411] width 244 height 107
click at [1227, 409] on div "반역재를" at bounding box center [1205, 411] width 244 height 107
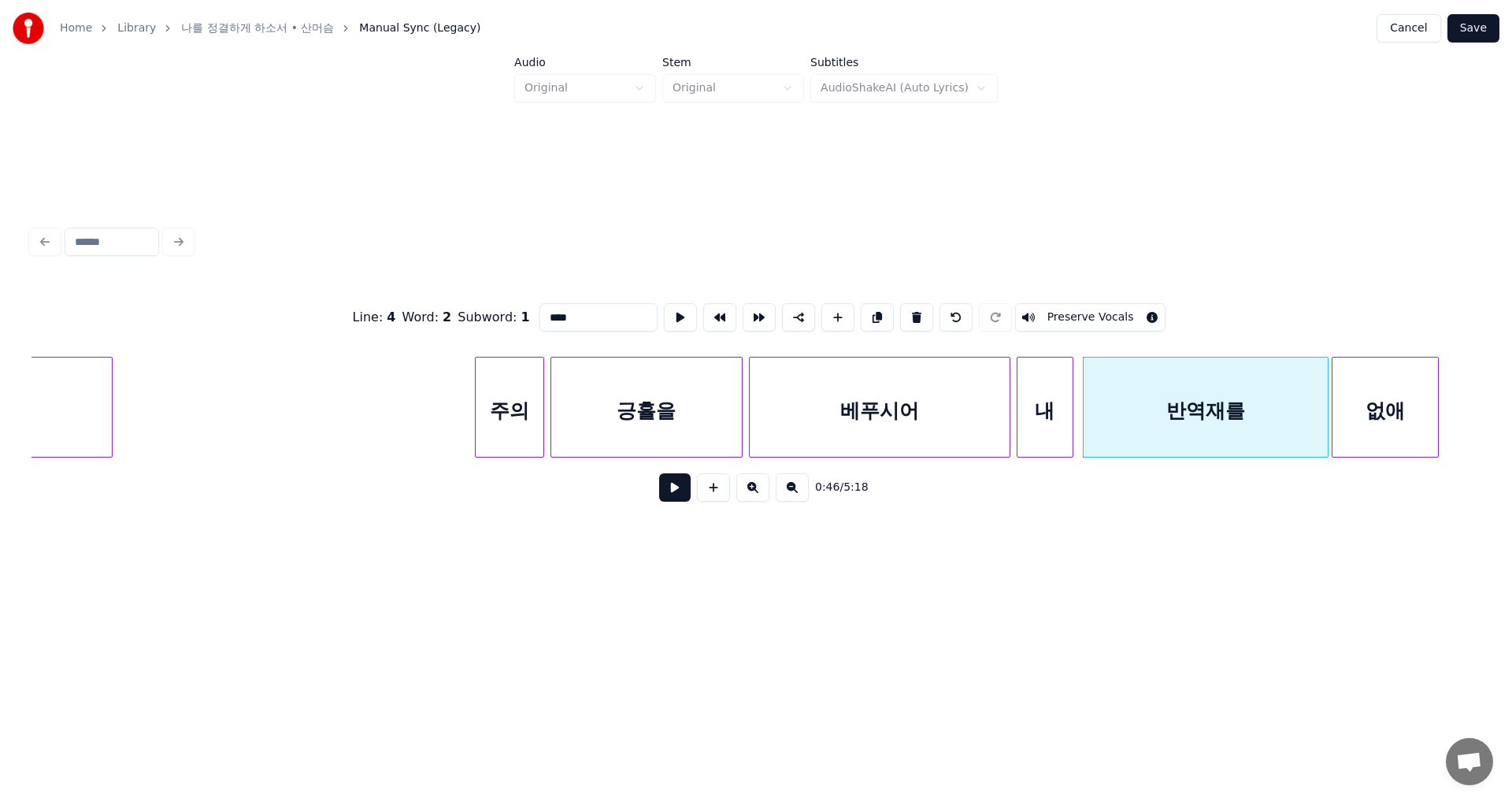
click at [1227, 410] on div "반역재를" at bounding box center [1205, 411] width 244 height 107
click at [1224, 410] on div "반역재를" at bounding box center [1205, 411] width 244 height 107
click at [1208, 389] on div "반역재를" at bounding box center [1205, 411] width 244 height 107
click at [1226, 413] on div "반역재를" at bounding box center [1205, 411] width 244 height 107
click at [906, 410] on div "베푸시어" at bounding box center [879, 411] width 260 height 107
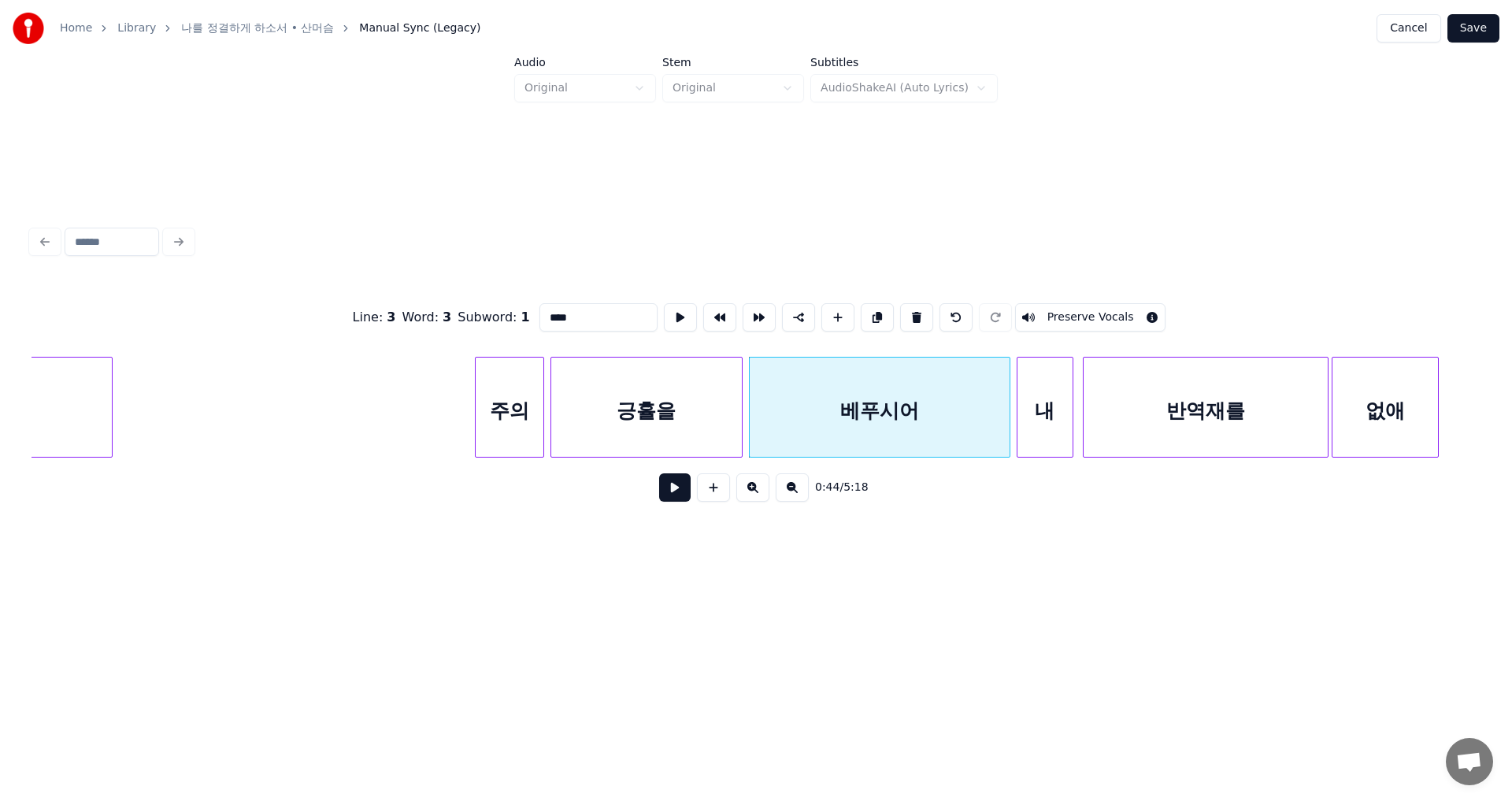
click at [1193, 412] on div "반역재를" at bounding box center [1205, 411] width 244 height 107
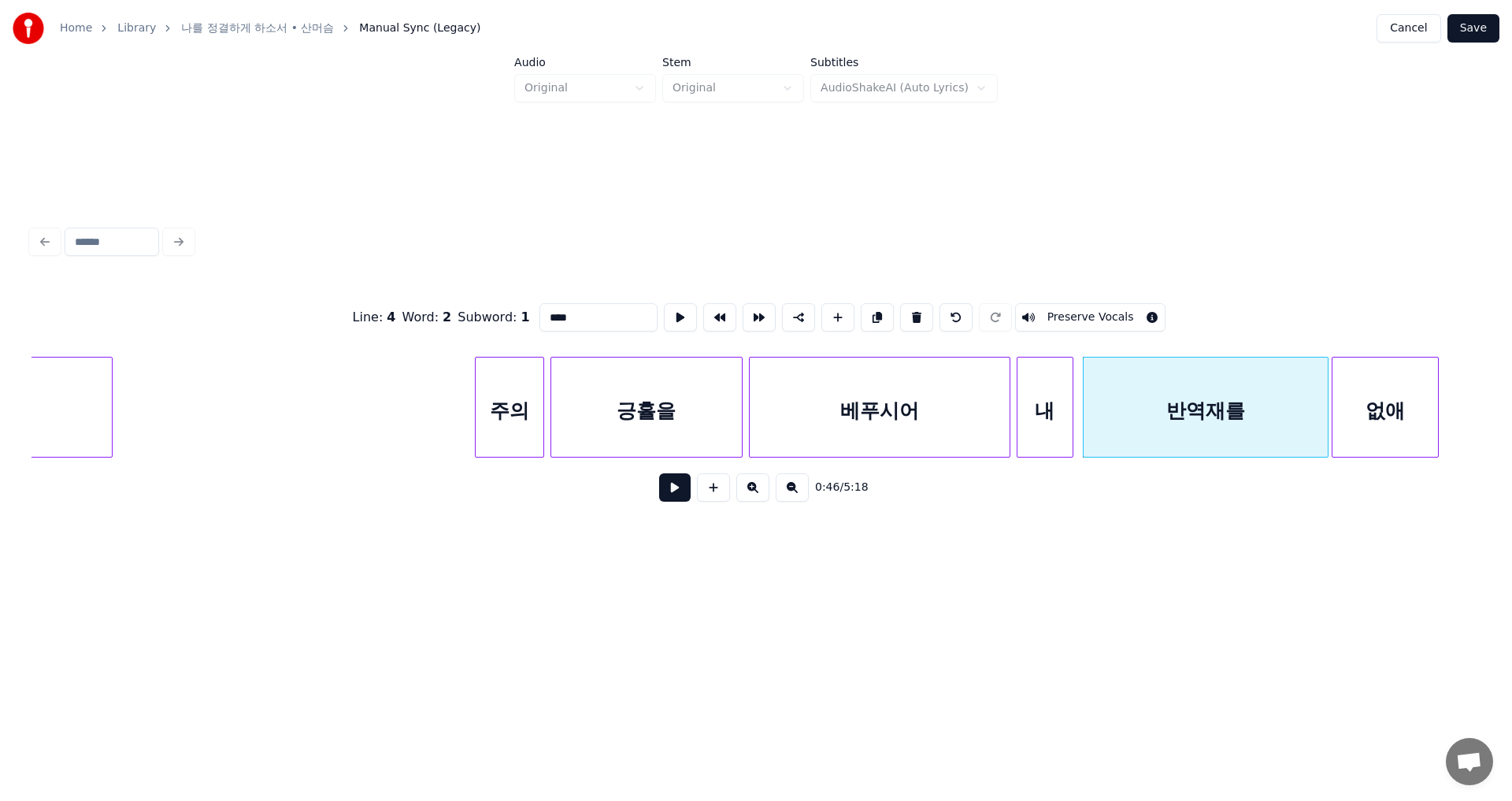
click at [1207, 409] on div "반역재를" at bounding box center [1205, 411] width 244 height 107
click at [1243, 407] on div "반역재를" at bounding box center [1205, 411] width 244 height 107
click at [1251, 417] on div "반역재를" at bounding box center [1205, 411] width 244 height 107
click at [1201, 407] on div "반역재를" at bounding box center [1205, 411] width 244 height 107
click at [1211, 416] on div "반역재를" at bounding box center [1205, 411] width 244 height 107
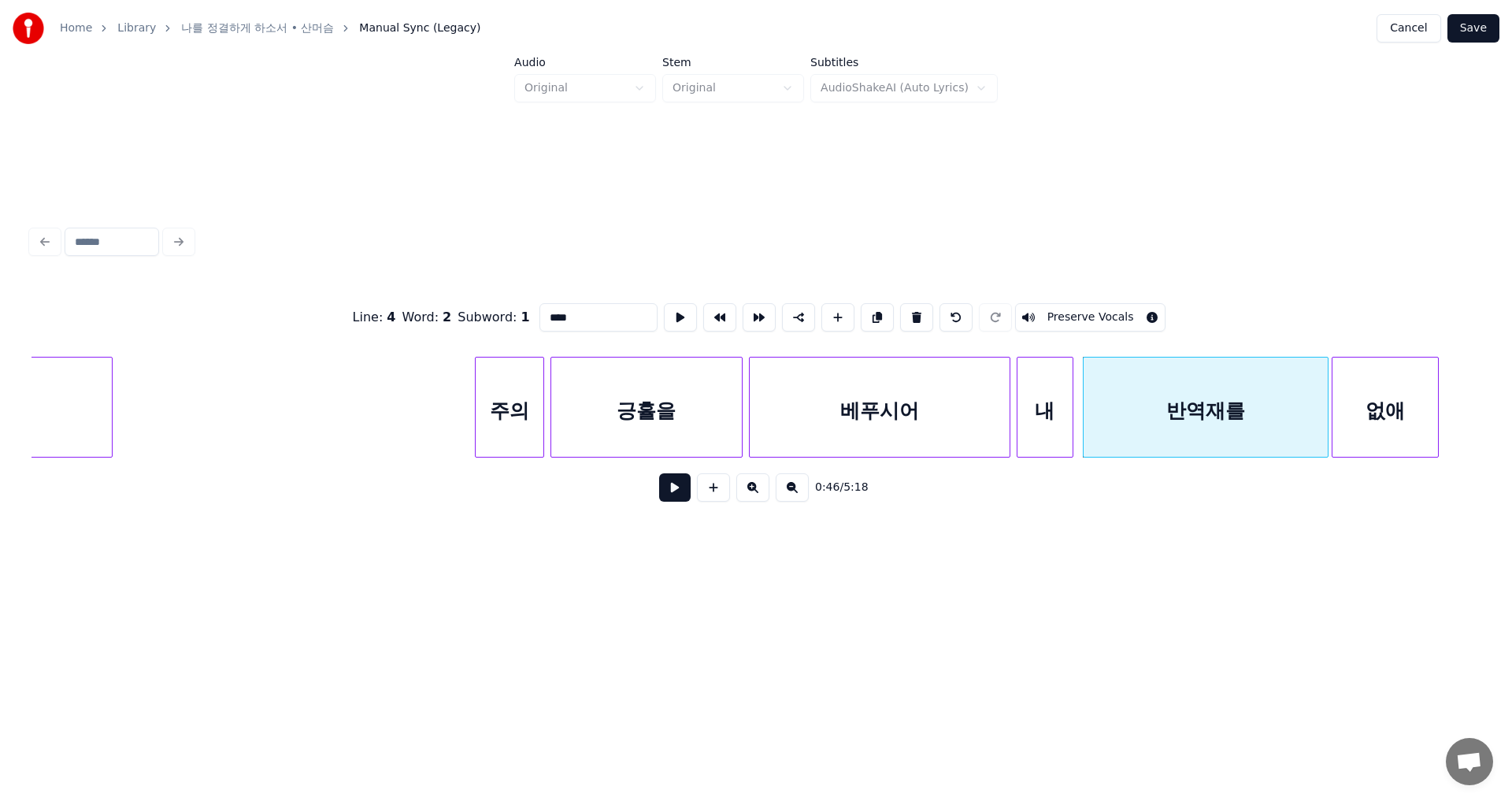
click at [1212, 415] on div "반역재를" at bounding box center [1205, 411] width 244 height 107
click at [1255, 411] on div "반역재를" at bounding box center [1205, 411] width 244 height 107
click at [1210, 412] on div "반역재를" at bounding box center [1205, 411] width 244 height 107
click at [1395, 410] on div "없애" at bounding box center [1386, 411] width 106 height 107
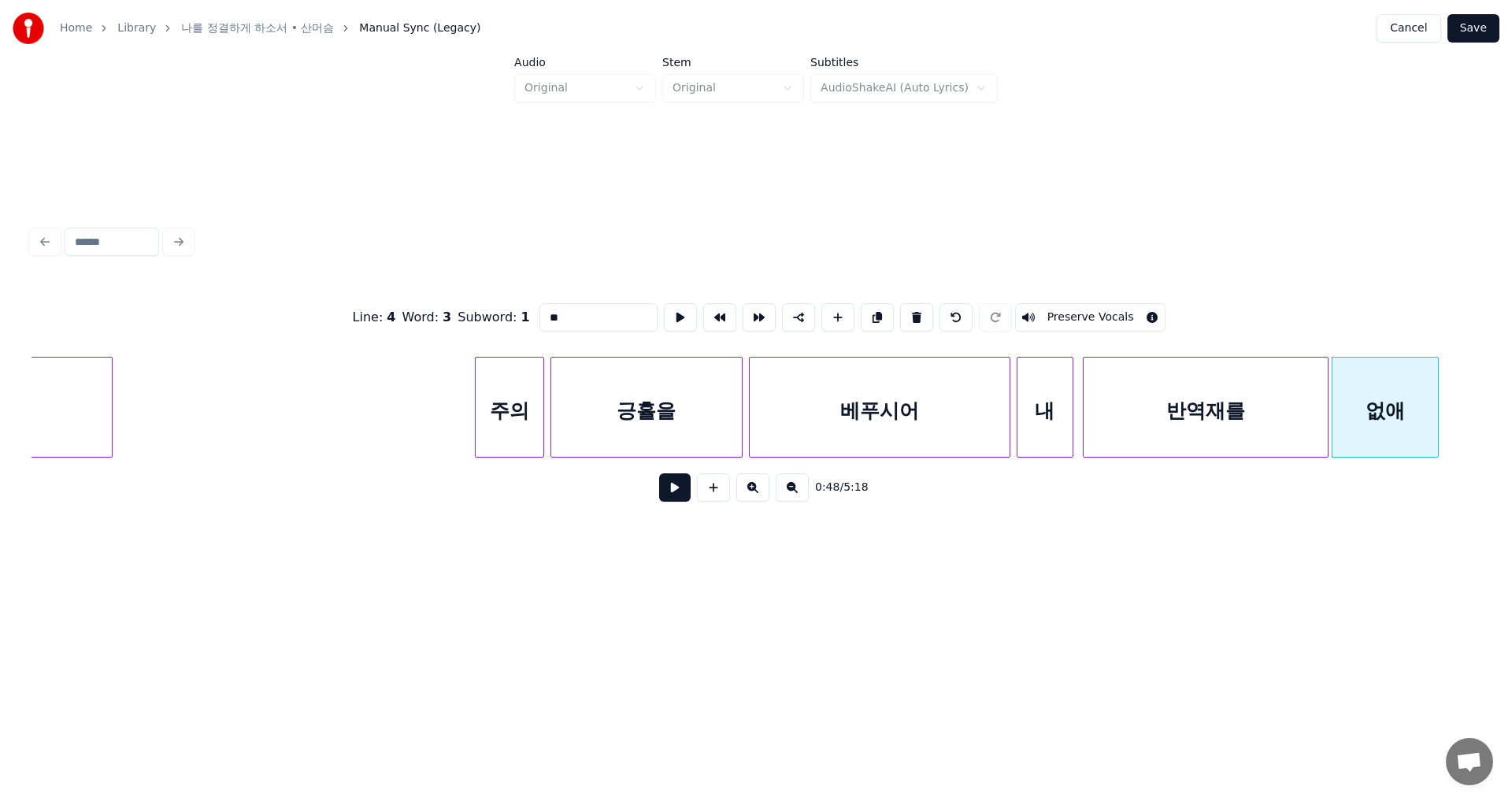
click at [1232, 408] on div "반역재를" at bounding box center [1205, 411] width 244 height 107
type input "****"
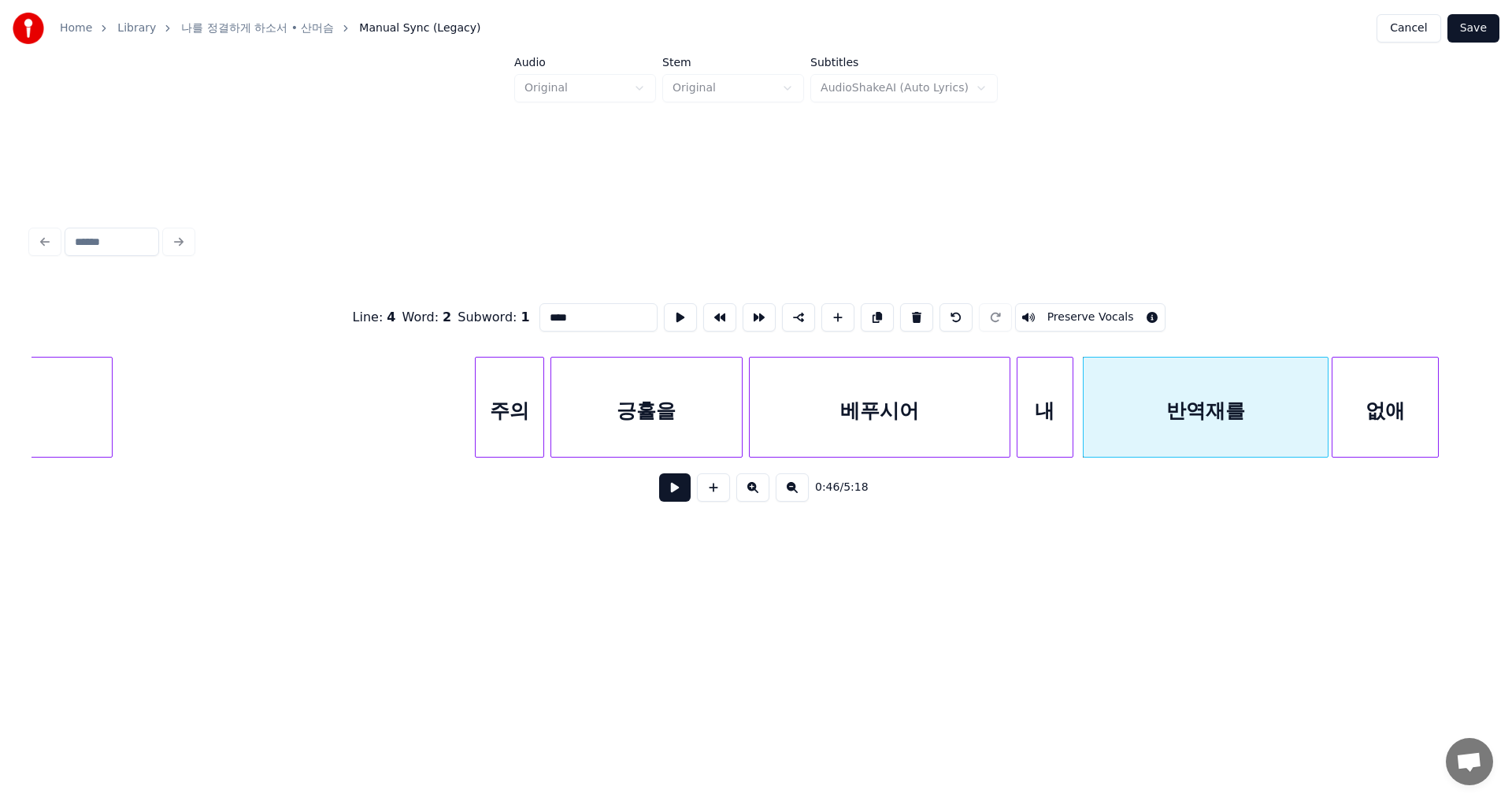
click at [1406, 31] on button "Cancel" at bounding box center [1408, 28] width 64 height 28
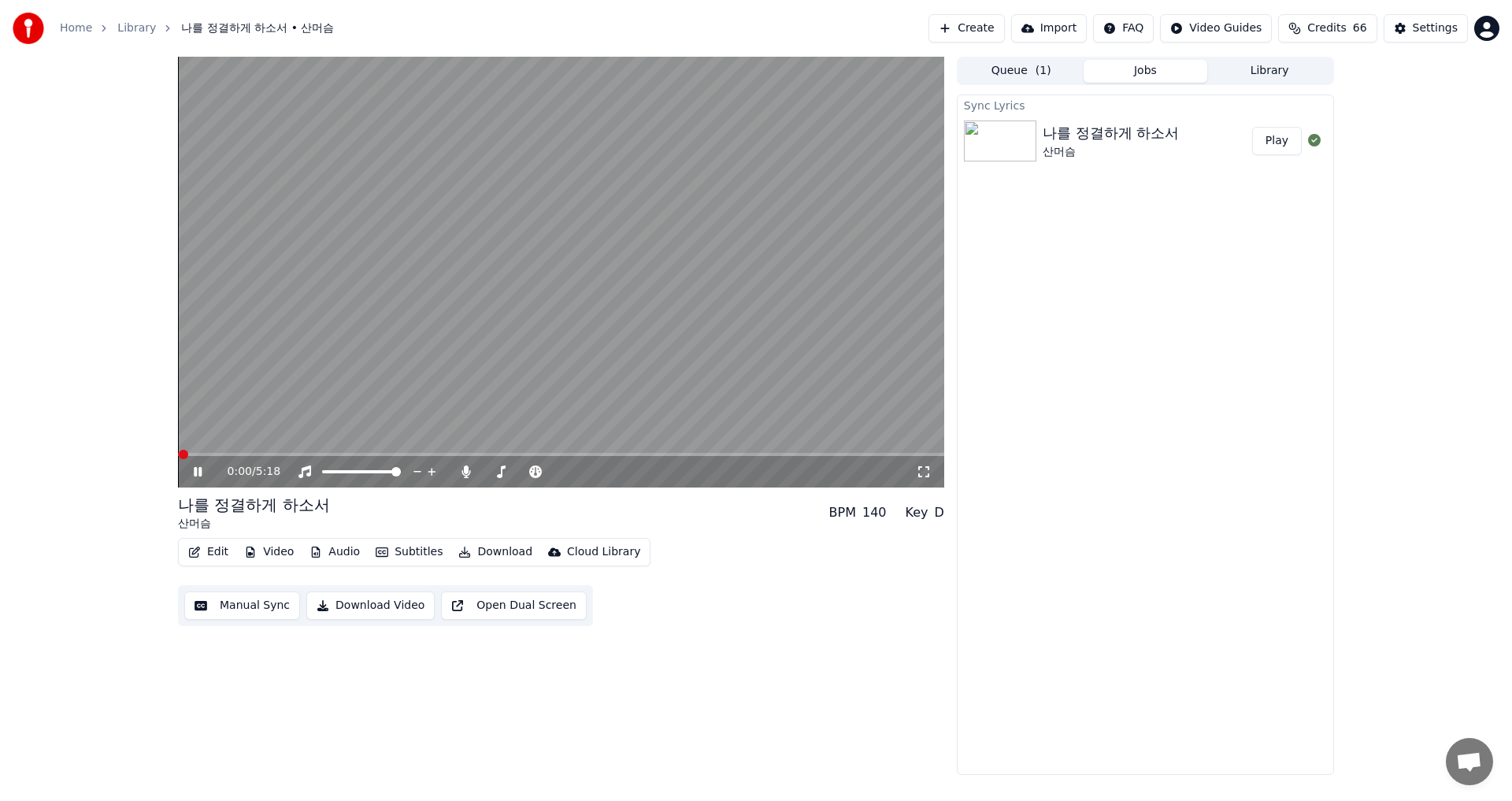
click at [207, 551] on button "Edit" at bounding box center [208, 552] width 53 height 22
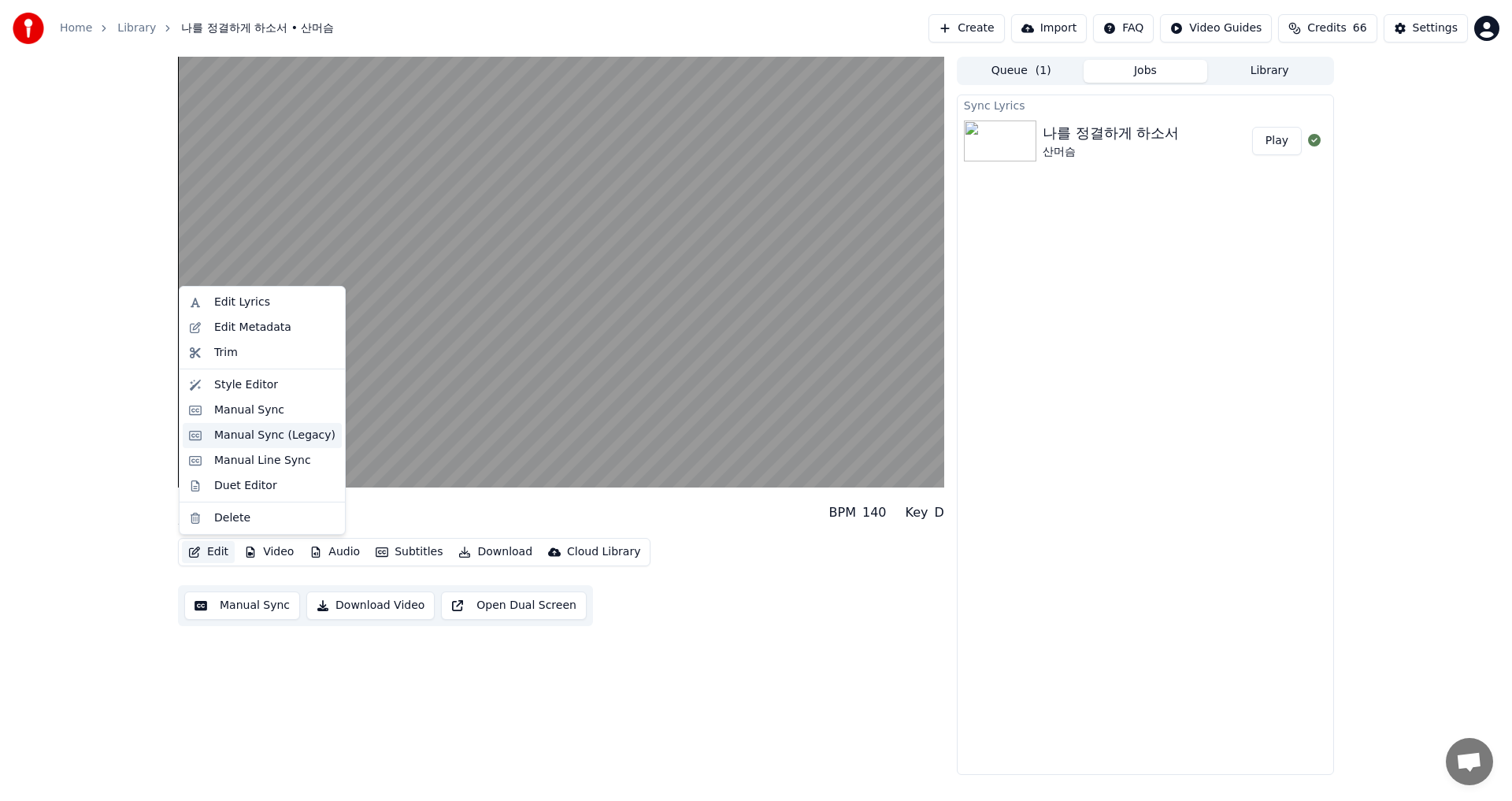
click at [252, 437] on div "Manual Sync (Legacy)" at bounding box center [275, 436] width 121 height 16
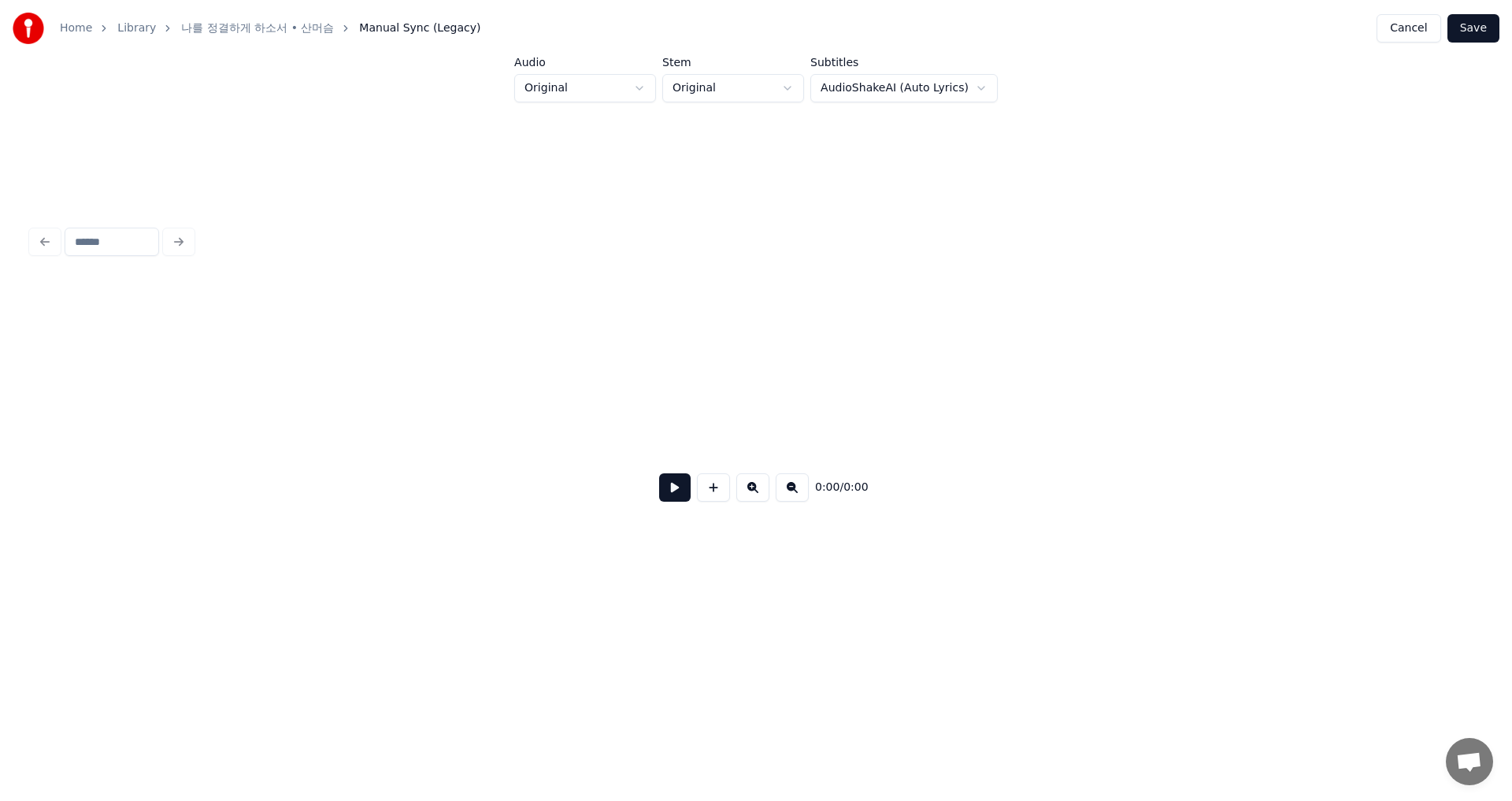
scroll to position [0, 4823]
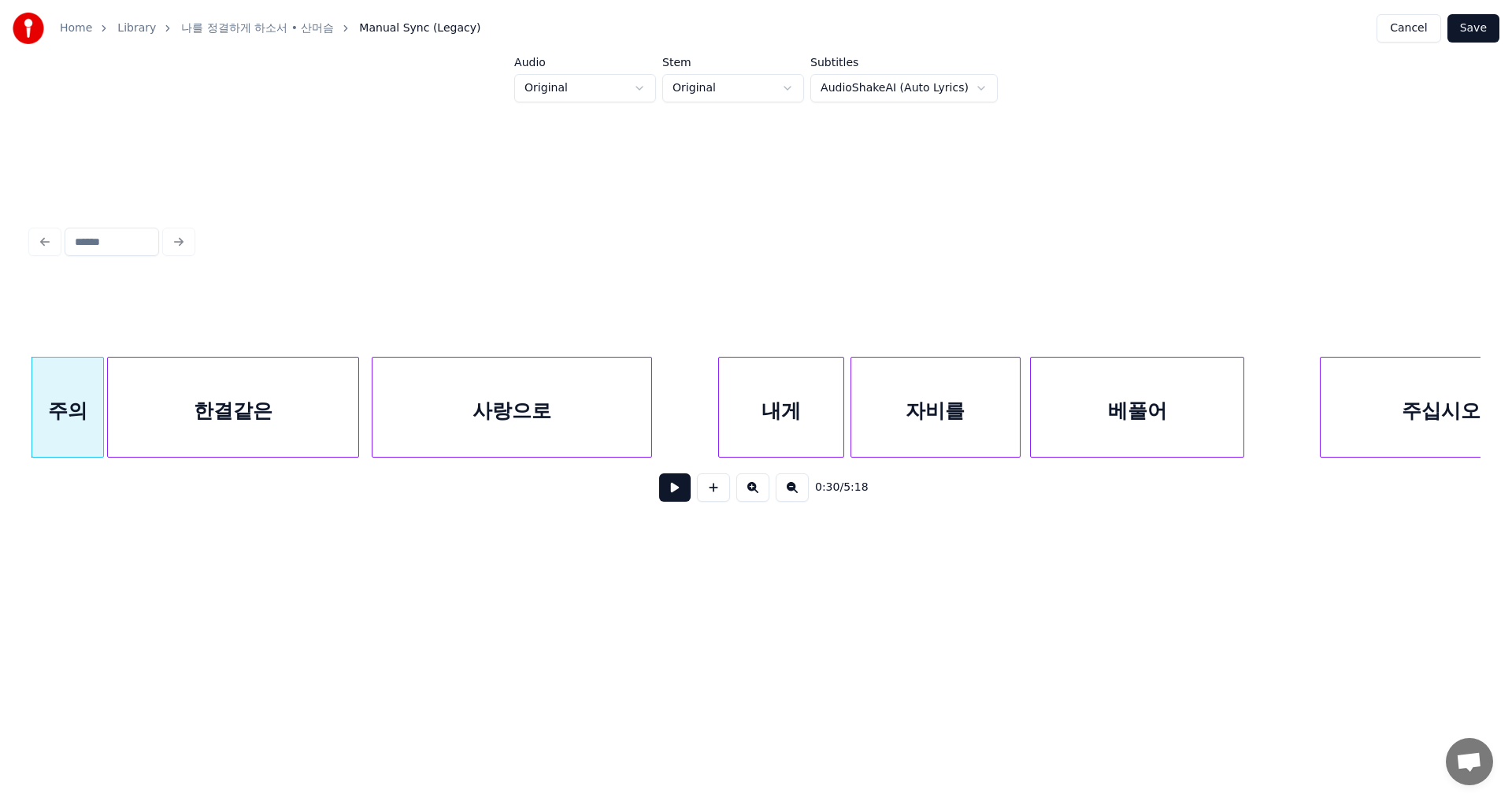
click at [1427, 28] on button "Cancel" at bounding box center [1408, 28] width 64 height 28
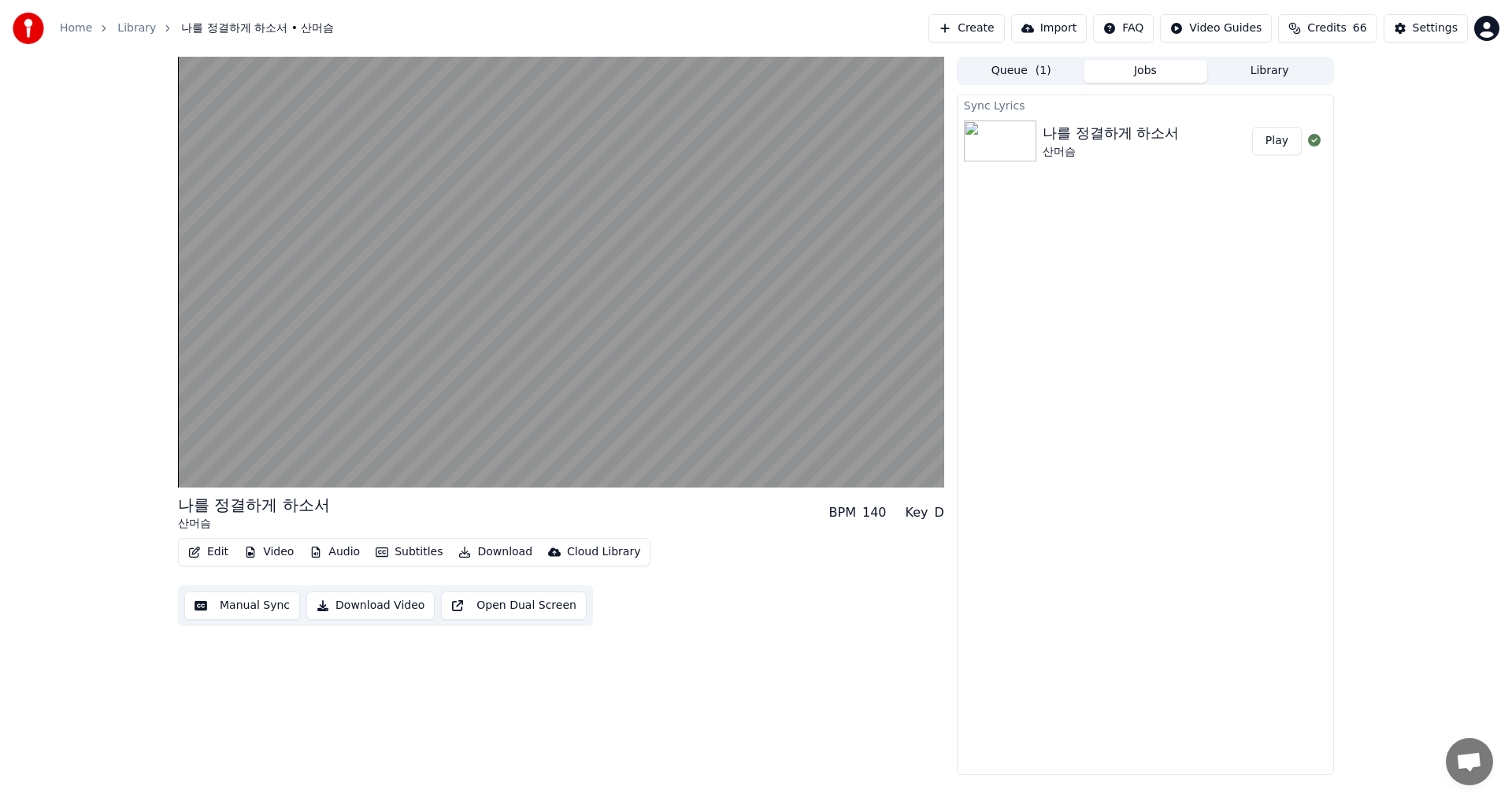
click at [211, 556] on button "Edit" at bounding box center [208, 552] width 53 height 22
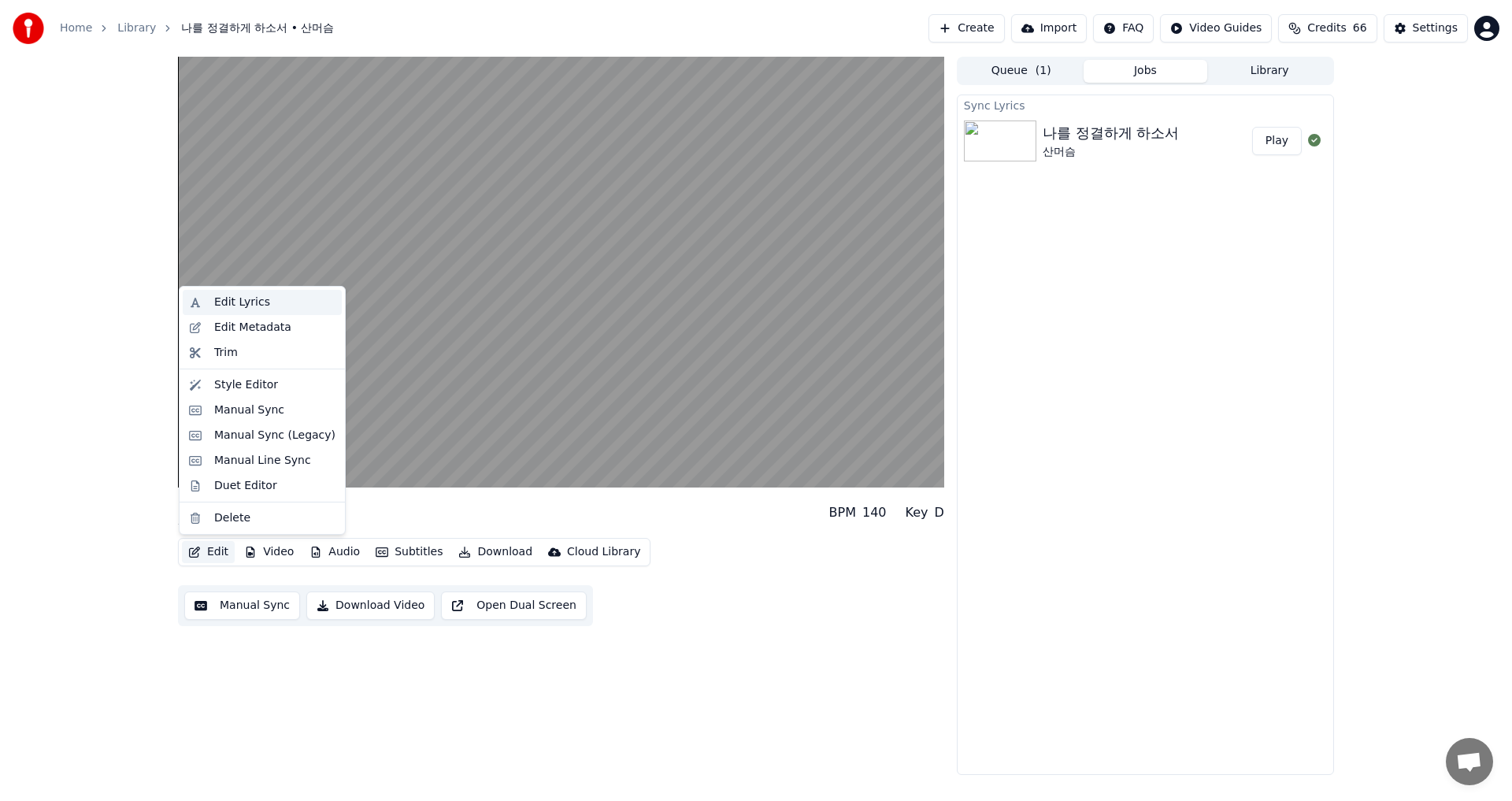
click at [242, 293] on div "Edit Lyrics" at bounding box center [263, 301] width 159 height 25
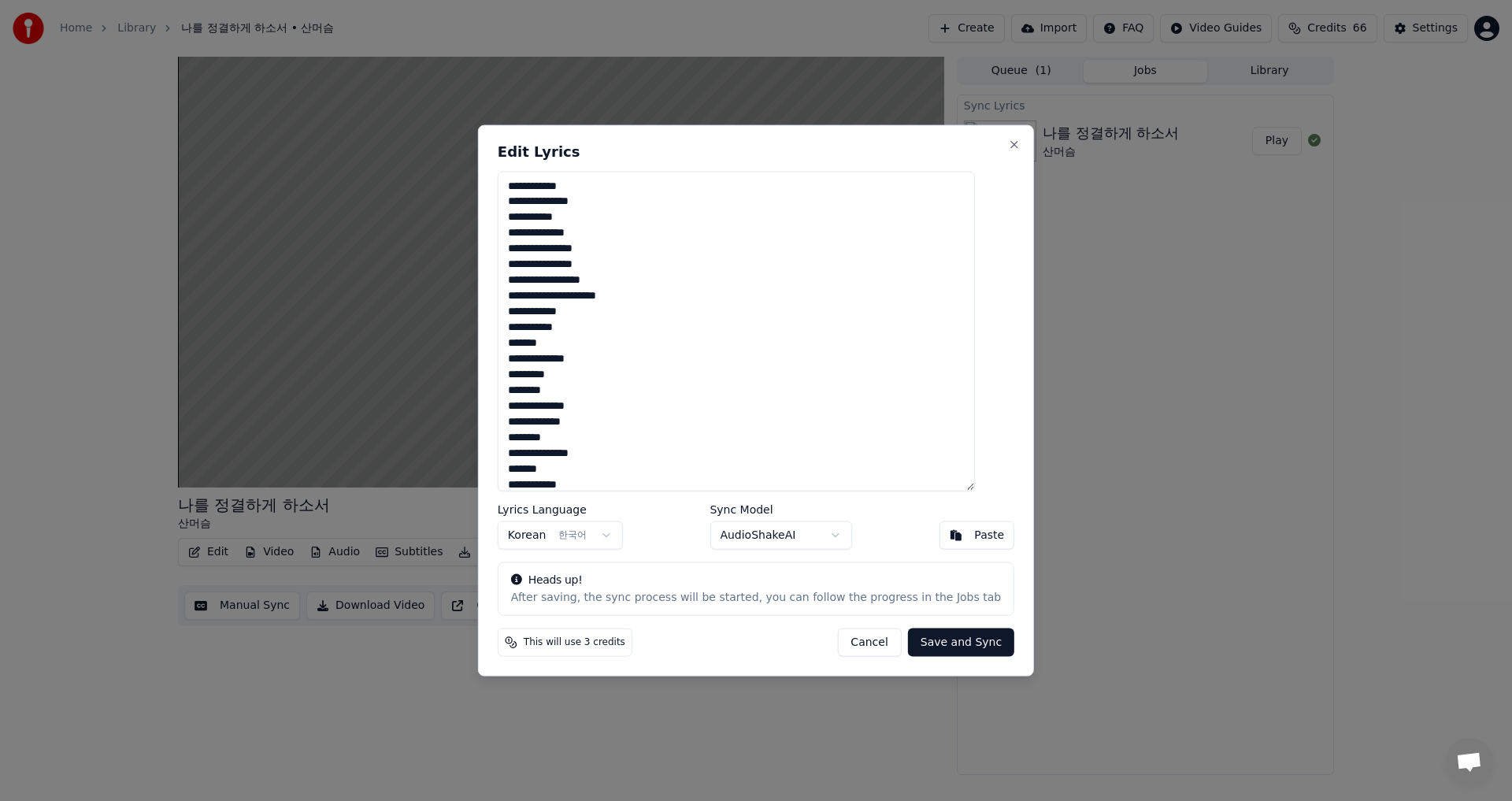
click at [946, 642] on button "Save and Sync" at bounding box center [961, 642] width 107 height 28
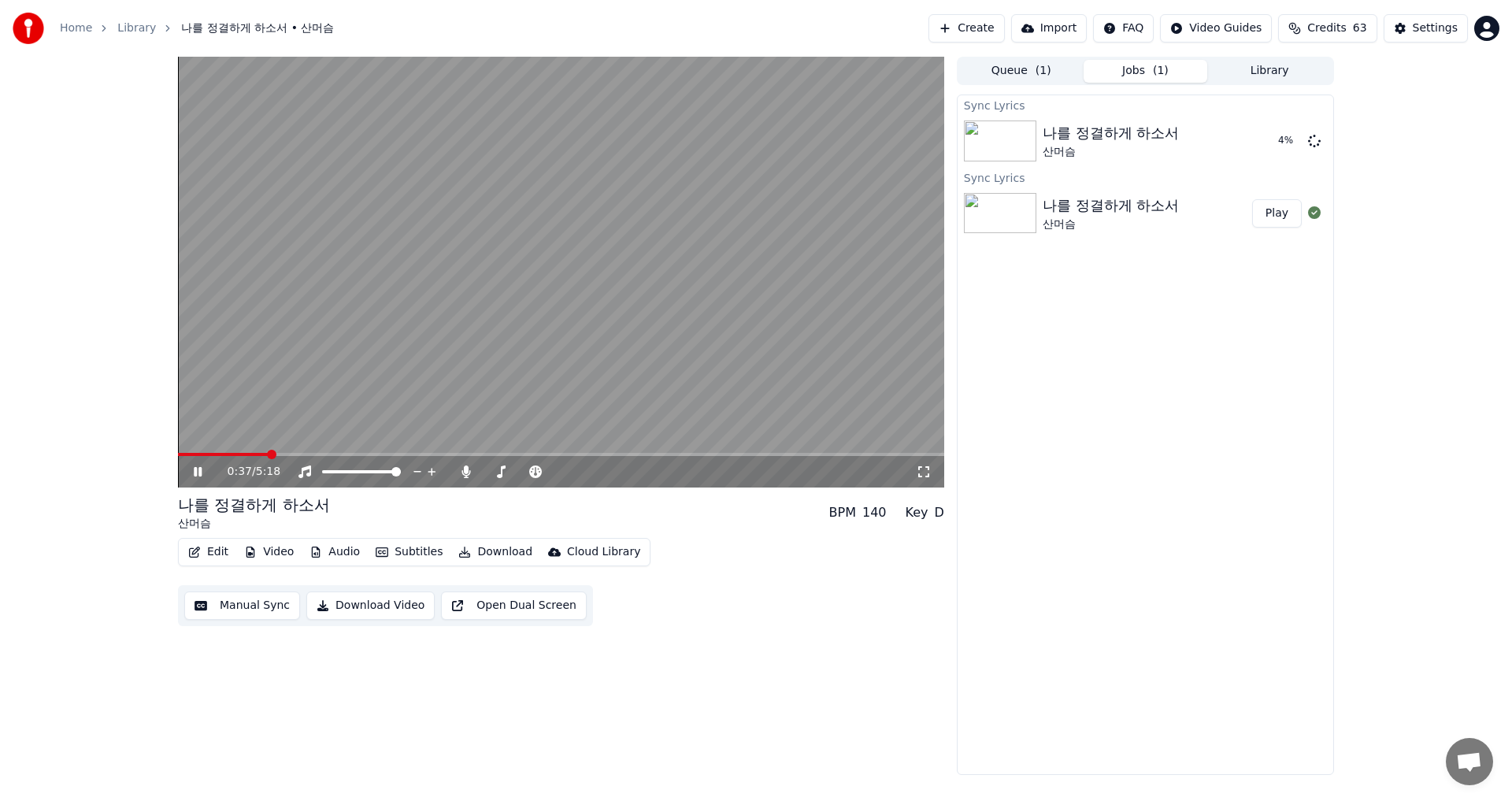
click at [1016, 202] on img at bounding box center [999, 213] width 73 height 41
click at [1014, 206] on img at bounding box center [999, 213] width 73 height 41
click at [1012, 206] on img at bounding box center [999, 213] width 73 height 41
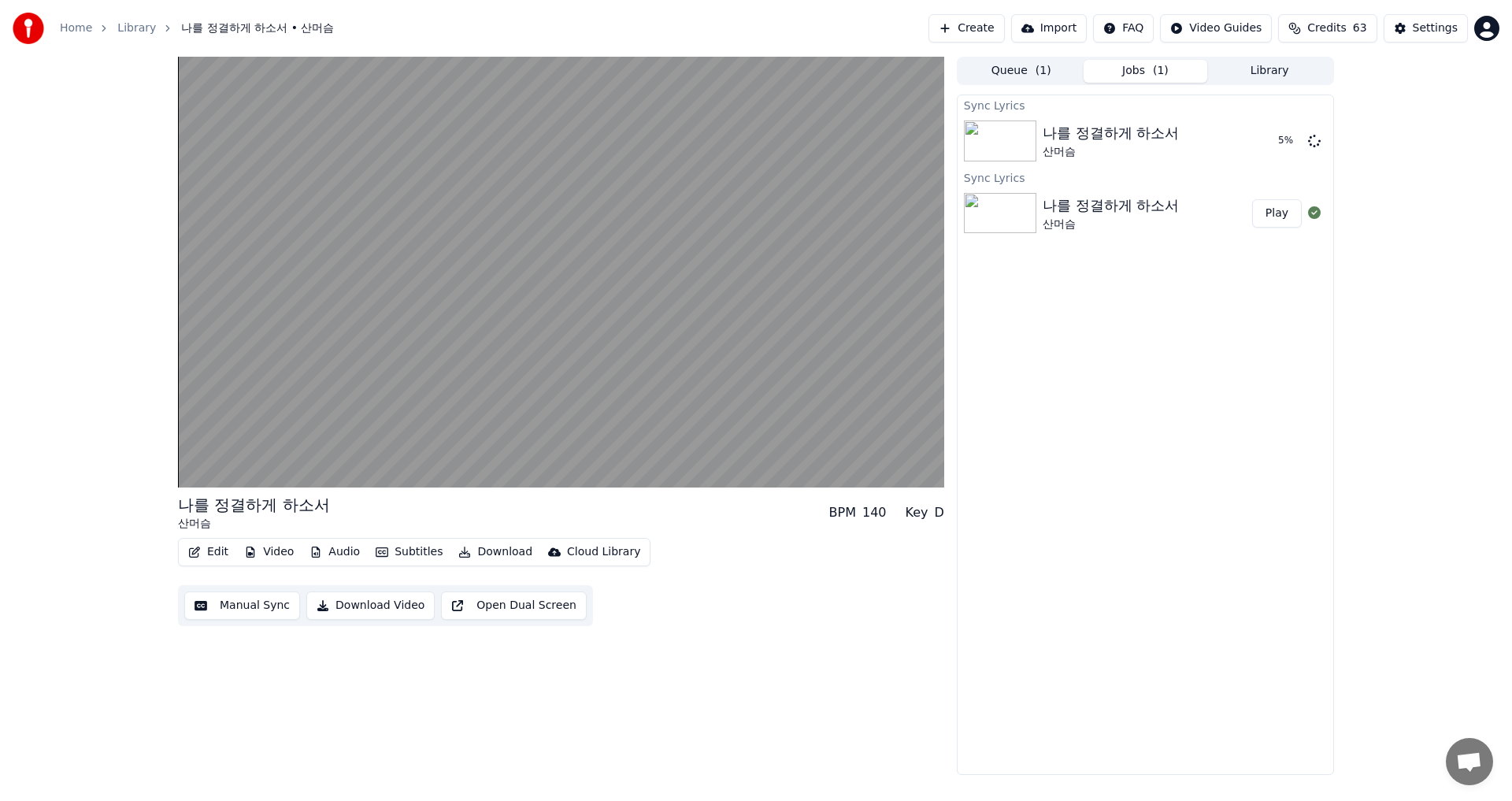
click at [1038, 216] on div at bounding box center [1002, 213] width 79 height 41
click at [1070, 210] on div "나를 정결하게 하소서" at bounding box center [1111, 205] width 136 height 22
click at [1070, 209] on div "나를 정결하게 하소서" at bounding box center [1111, 205] width 136 height 22
click at [1069, 209] on div "나를 정결하게 하소서" at bounding box center [1111, 205] width 136 height 22
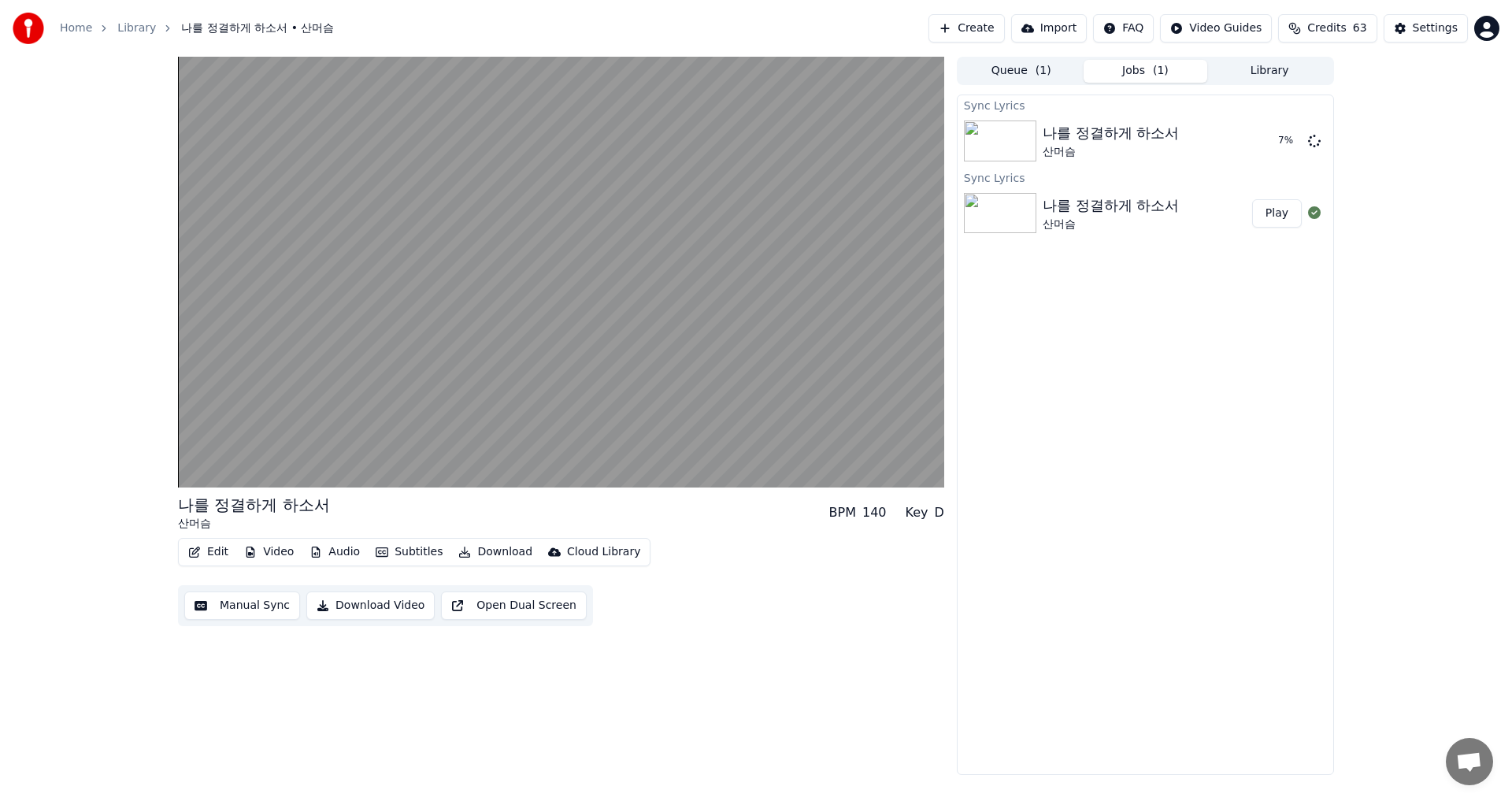
click at [1069, 210] on div "나를 정결하게 하소서" at bounding box center [1111, 205] width 136 height 22
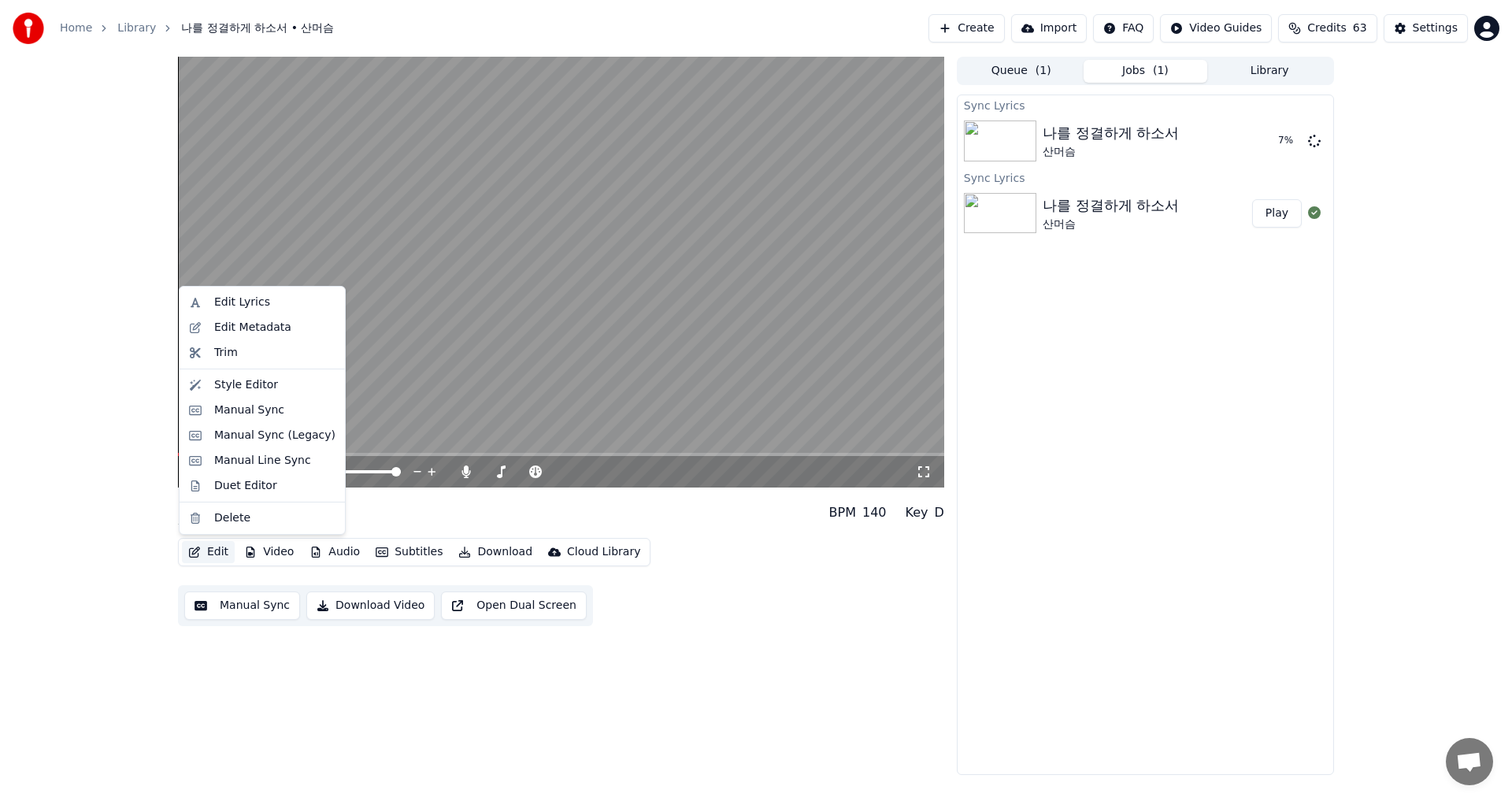
click at [203, 550] on button "Edit" at bounding box center [208, 552] width 53 height 22
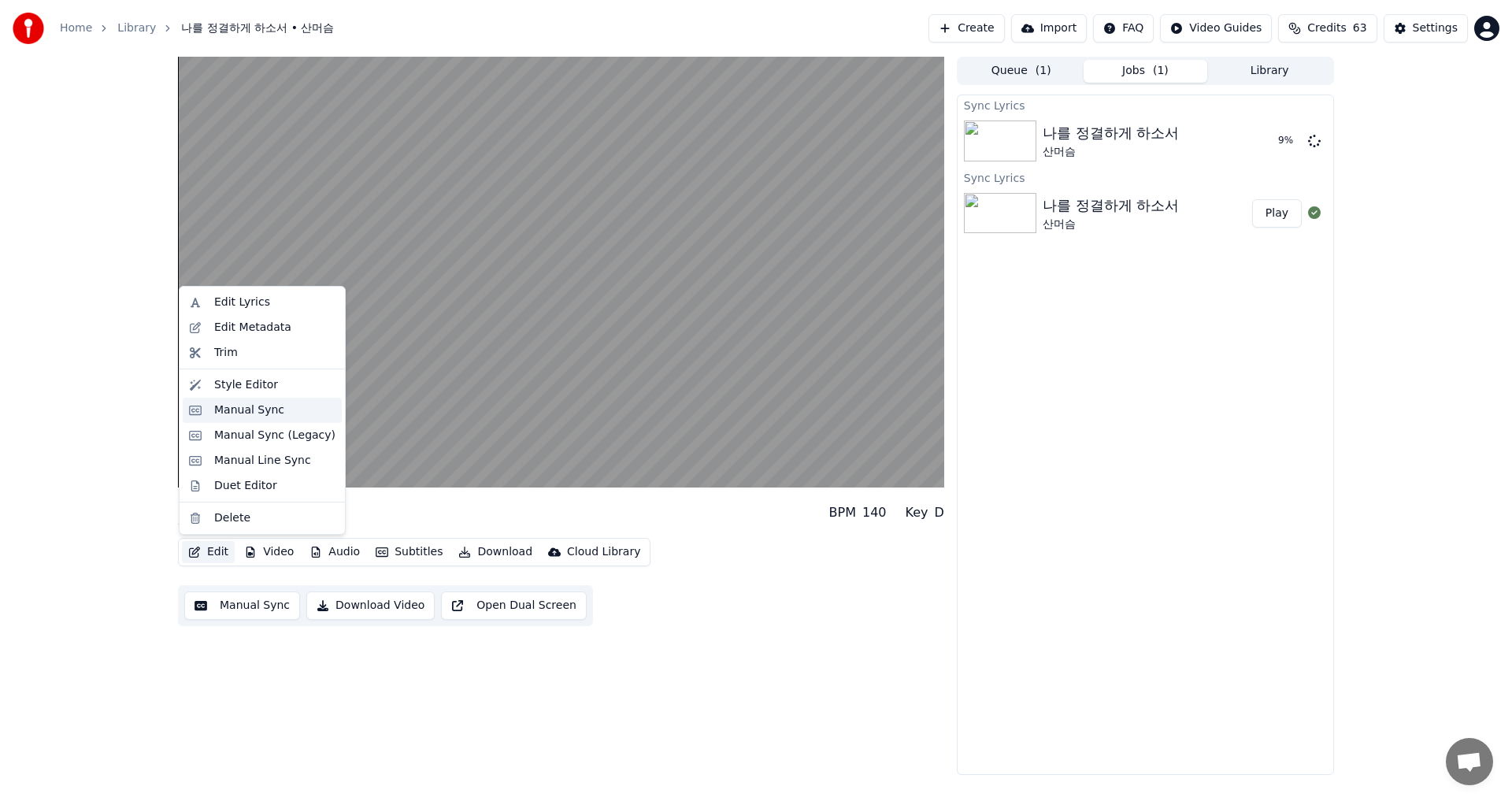
click at [259, 410] on div "Manual Sync" at bounding box center [249, 410] width 70 height 16
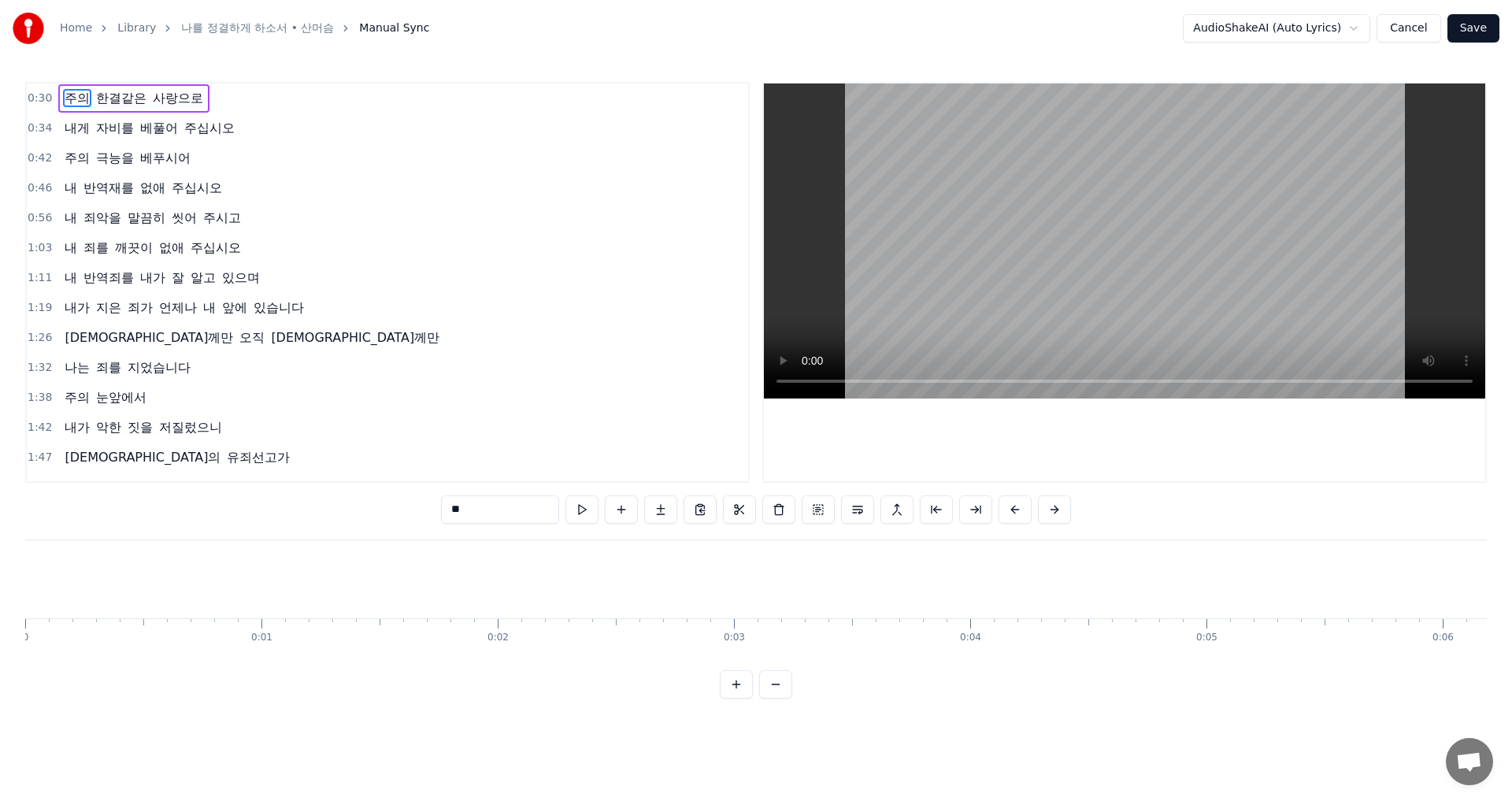
scroll to position [0, 7156]
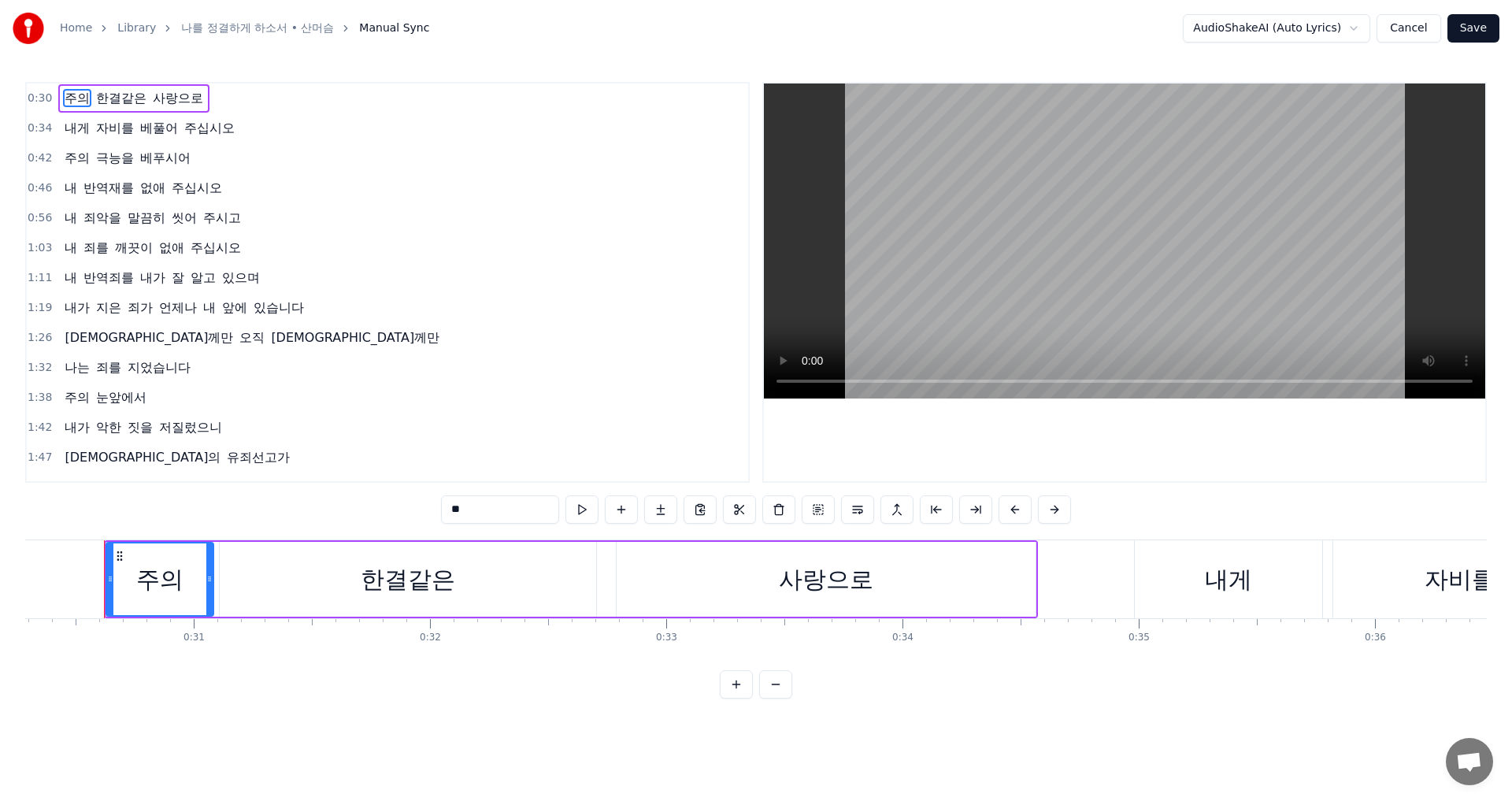
click at [115, 156] on span "극능을" at bounding box center [114, 158] width 41 height 18
type input "***"
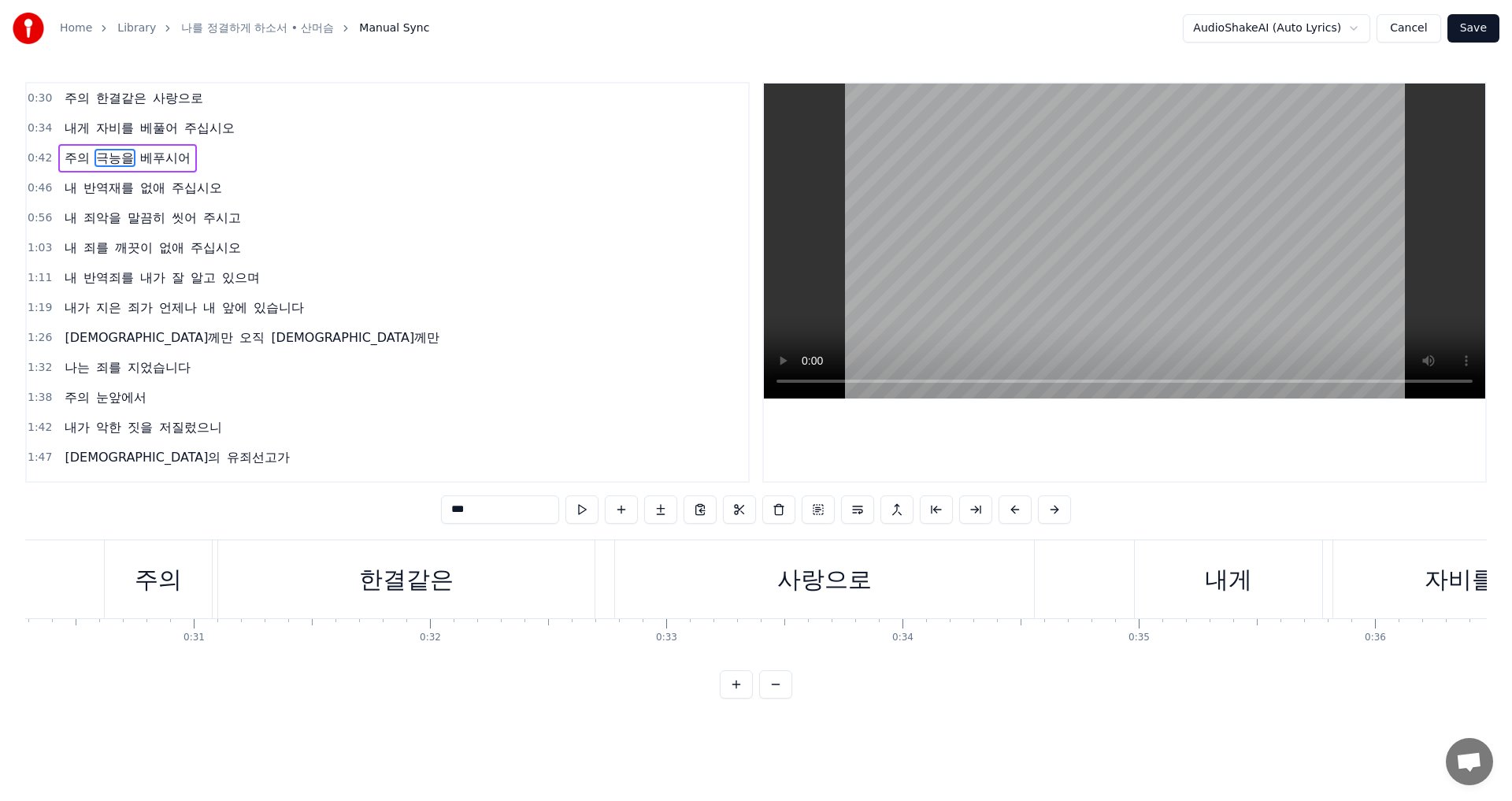
scroll to position [0, 10109]
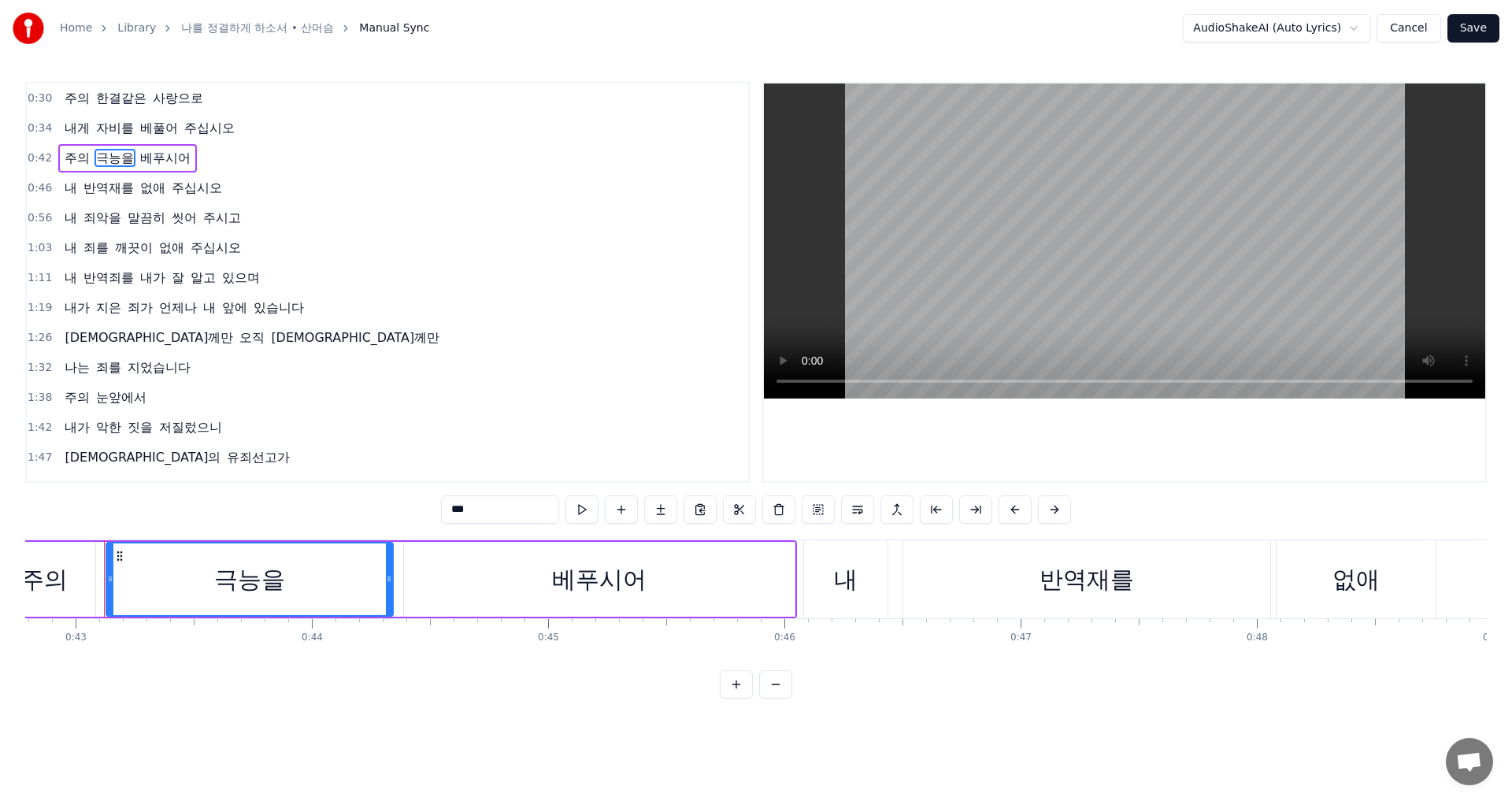
click at [118, 155] on span "극능을" at bounding box center [114, 158] width 41 height 18
click at [125, 152] on span "극능을" at bounding box center [114, 158] width 41 height 18
click at [126, 160] on span "극능을" at bounding box center [114, 158] width 41 height 18
click at [1420, 28] on button "Cancel" at bounding box center [1408, 28] width 64 height 28
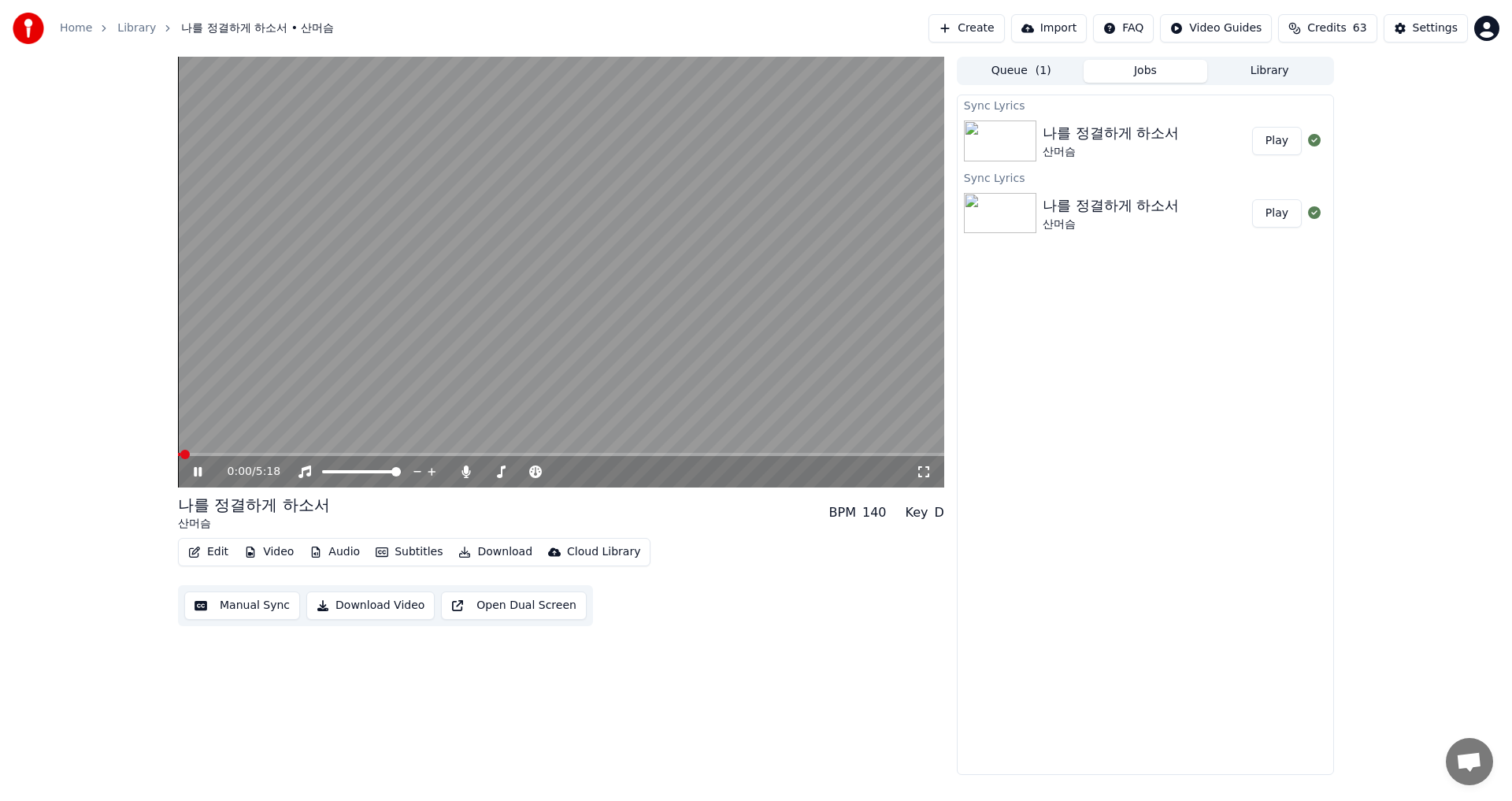
click at [197, 552] on icon "button" at bounding box center [194, 551] width 11 height 11
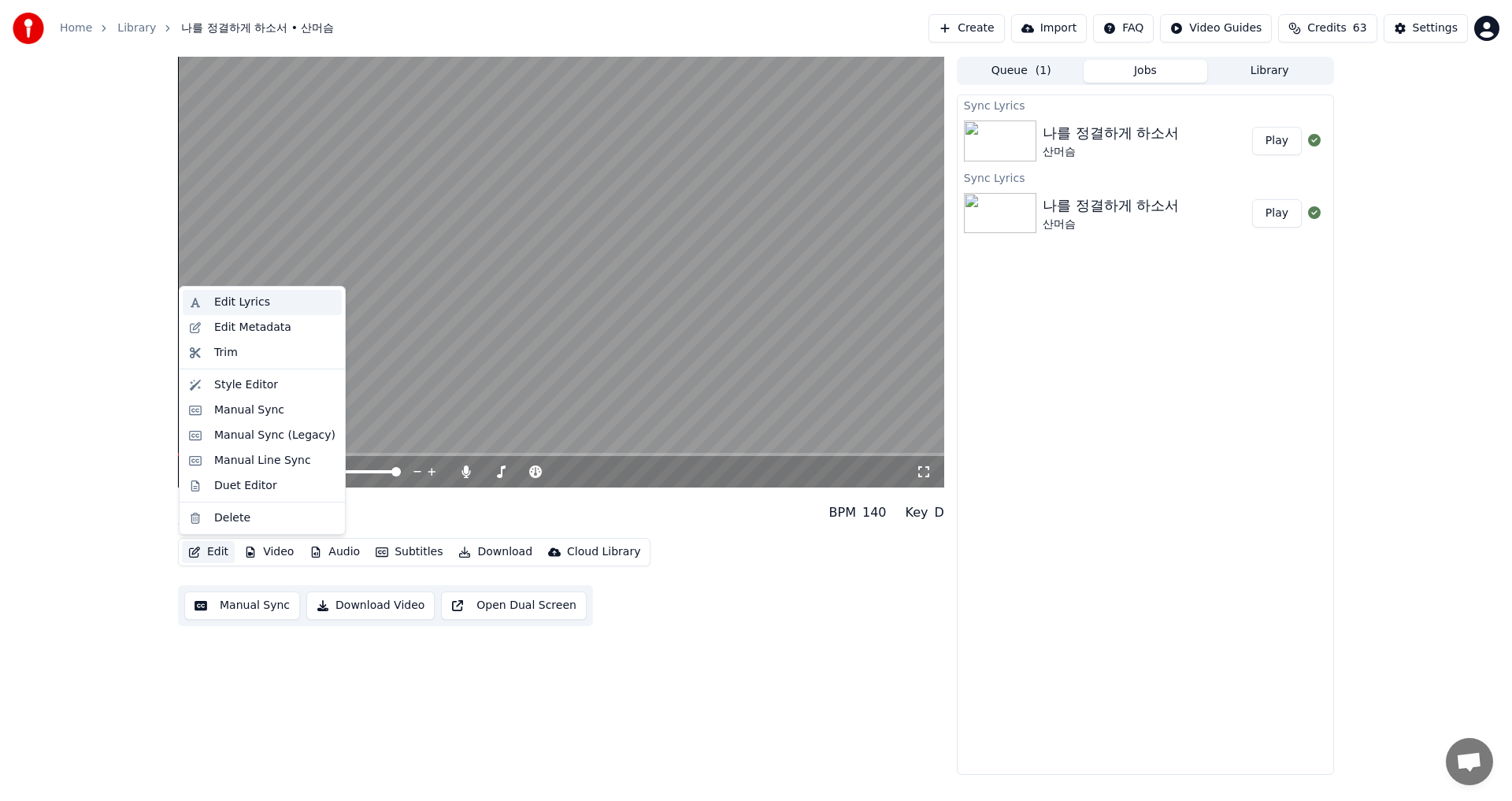
click at [224, 303] on div "Edit Lyrics" at bounding box center [242, 302] width 56 height 16
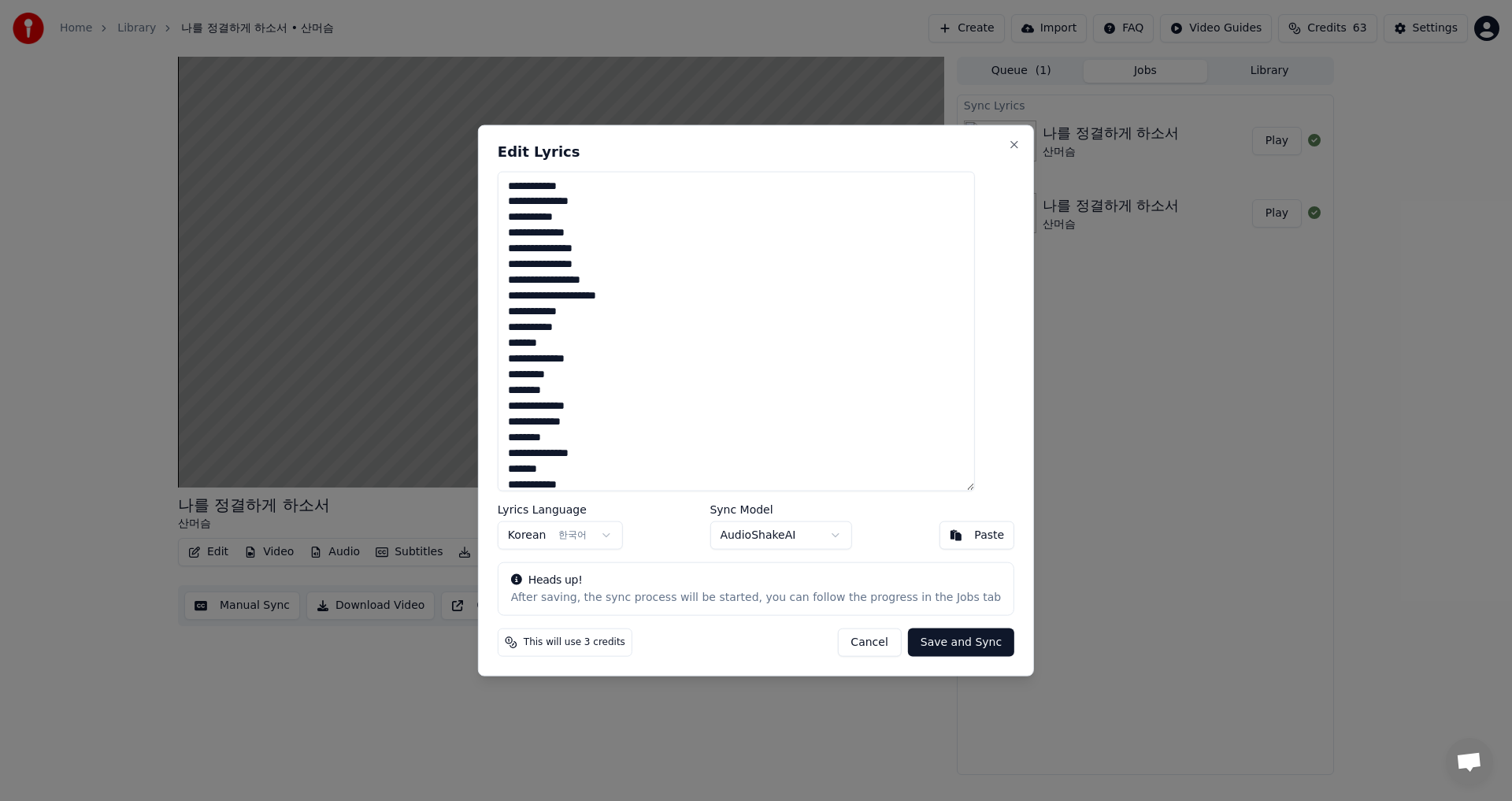
click at [934, 644] on button "Save and Sync" at bounding box center [961, 642] width 107 height 28
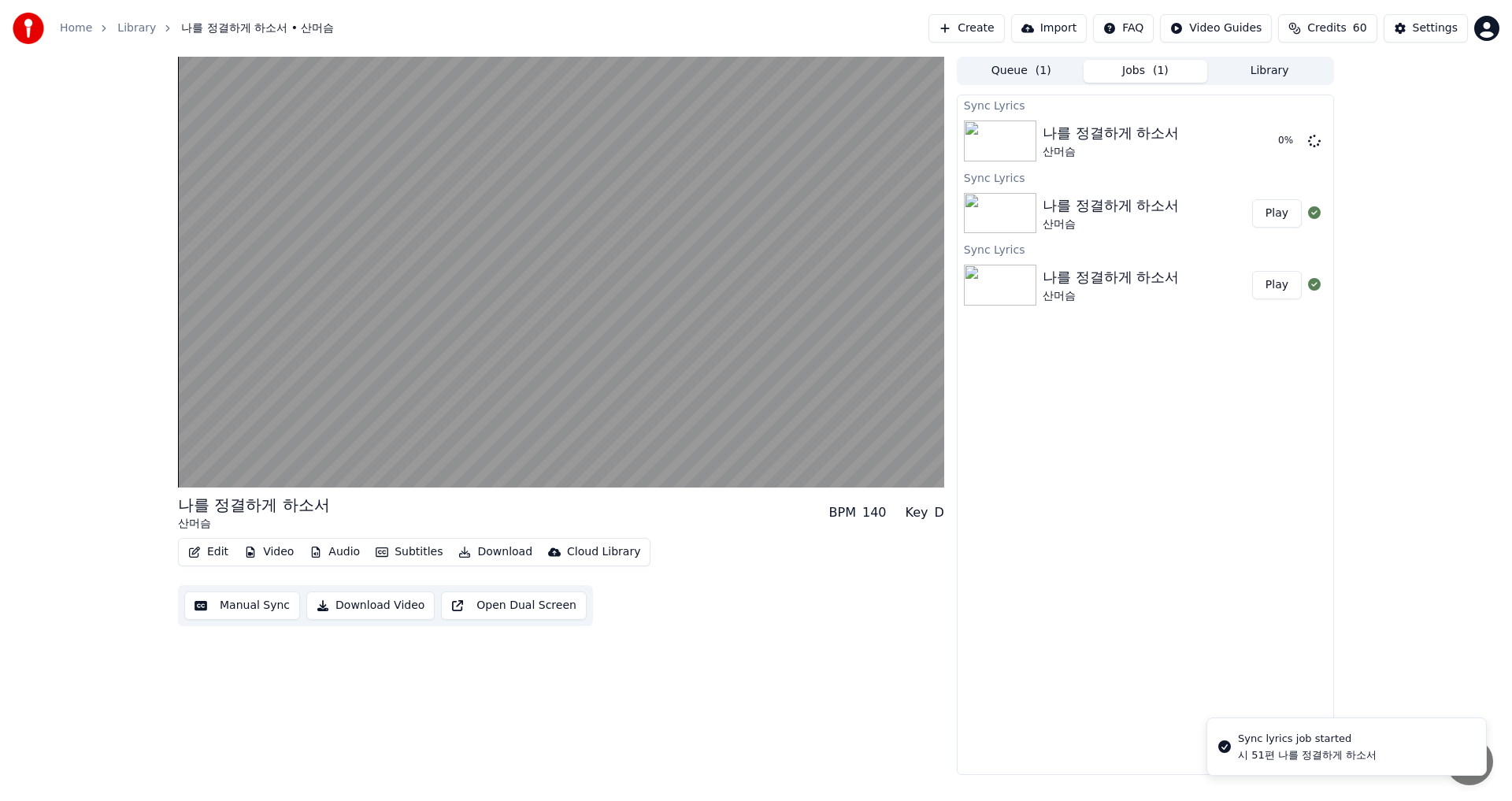
click at [1027, 287] on img at bounding box center [999, 285] width 73 height 41
click at [1273, 283] on button "Play" at bounding box center [1277, 285] width 50 height 28
click at [1278, 212] on button "Play" at bounding box center [1277, 213] width 50 height 28
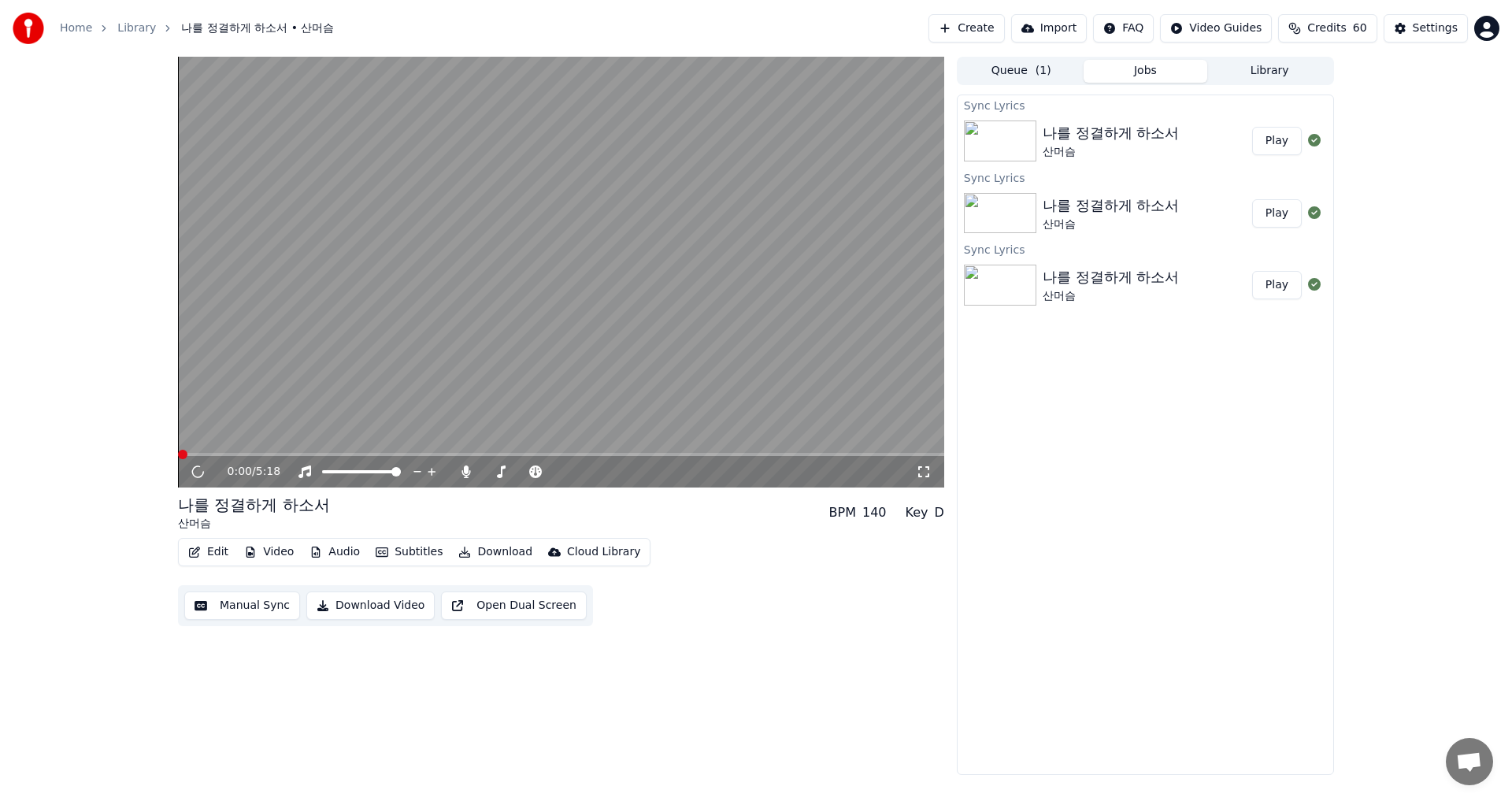
click at [1275, 135] on button "Play" at bounding box center [1277, 140] width 50 height 28
drag, startPoint x: 308, startPoint y: 451, endPoint x: 296, endPoint y: 447, distance: 12.6
click at [308, 451] on video at bounding box center [561, 272] width 766 height 431
click at [267, 449] on video at bounding box center [561, 272] width 766 height 431
click at [265, 451] on video at bounding box center [561, 272] width 766 height 431
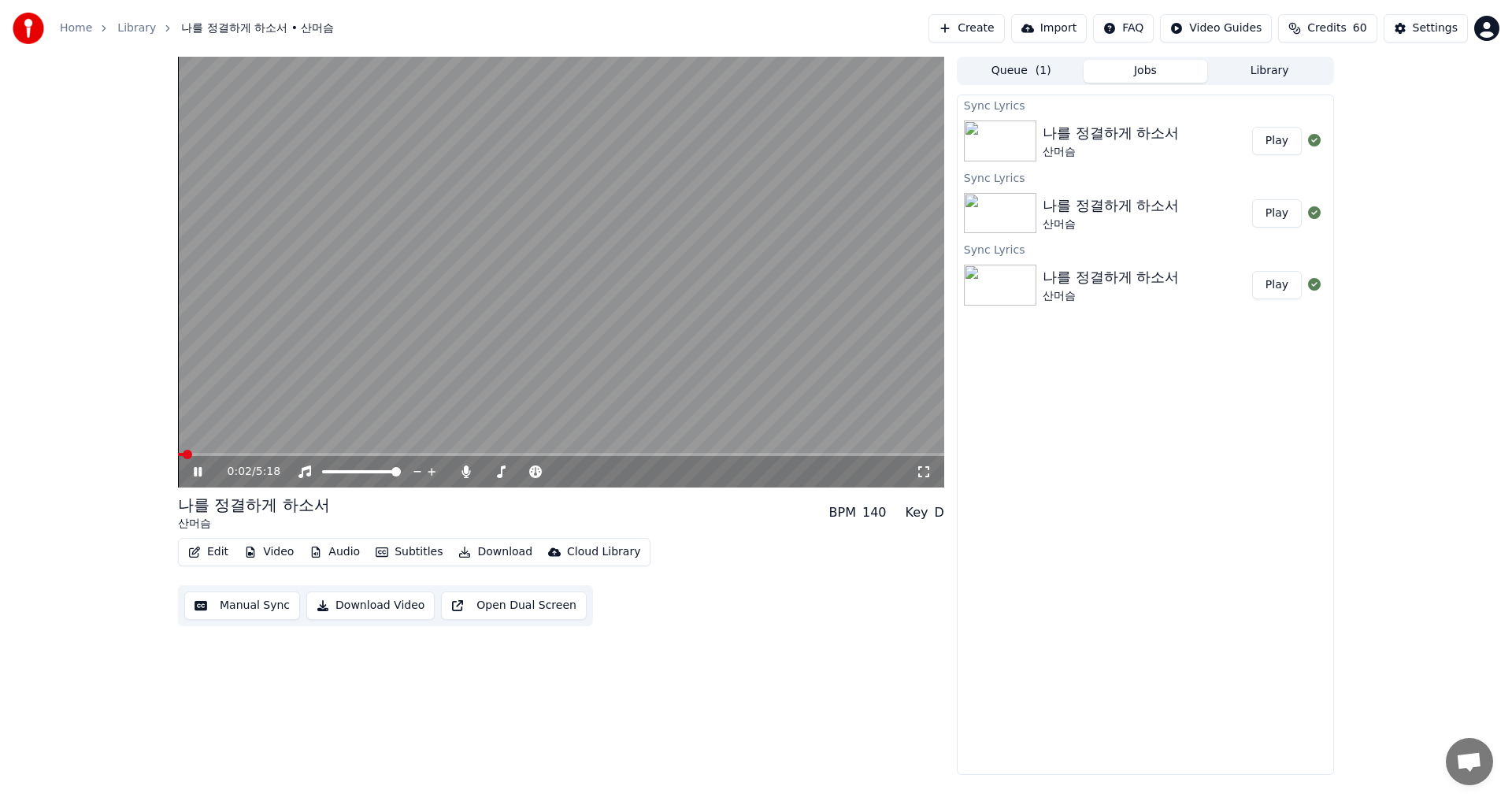
click at [244, 451] on video at bounding box center [561, 272] width 766 height 431
click at [207, 451] on span at bounding box center [210, 454] width 9 height 9
click at [199, 467] on icon at bounding box center [208, 472] width 37 height 13
click at [229, 455] on span at bounding box center [232, 454] width 9 height 9
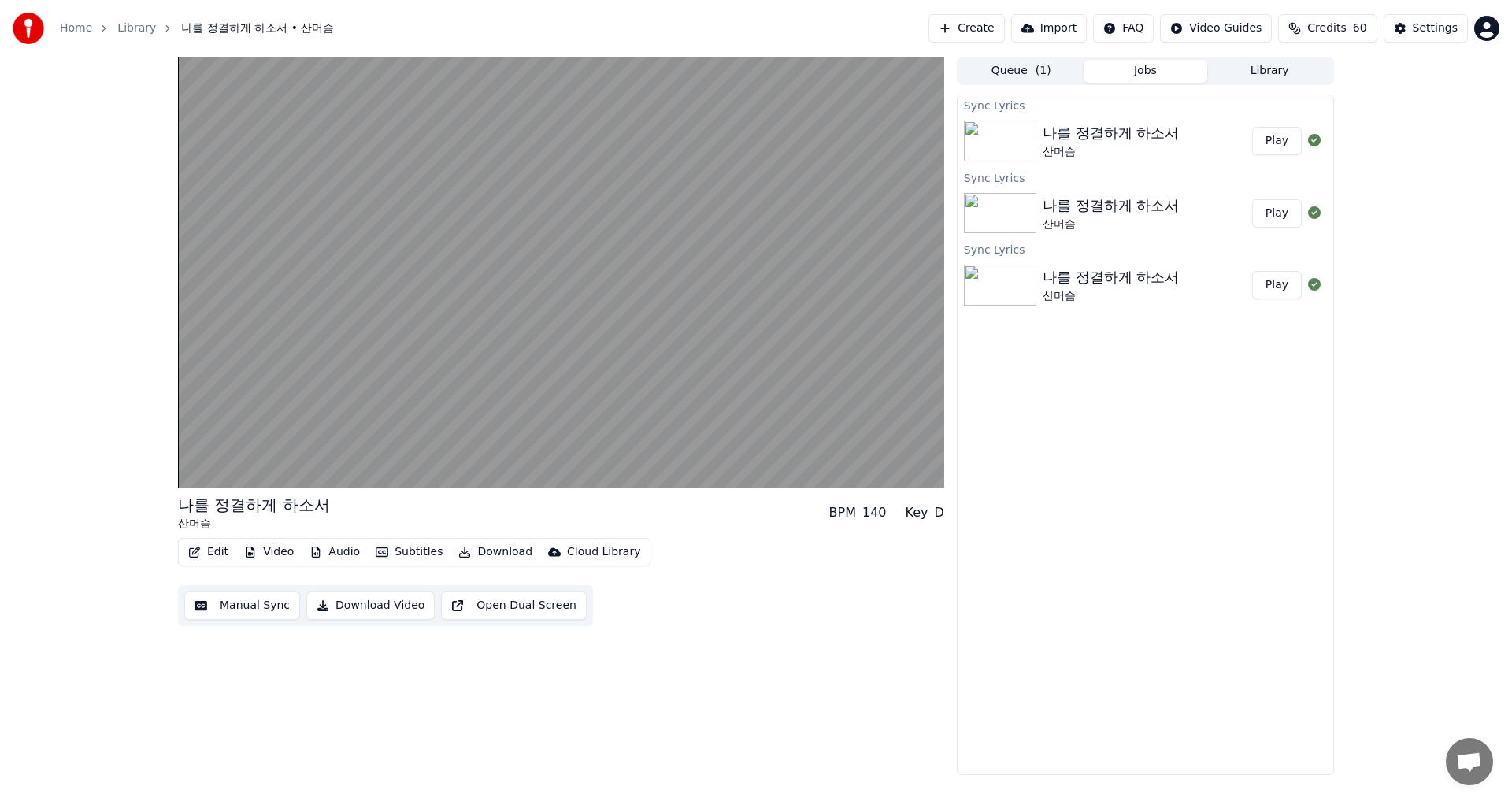
click at [1023, 127] on img at bounding box center [999, 140] width 73 height 41
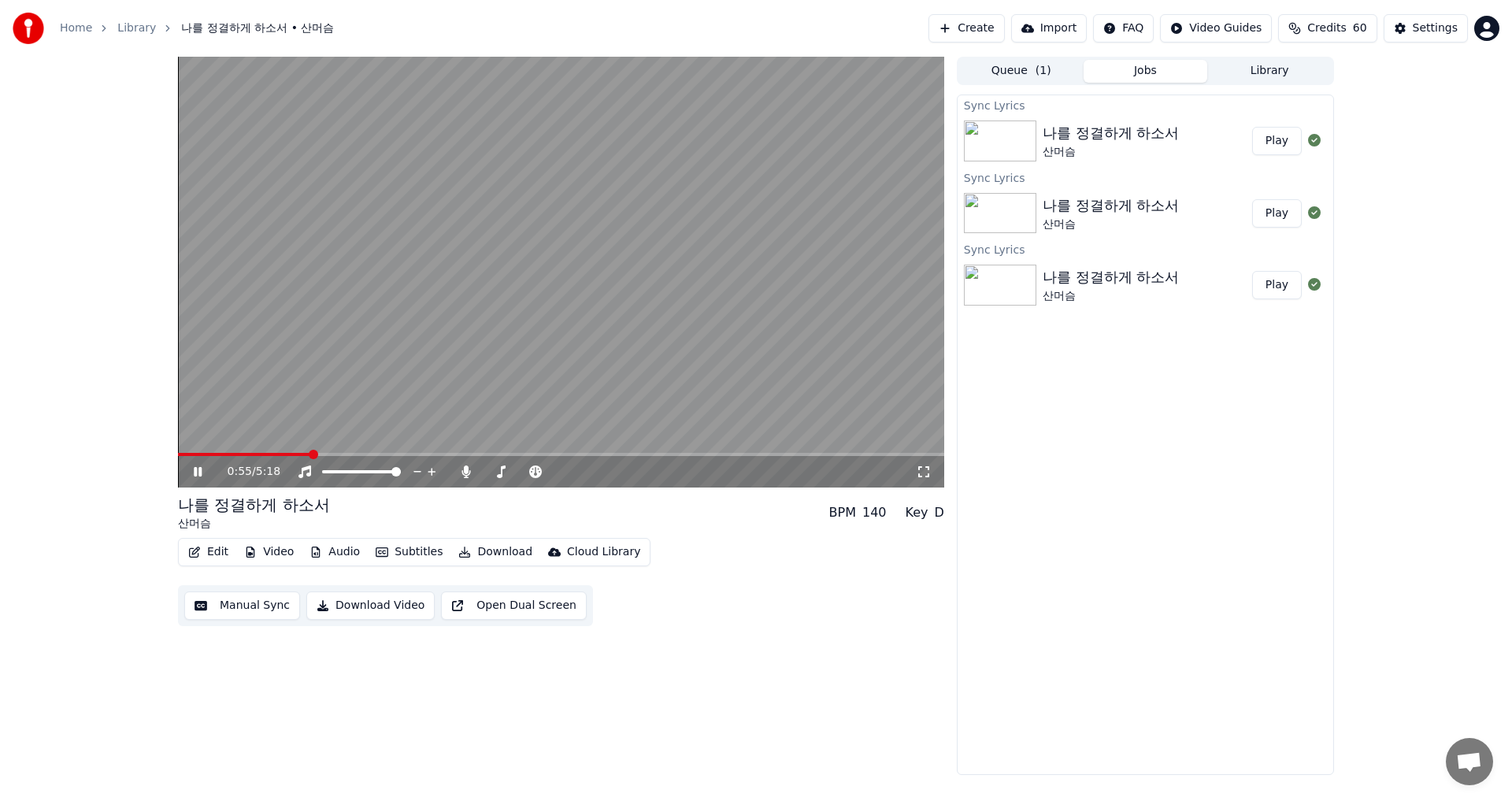
click at [459, 552] on icon "button" at bounding box center [464, 551] width 11 height 11
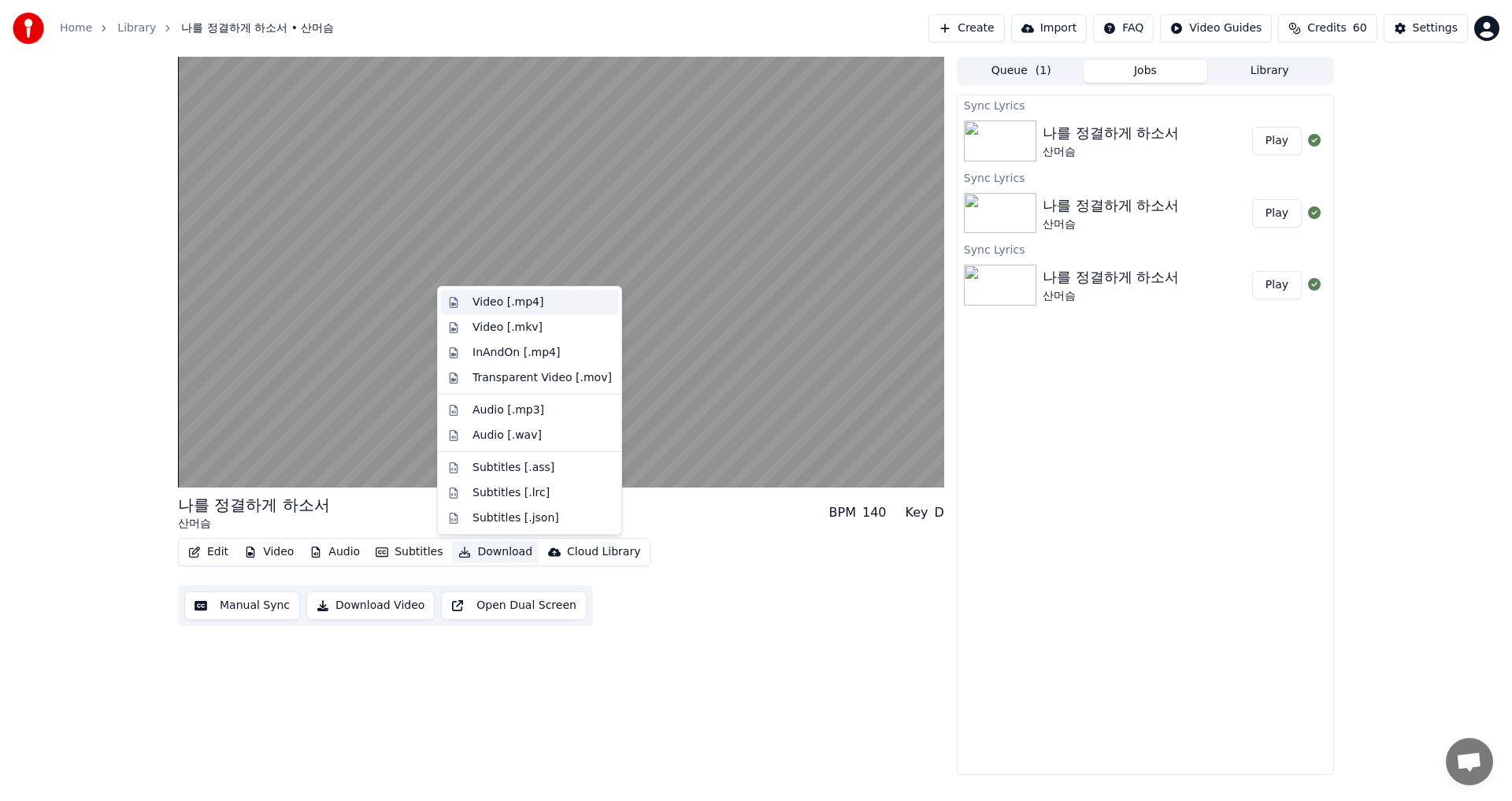
click at [512, 307] on div "Video [.mp4]" at bounding box center [508, 302] width 71 height 16
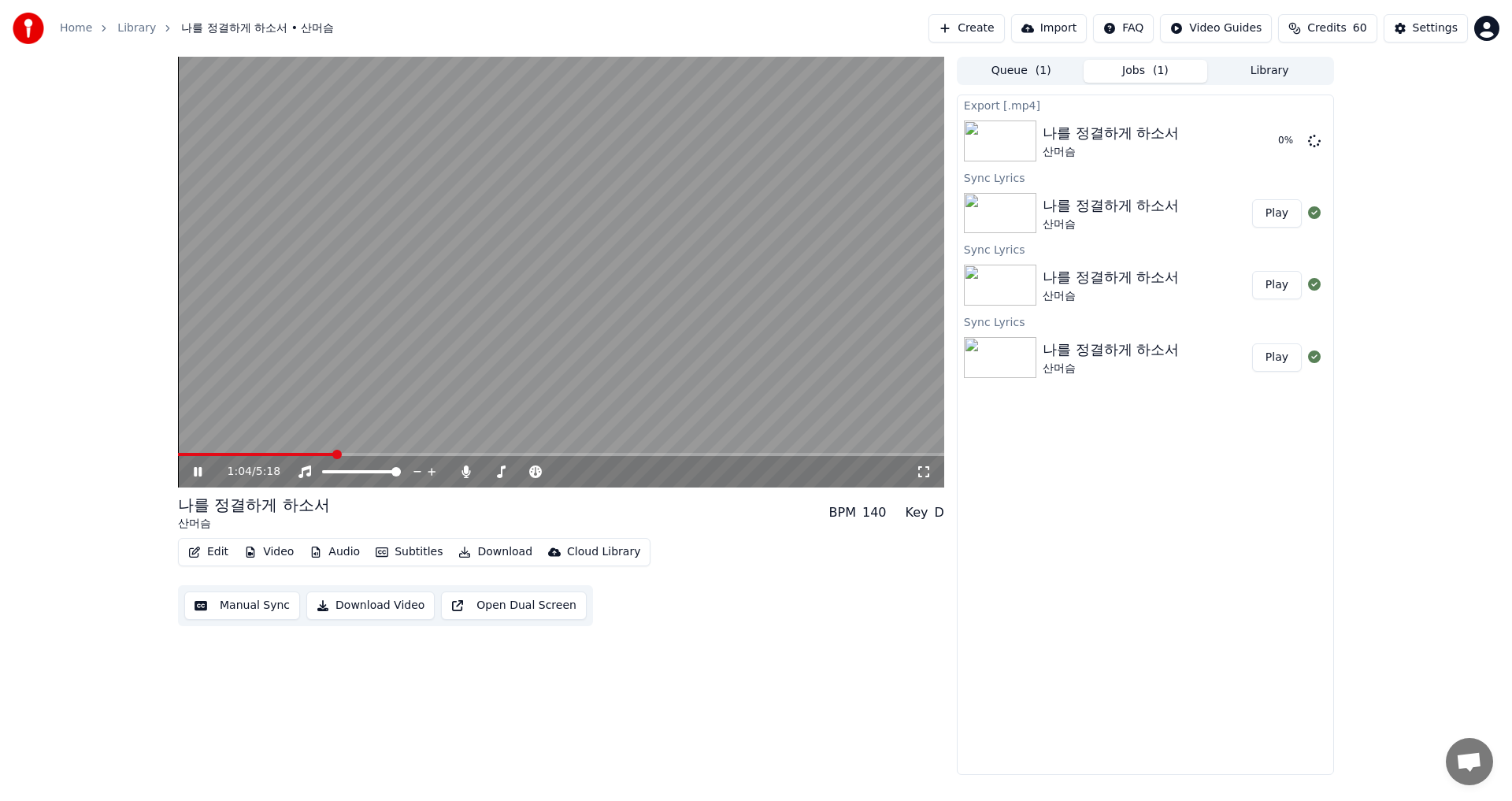
click at [359, 605] on button "Download Video" at bounding box center [370, 605] width 128 height 28
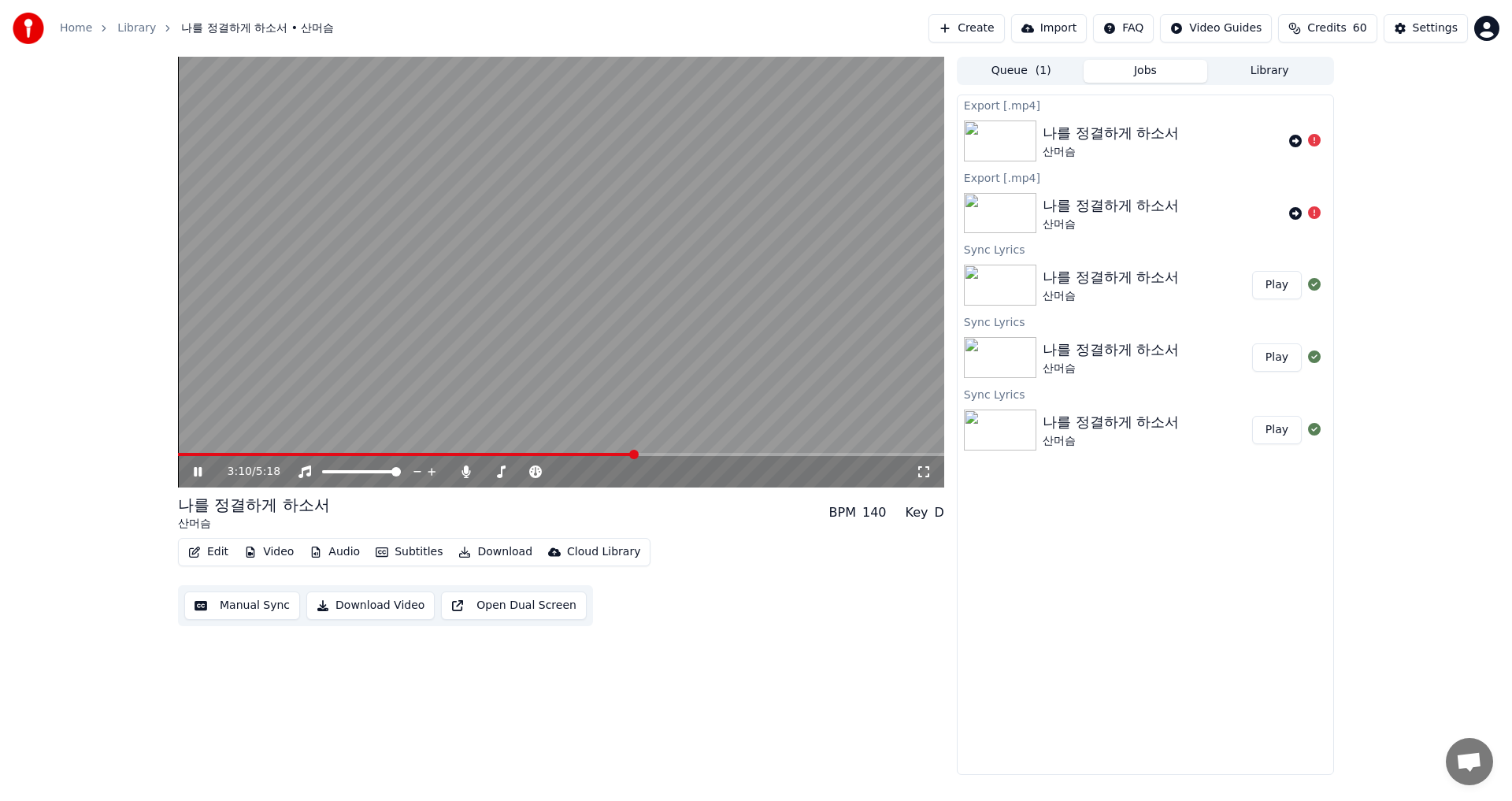
click at [511, 295] on video at bounding box center [561, 272] width 766 height 431
click at [1062, 137] on div "나를 정결하게 하소서" at bounding box center [1111, 133] width 136 height 22
click at [1296, 142] on icon at bounding box center [1295, 140] width 13 height 13
click at [1107, 500] on div "나를 정결하게 하소서" at bounding box center [1111, 495] width 136 height 22
click at [1107, 499] on div "나를 정결하게 하소서" at bounding box center [1111, 495] width 136 height 22
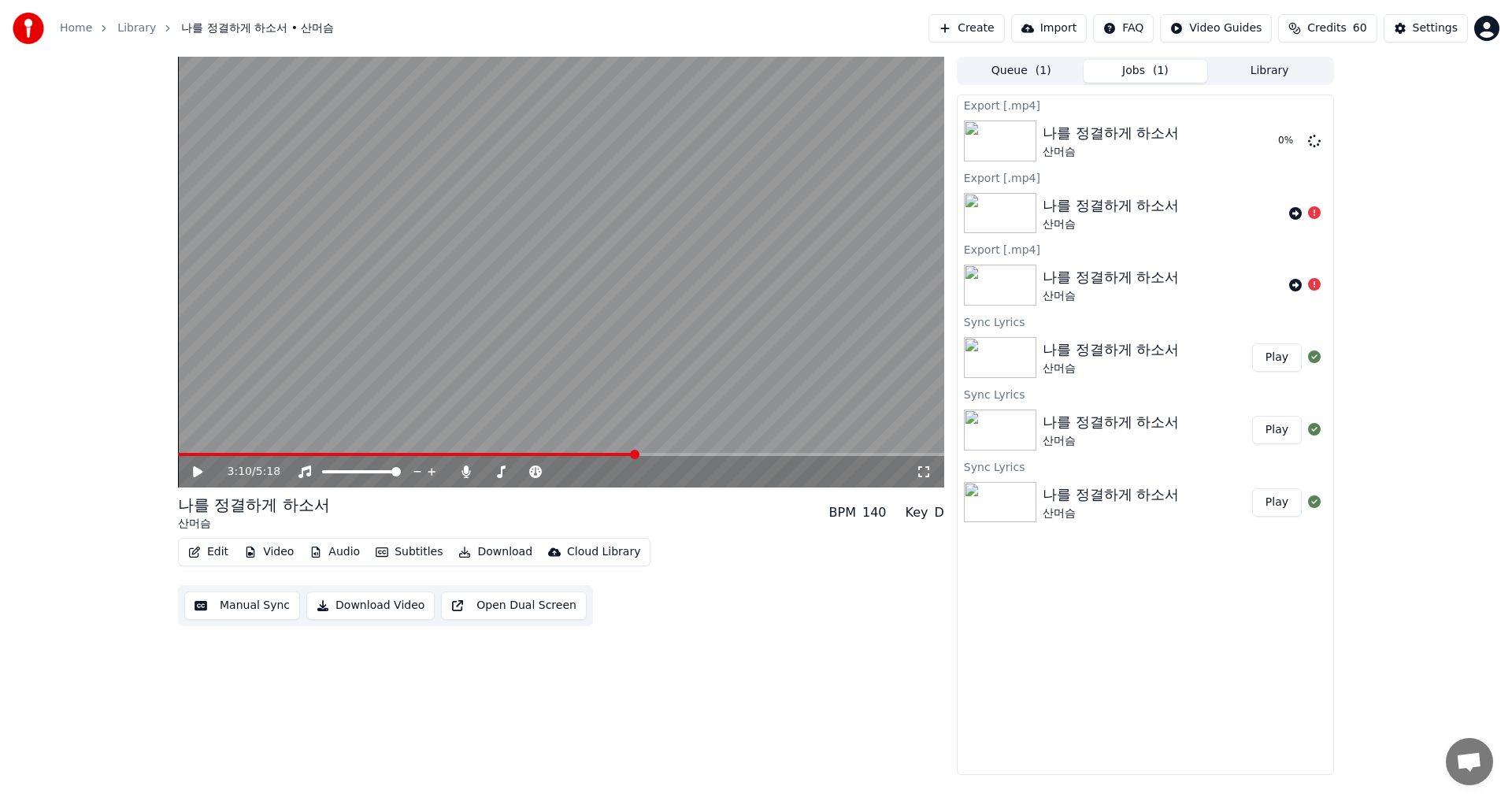
click at [370, 605] on button "Download Video" at bounding box center [370, 605] width 128 height 28
click at [370, 604] on button "Download Video" at bounding box center [370, 605] width 128 height 28
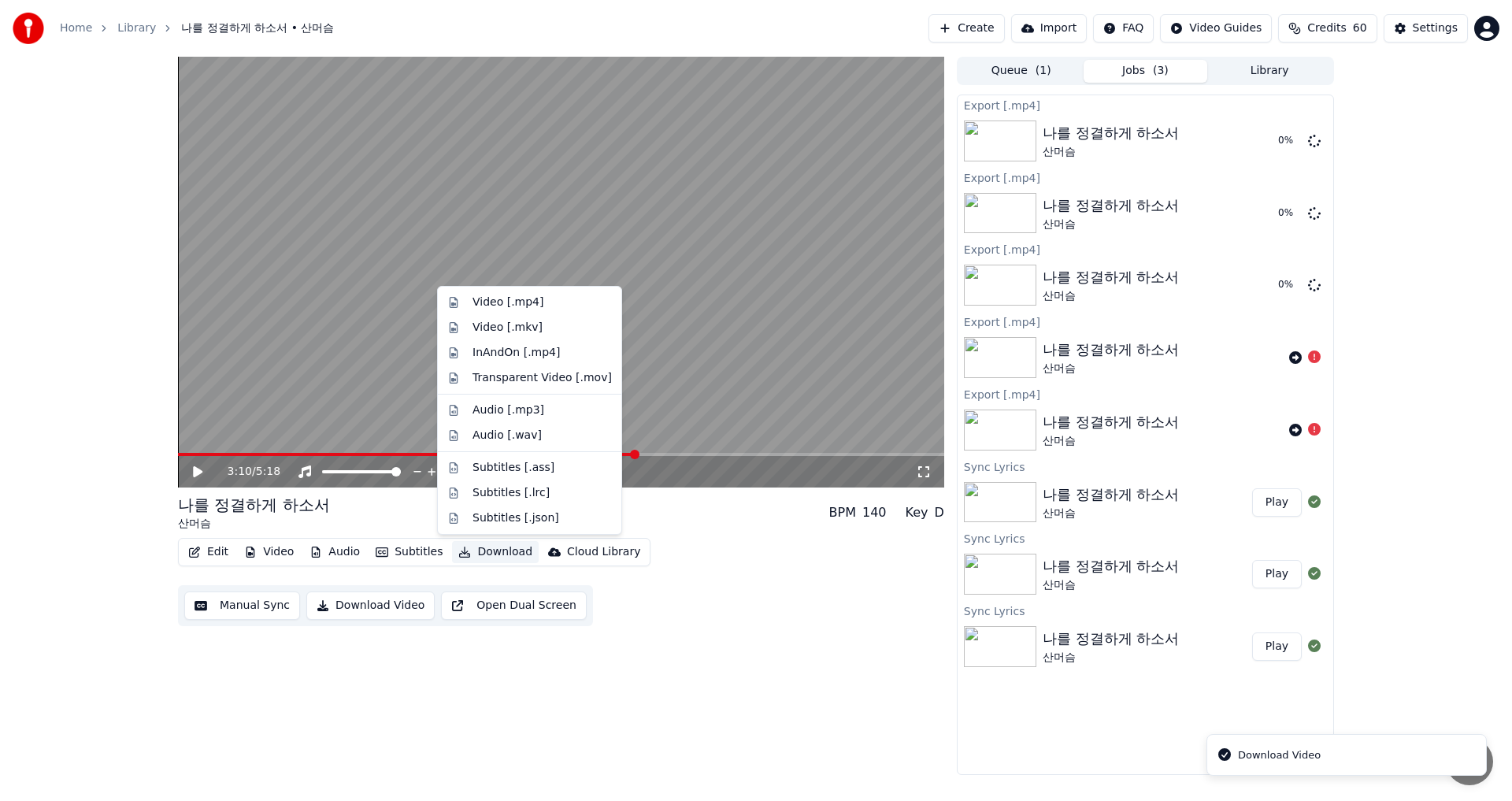
click at [486, 546] on button "Download" at bounding box center [495, 552] width 87 height 22
click at [509, 307] on div "Video [.mp4]" at bounding box center [508, 302] width 71 height 16
click at [460, 546] on button "Download" at bounding box center [495, 552] width 87 height 22
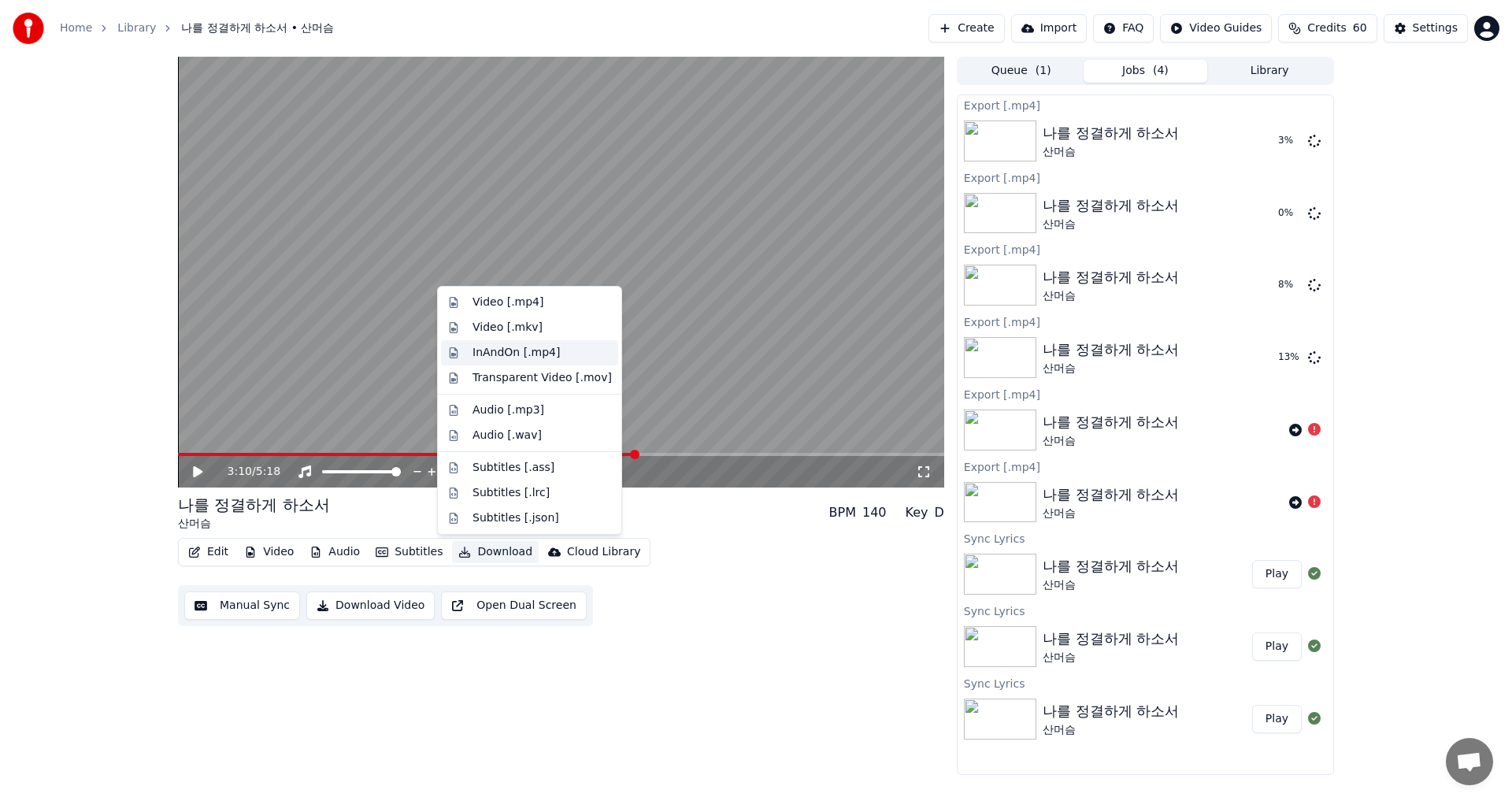
click at [495, 356] on div "InAndOn [.mp4]" at bounding box center [517, 353] width 89 height 16
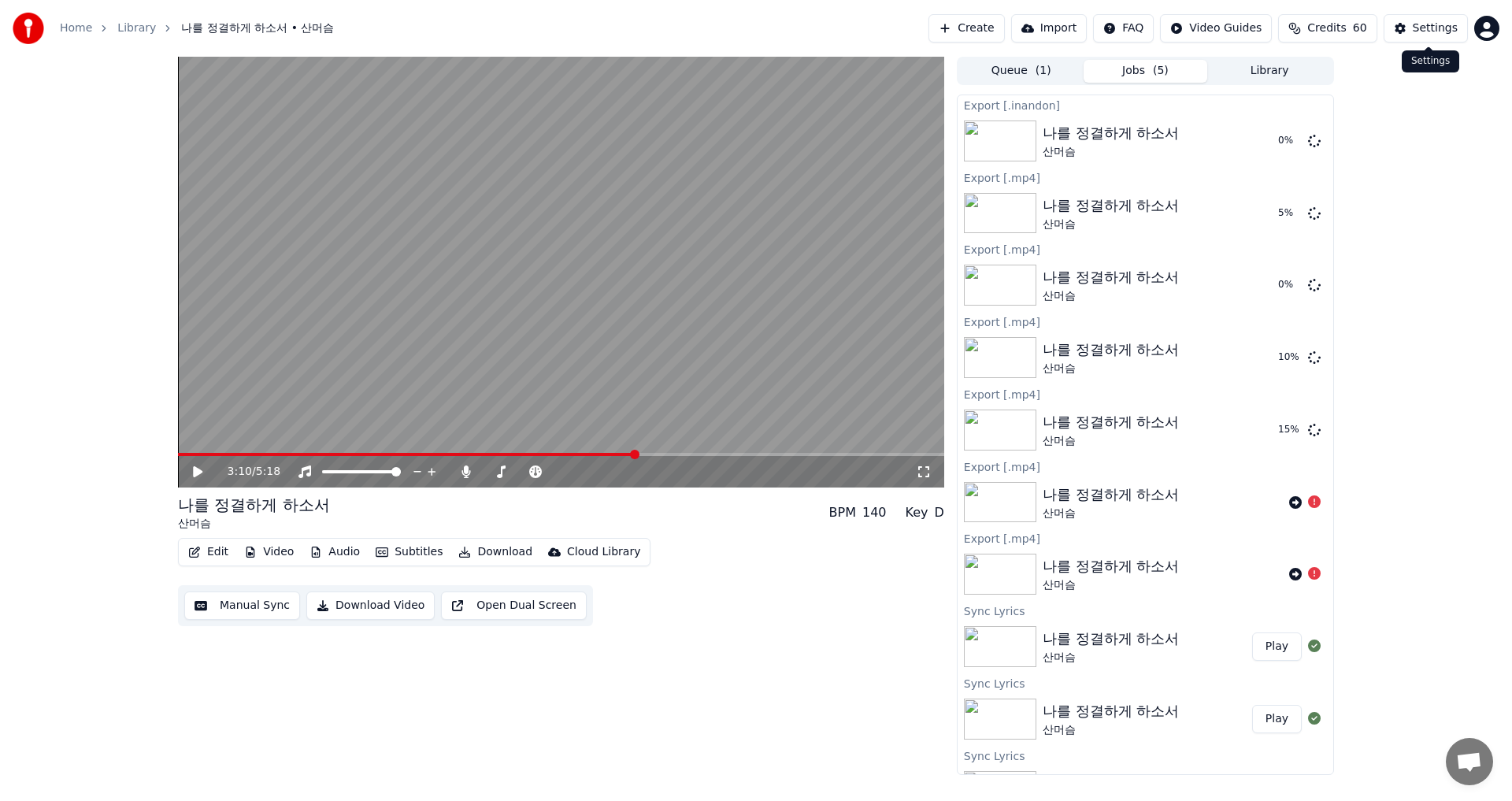
click at [1429, 27] on div "Settings" at bounding box center [1434, 29] width 45 height 16
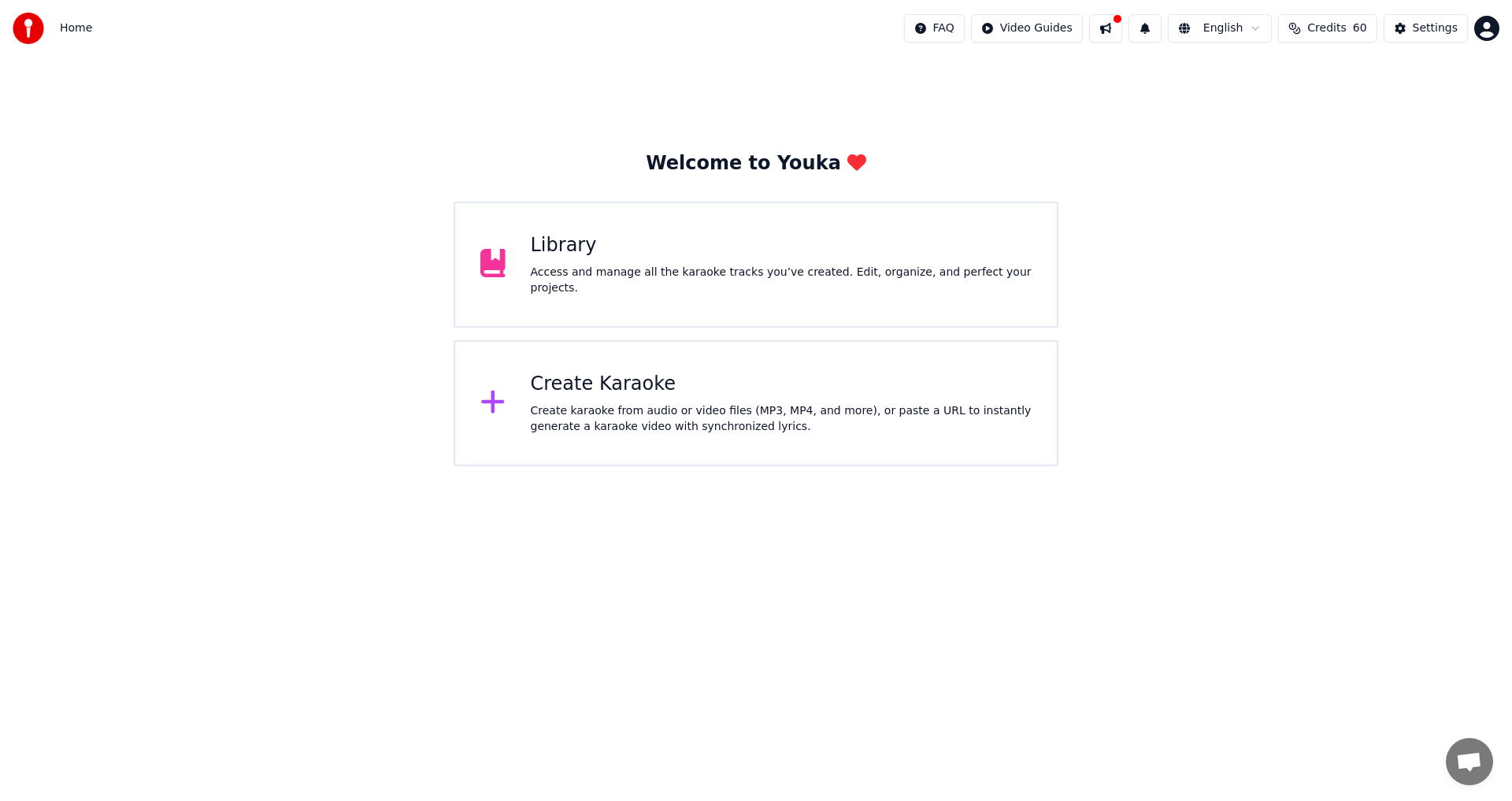
click at [494, 256] on icon at bounding box center [493, 263] width 25 height 28
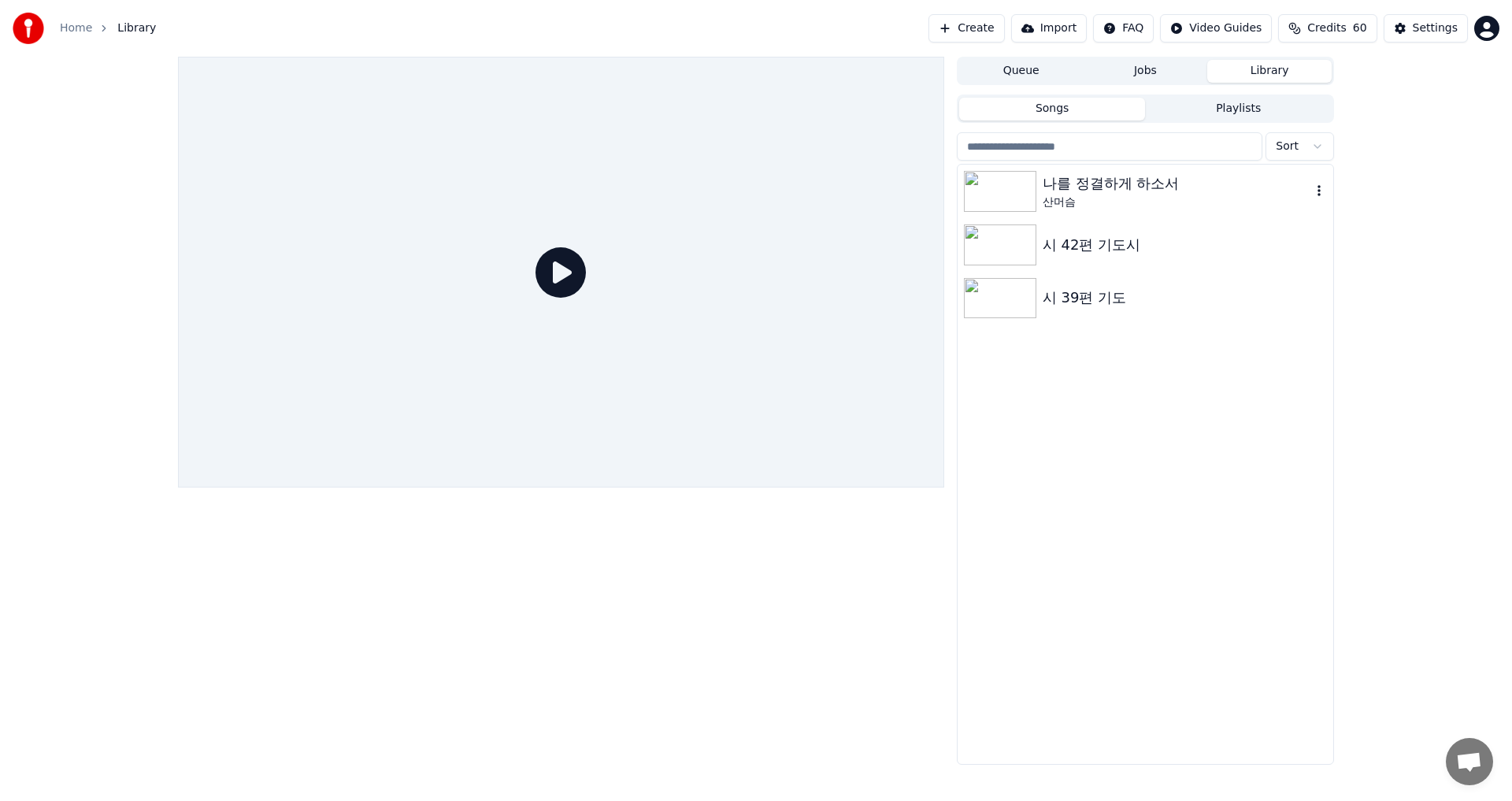
click at [994, 186] on img at bounding box center [999, 191] width 73 height 41
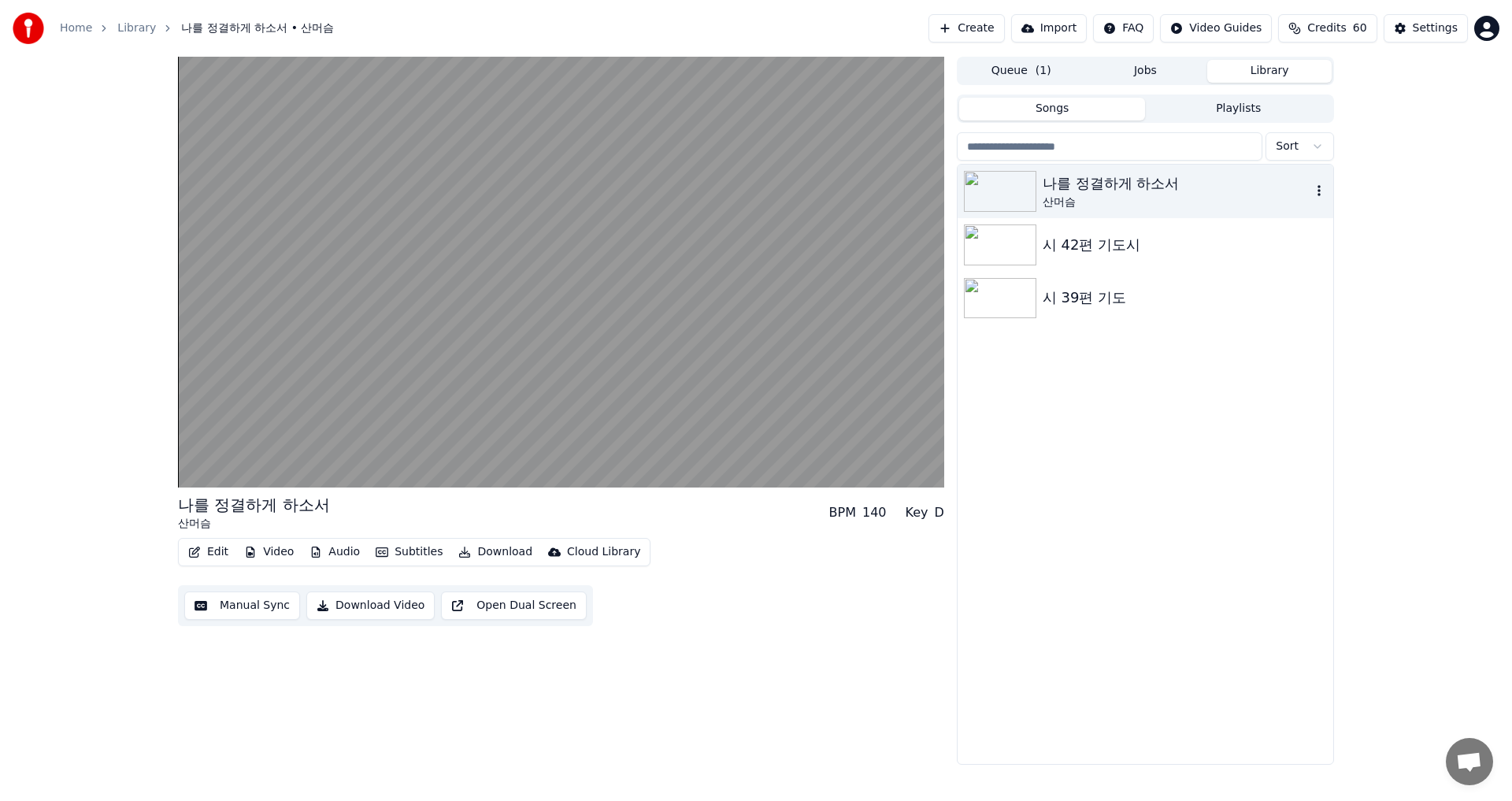
click at [997, 187] on img at bounding box center [999, 191] width 73 height 41
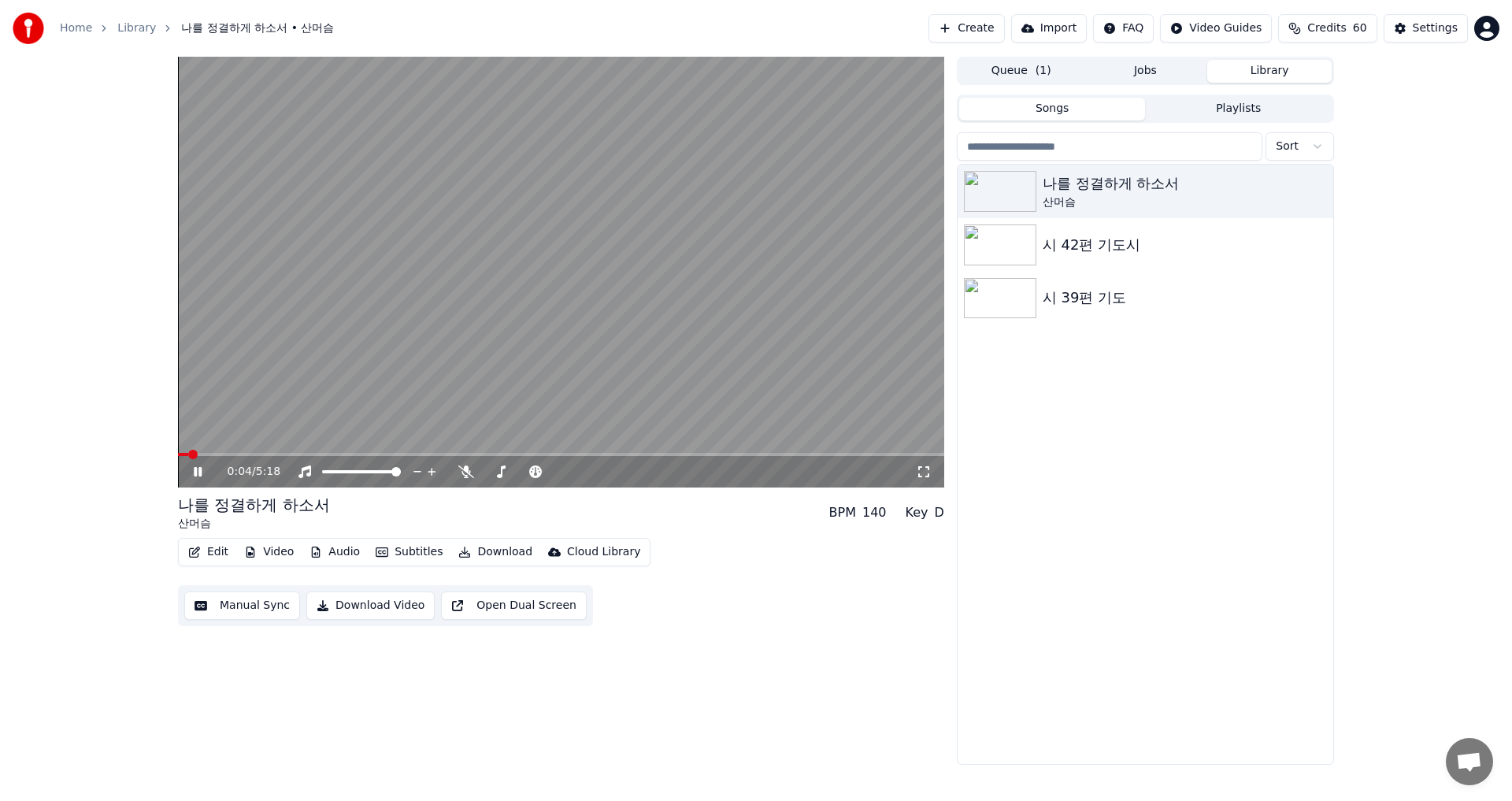
click at [211, 451] on video at bounding box center [561, 272] width 766 height 431
click at [214, 452] on video at bounding box center [561, 272] width 766 height 431
click at [243, 452] on video at bounding box center [561, 272] width 766 height 431
click at [234, 451] on video at bounding box center [561, 272] width 766 height 431
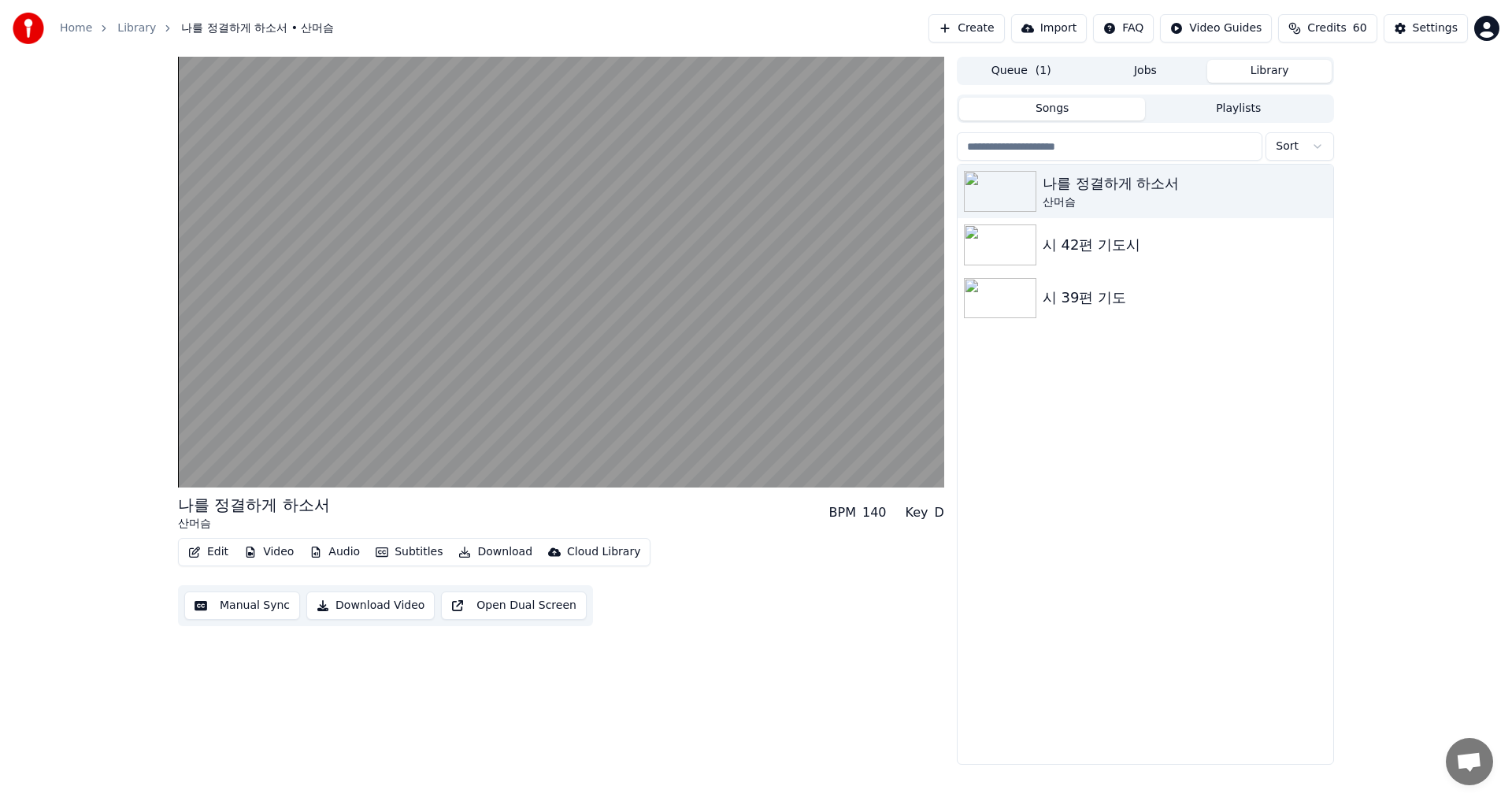
click at [201, 547] on button "Edit" at bounding box center [208, 552] width 53 height 22
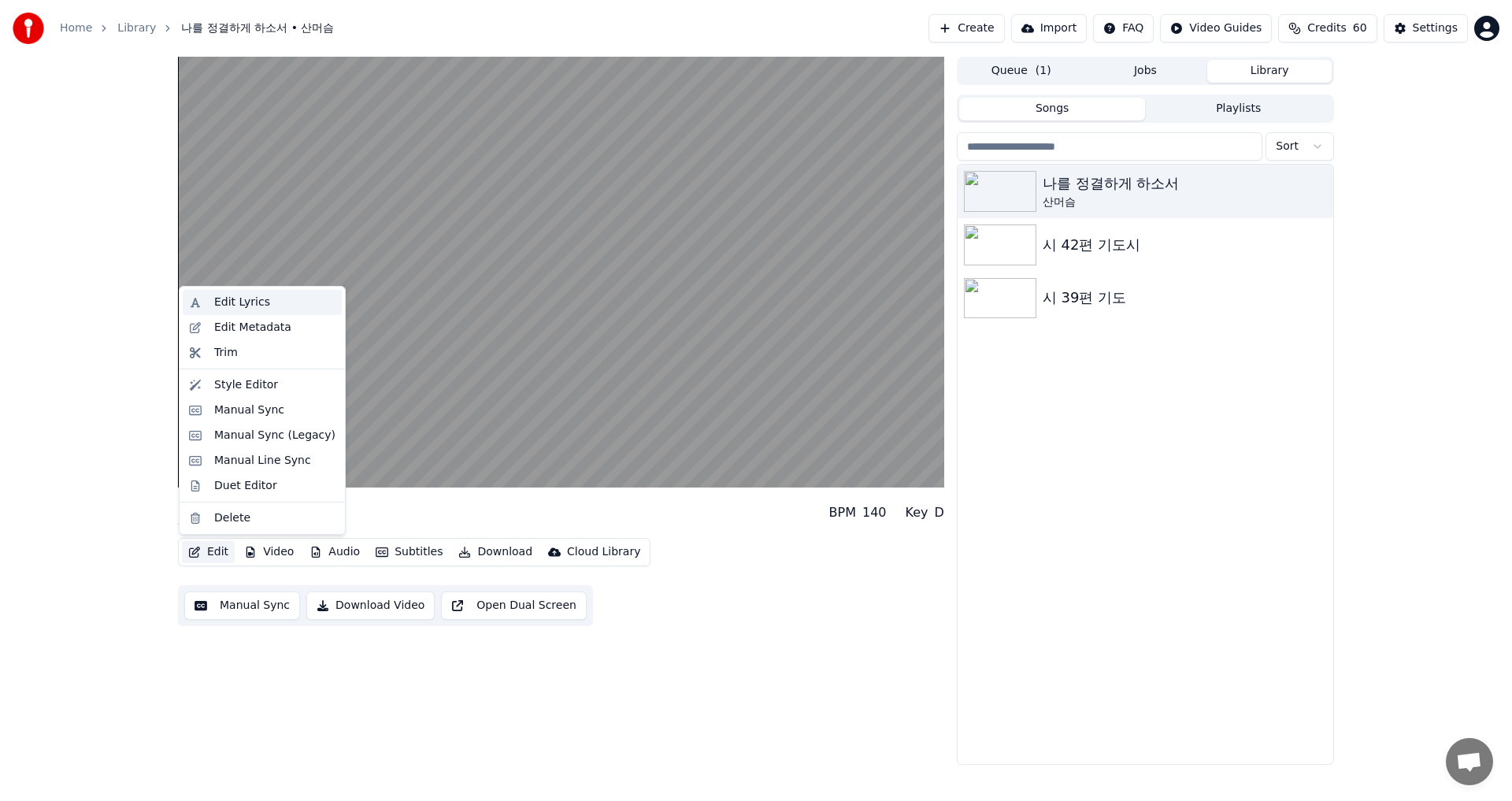
click at [213, 301] on div "Edit Lyrics" at bounding box center [263, 301] width 159 height 25
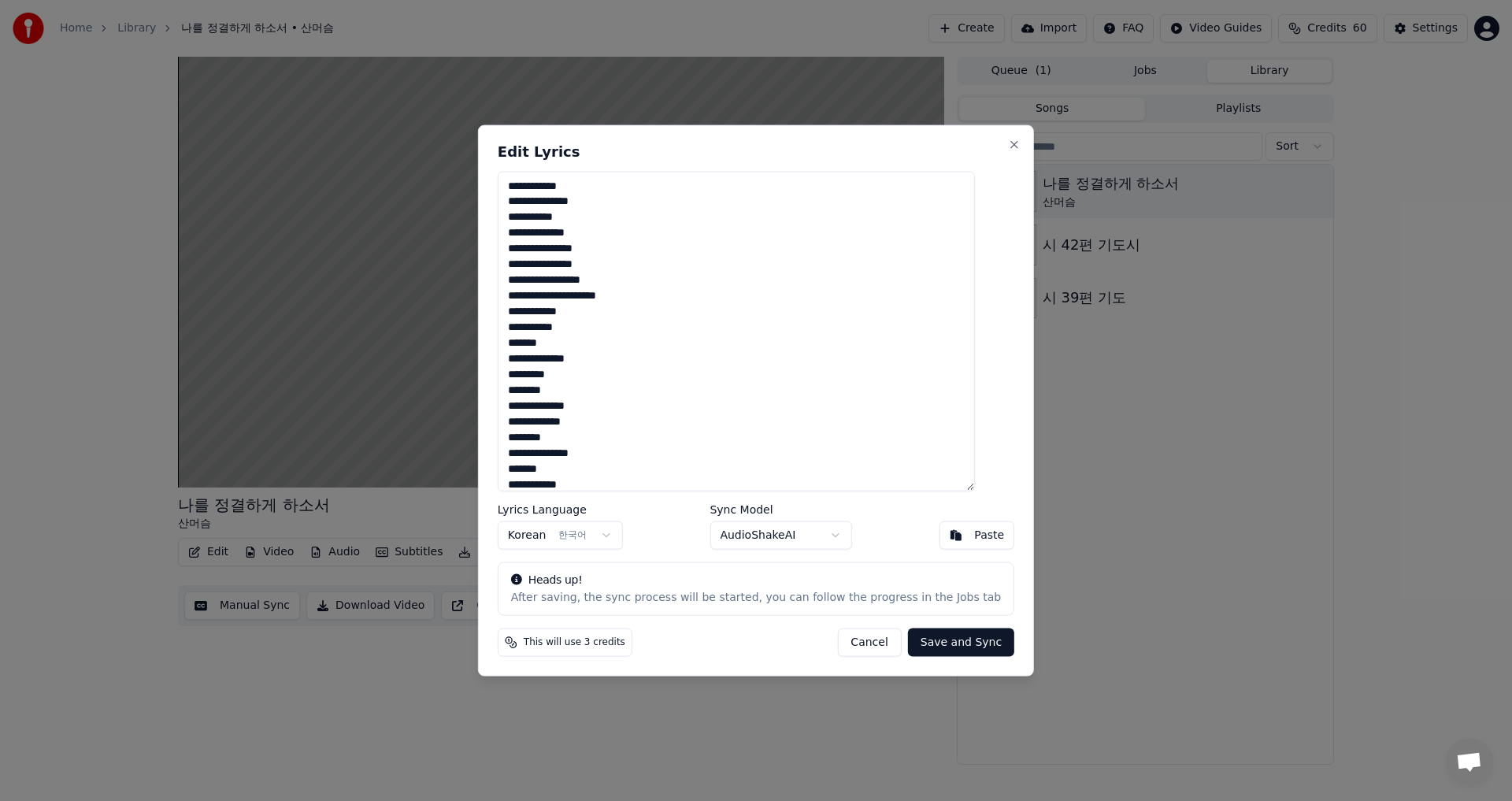
click at [924, 643] on button "Save and Sync" at bounding box center [961, 642] width 107 height 28
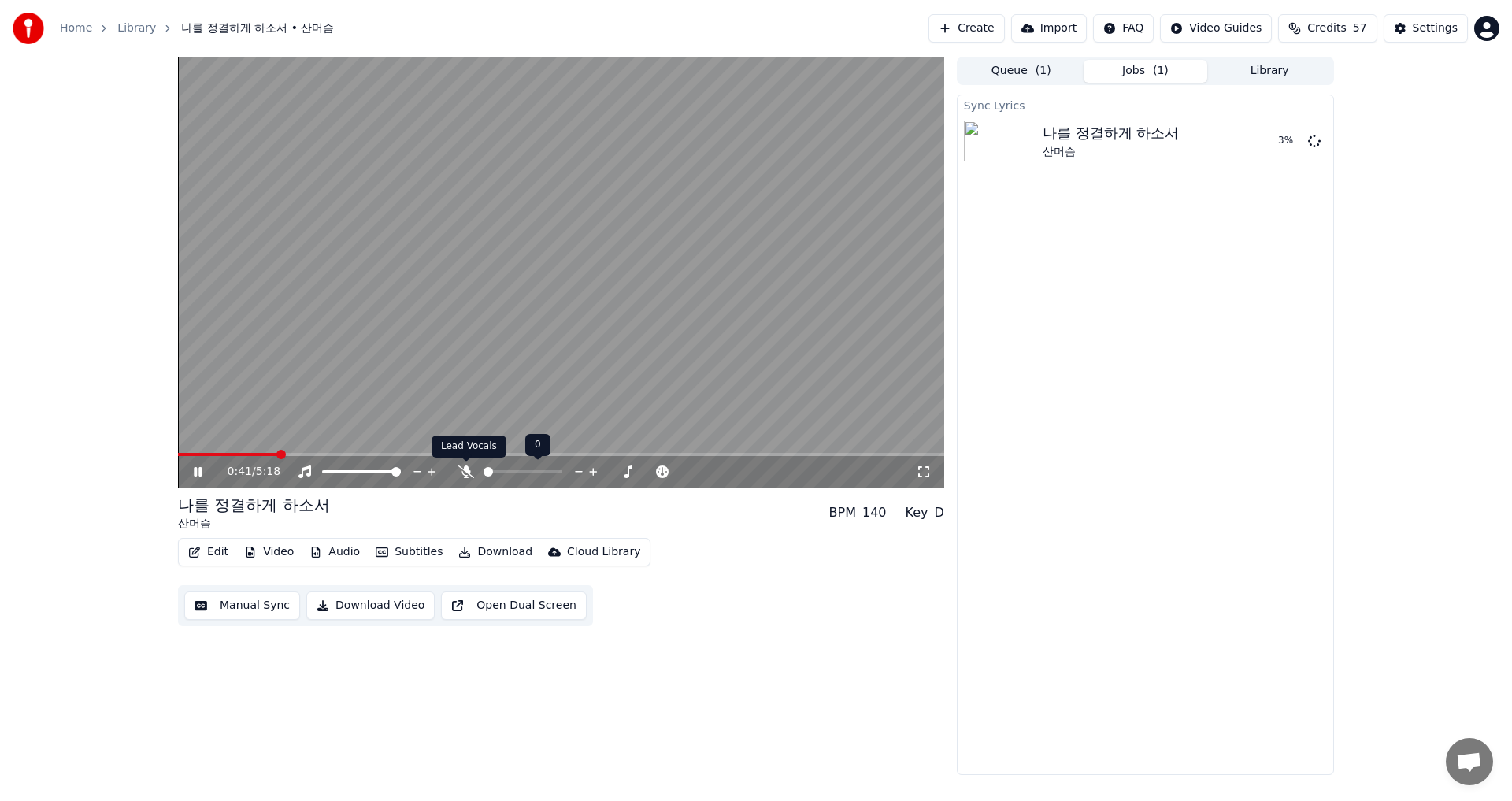
click at [470, 470] on icon at bounding box center [466, 472] width 16 height 13
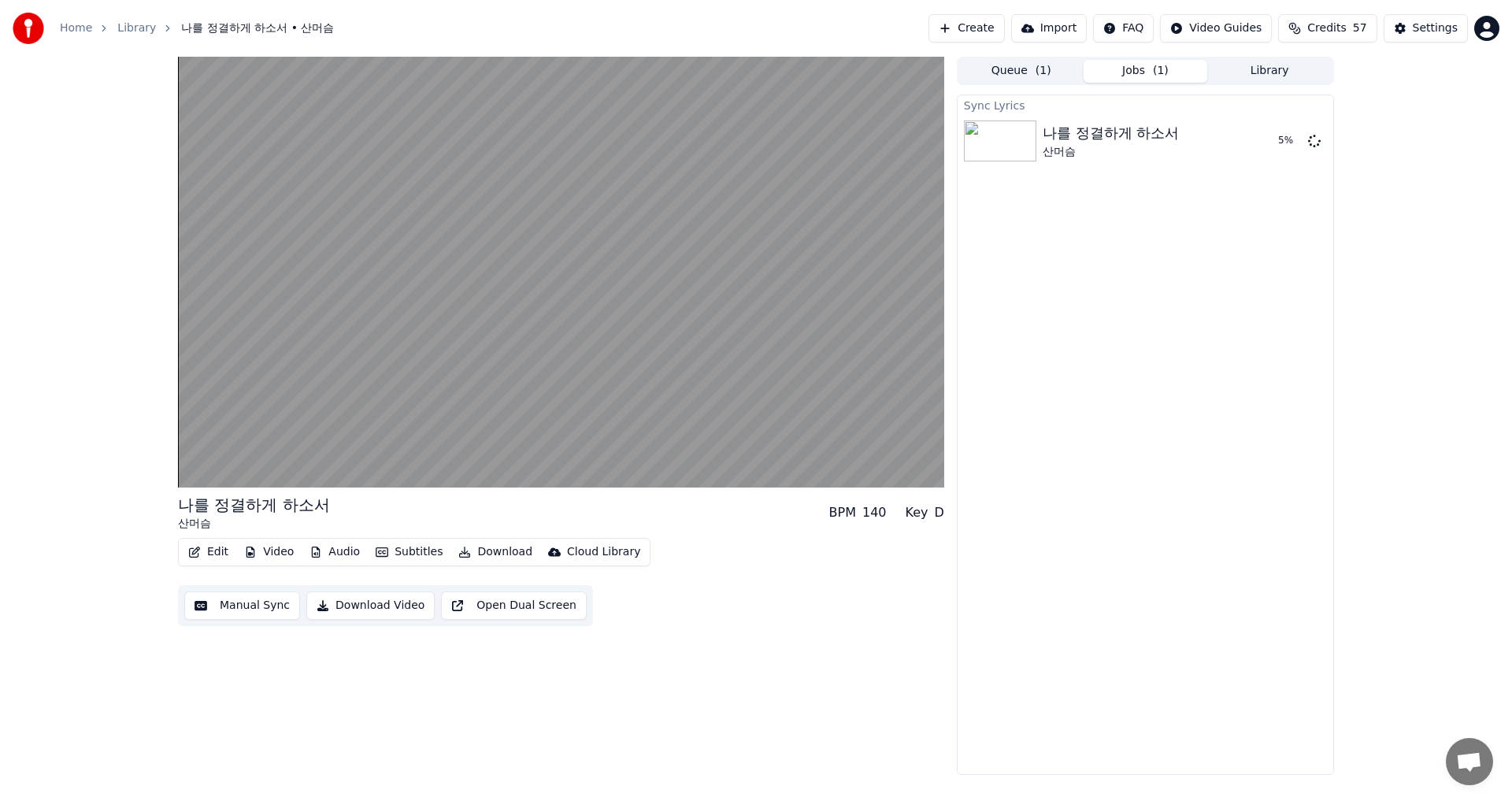
click at [458, 547] on icon "button" at bounding box center [464, 551] width 13 height 11
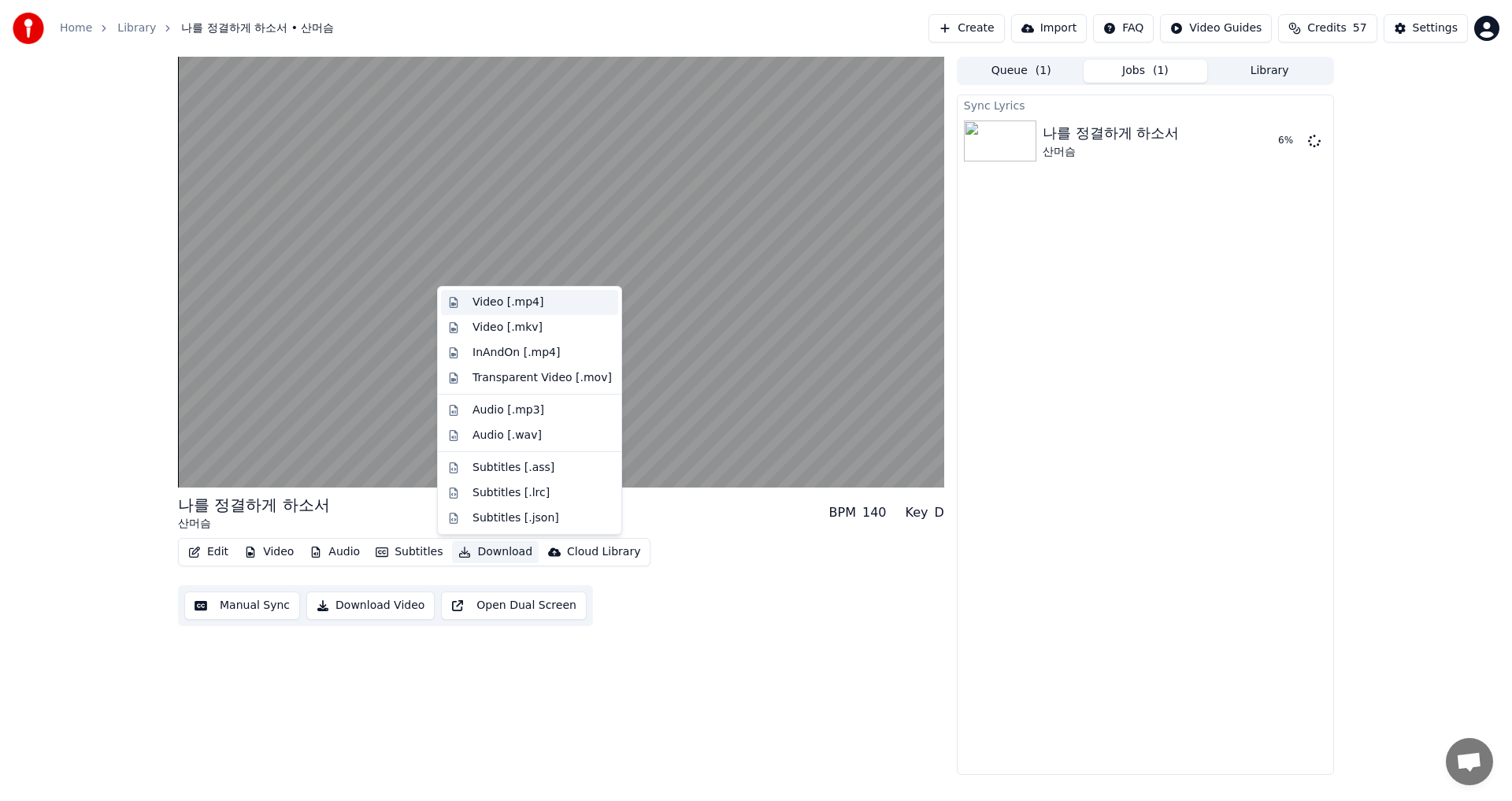
click at [487, 302] on div "Video [.mp4]" at bounding box center [508, 302] width 71 height 16
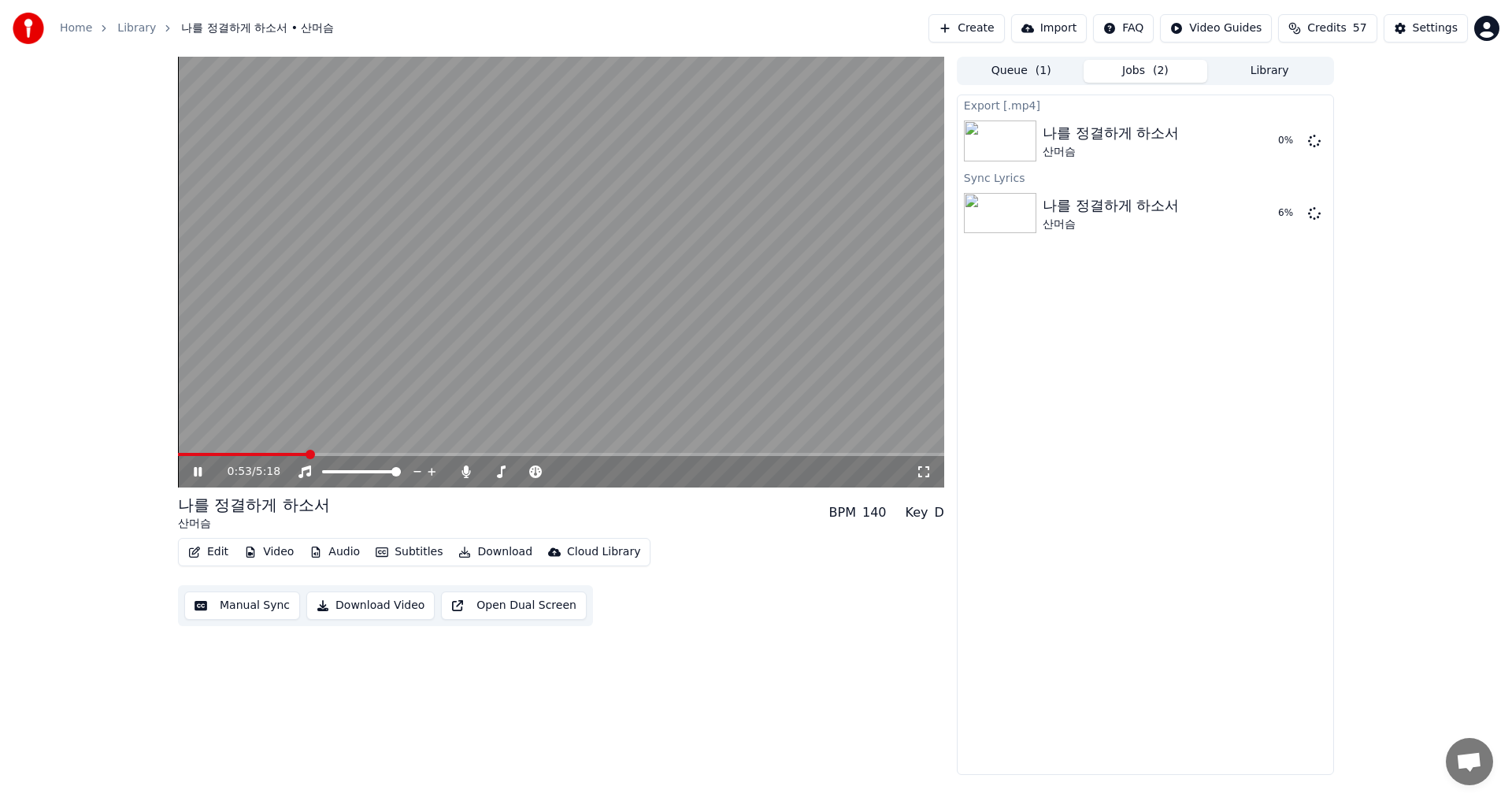
drag, startPoint x: 486, startPoint y: 301, endPoint x: 481, endPoint y: 315, distance: 14.9
click at [486, 300] on video at bounding box center [561, 272] width 766 height 431
click at [458, 551] on icon "button" at bounding box center [464, 551] width 13 height 11
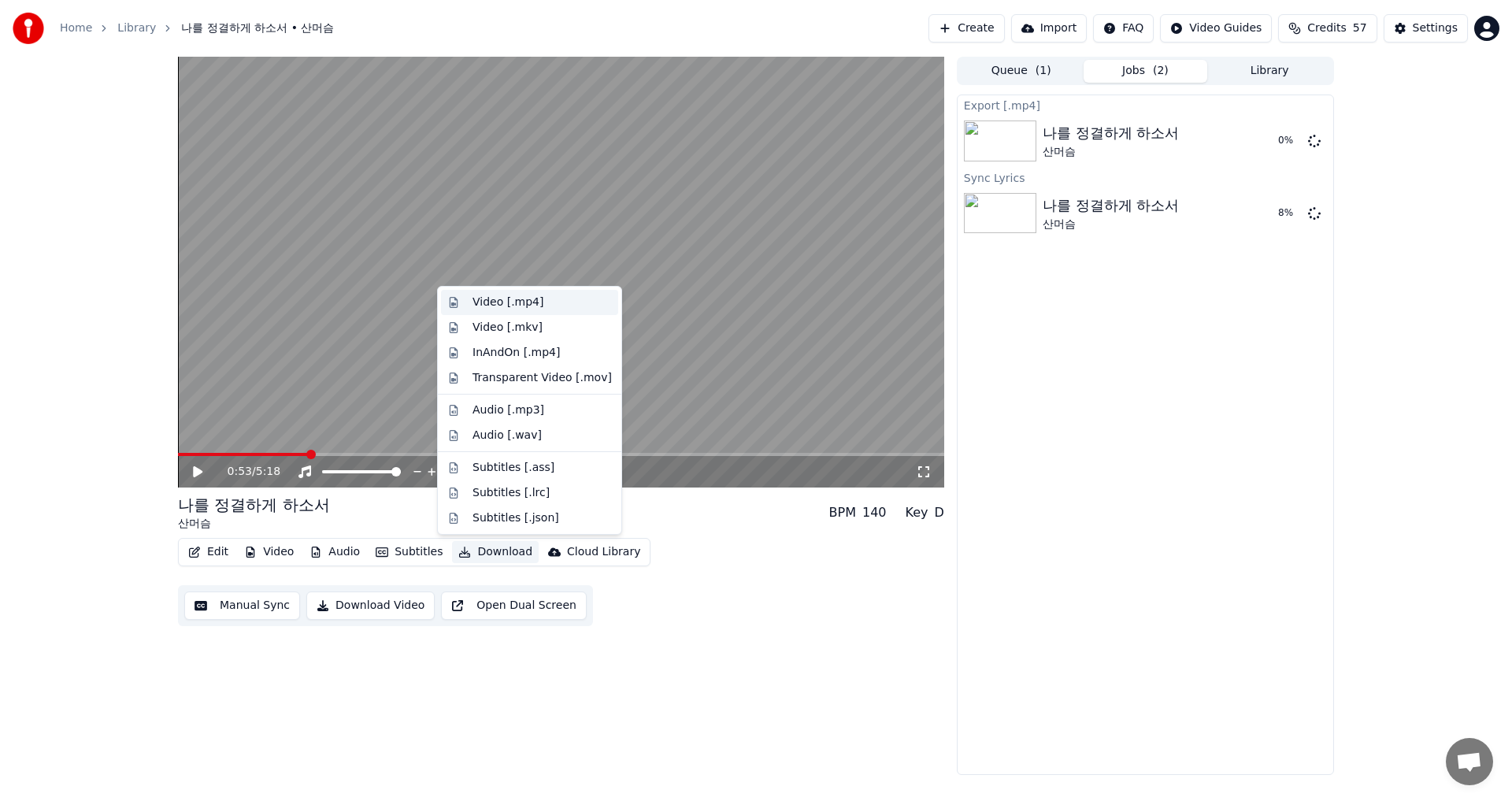
click at [481, 300] on div "Video [.mp4]" at bounding box center [508, 302] width 71 height 16
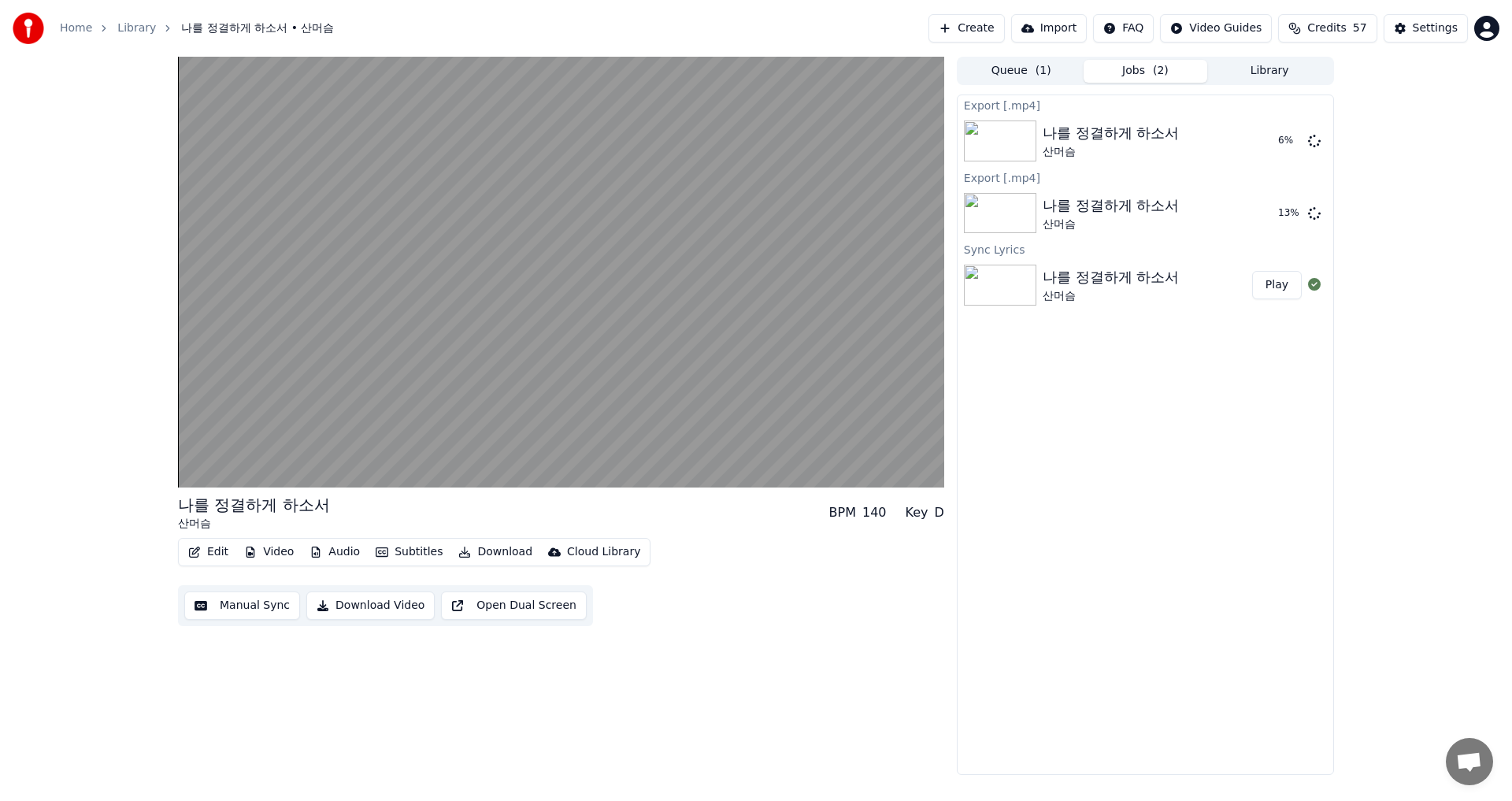
click at [458, 550] on icon "button" at bounding box center [464, 551] width 13 height 11
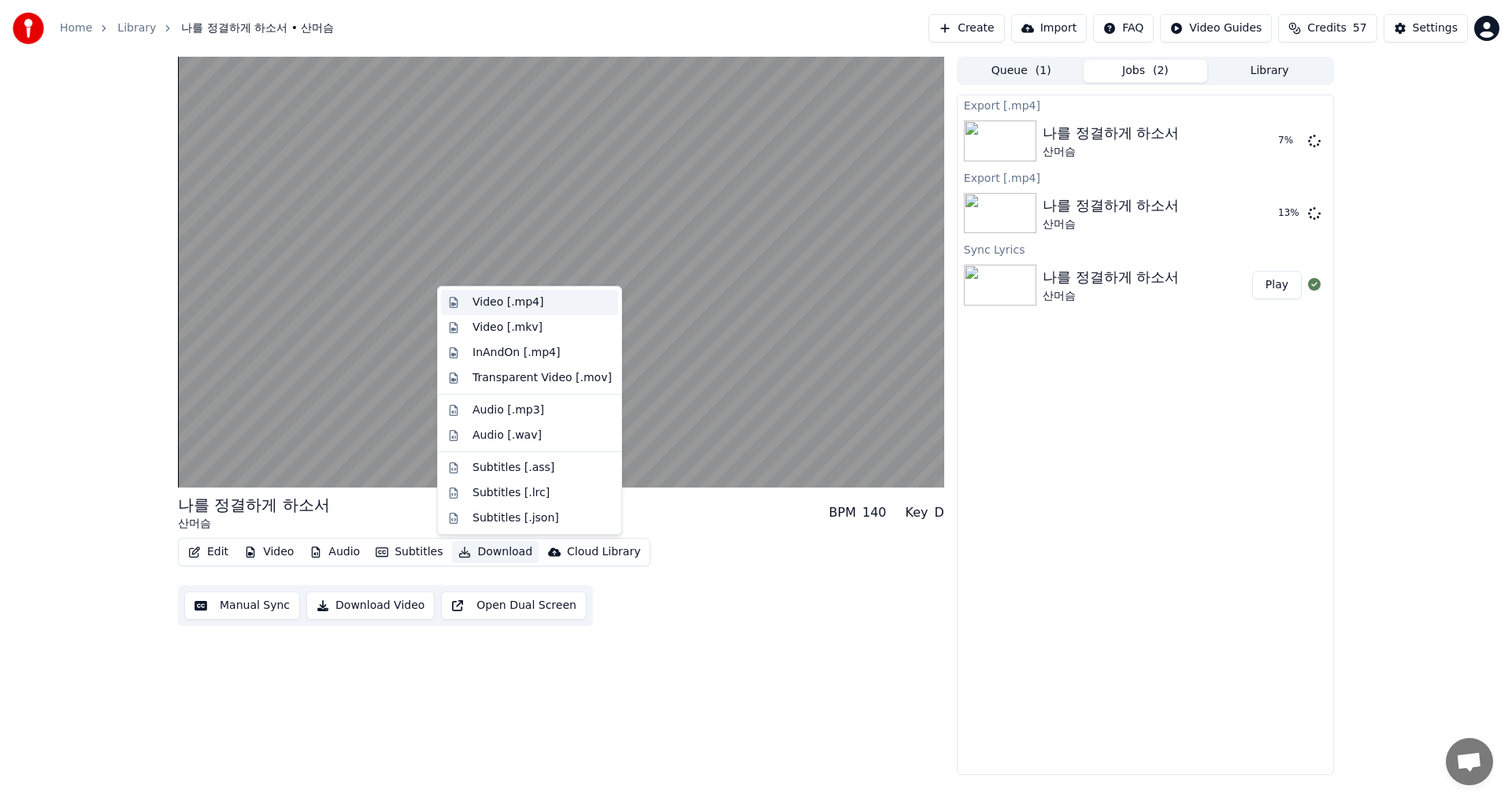
click at [499, 306] on div "Video [.mp4]" at bounding box center [508, 302] width 71 height 16
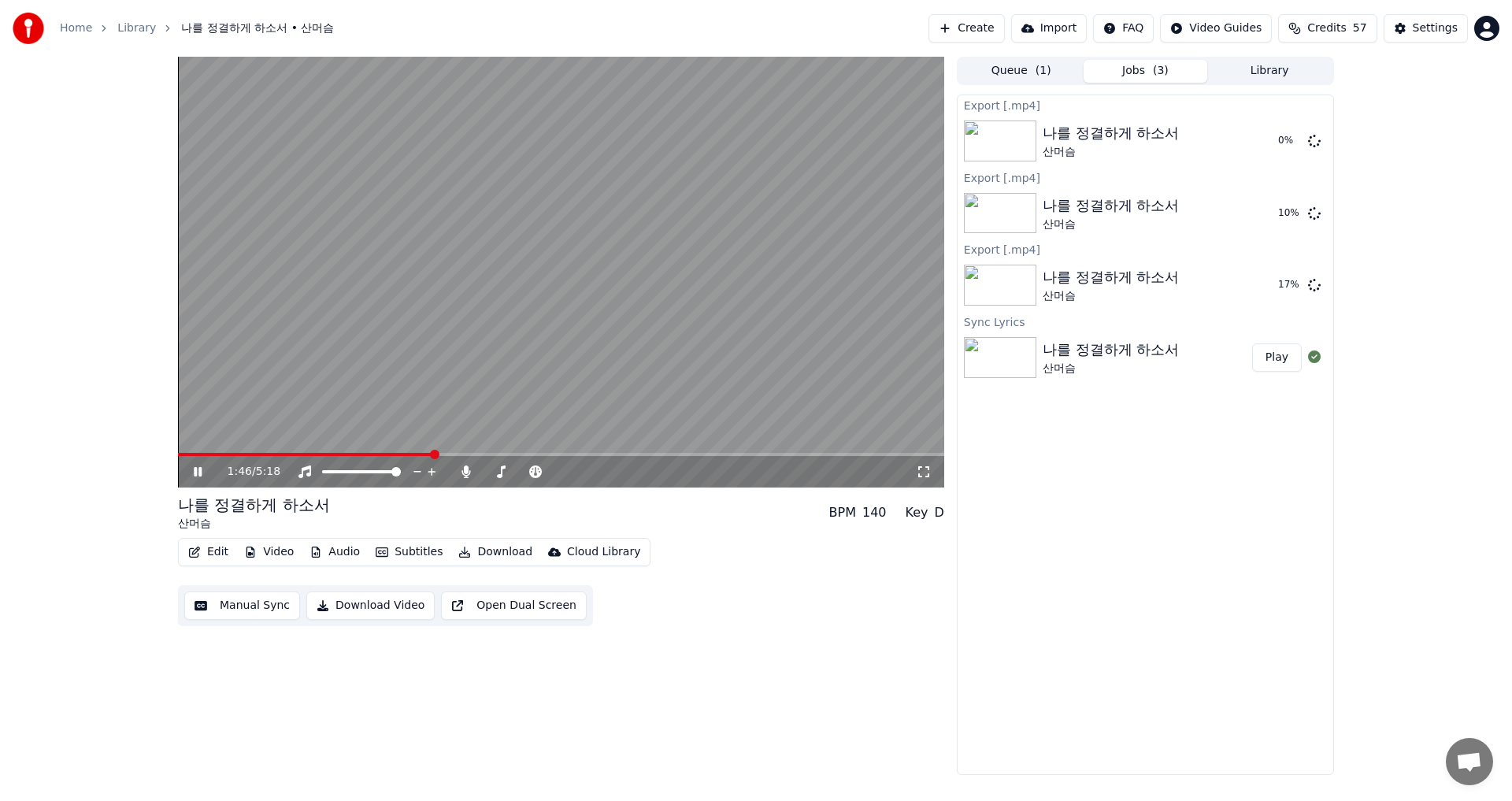
click at [196, 467] on icon at bounding box center [208, 472] width 37 height 13
click at [1292, 214] on icon at bounding box center [1295, 213] width 15 height 15
click at [1312, 209] on icon at bounding box center [1314, 212] width 13 height 13
click at [1314, 140] on icon at bounding box center [1314, 140] width 13 height 13
